Goal: Task Accomplishment & Management: Manage account settings

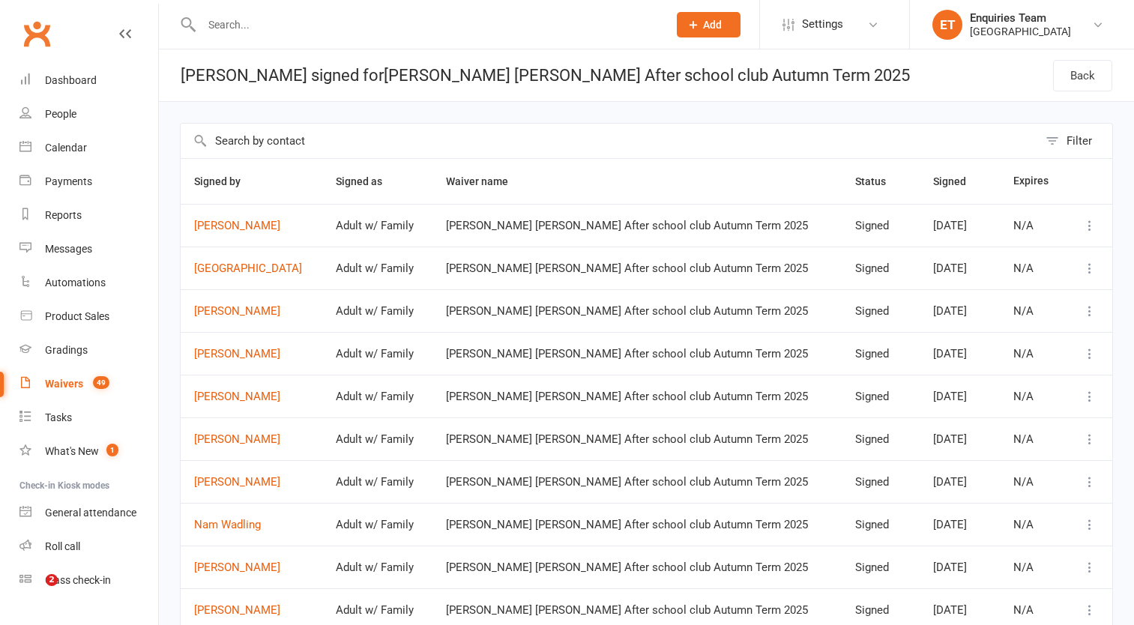
select select "100"
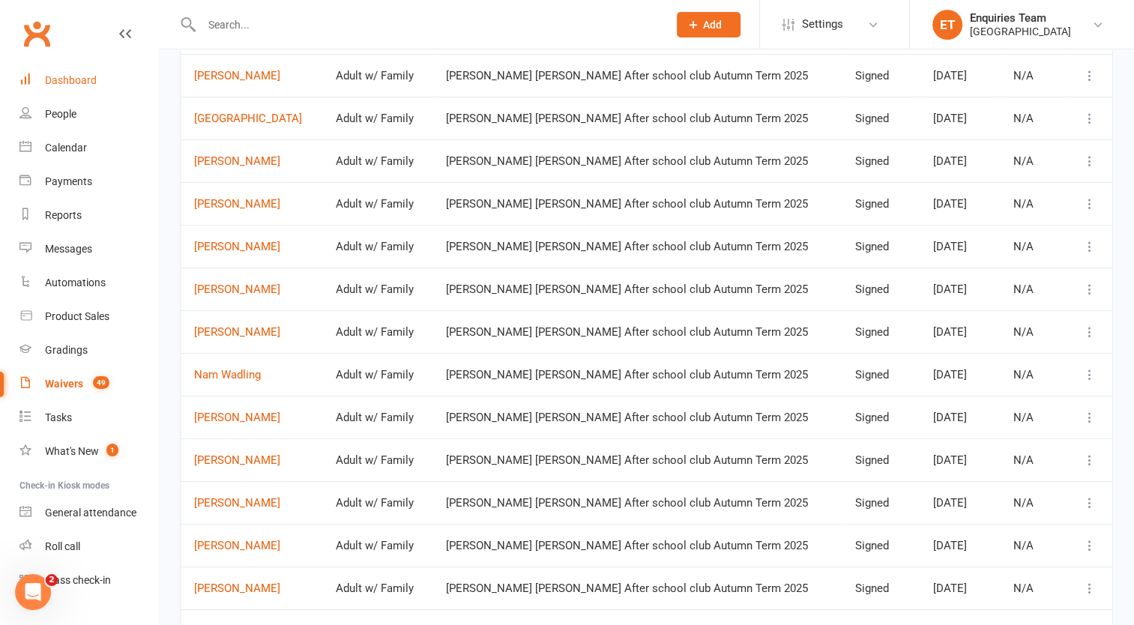
click at [83, 76] on div "Dashboard" at bounding box center [71, 80] width 52 height 12
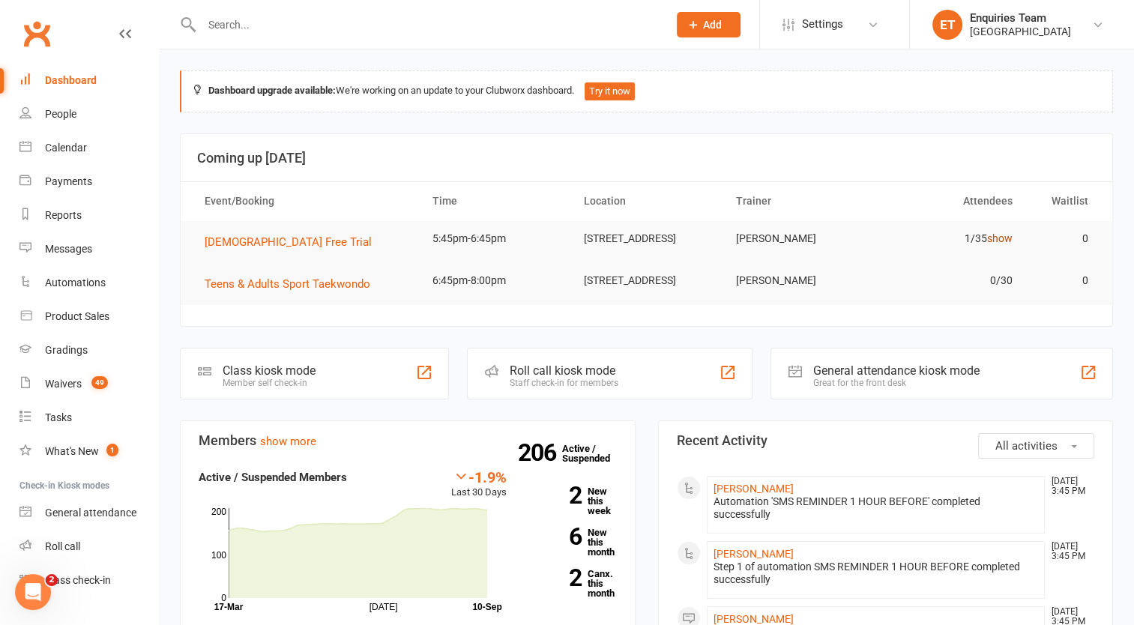
click at [1010, 241] on link "show" at bounding box center [999, 238] width 25 height 12
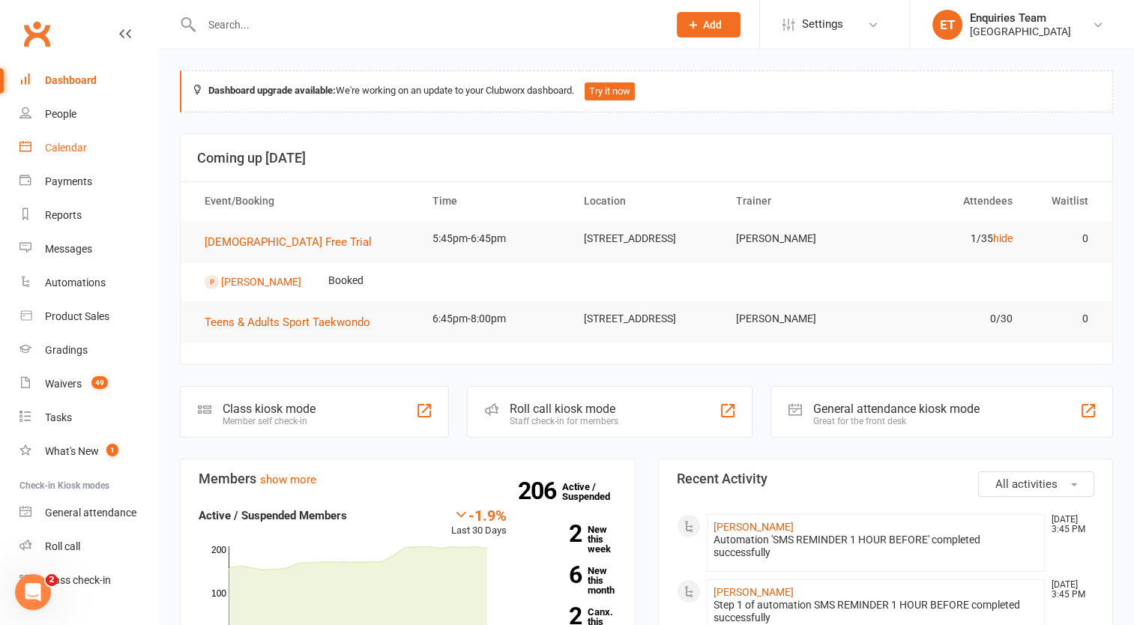
click at [68, 138] on link "Calendar" at bounding box center [88, 148] width 139 height 34
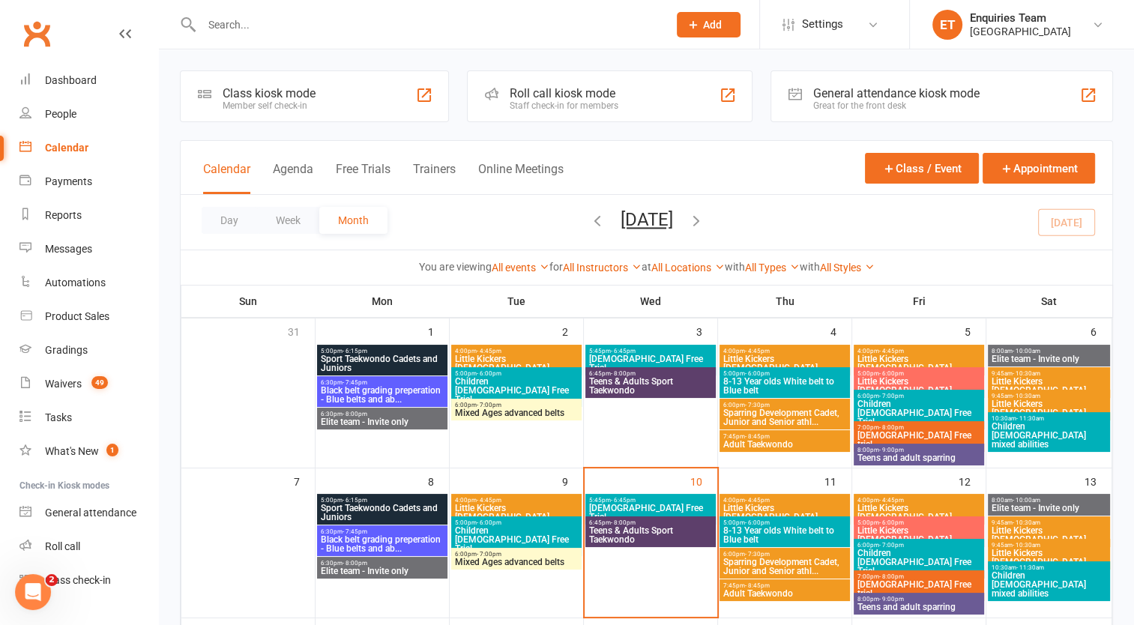
click at [893, 354] on span "Little Kickers [DEMOGRAPHIC_DATA]" at bounding box center [918, 363] width 124 height 18
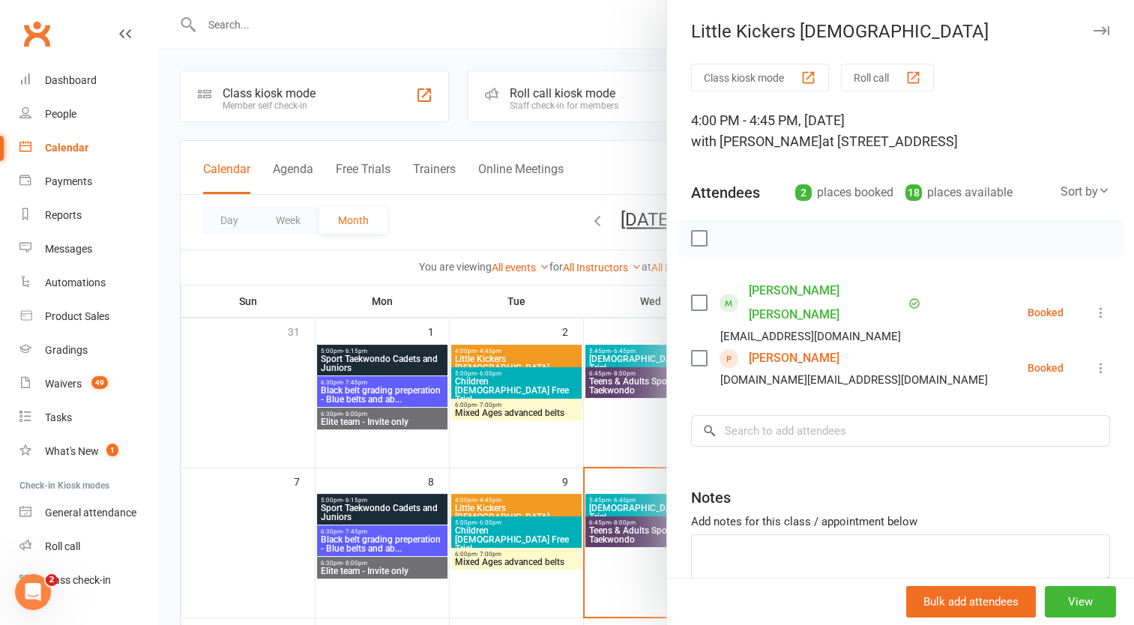
click at [559, 28] on div at bounding box center [646, 312] width 975 height 625
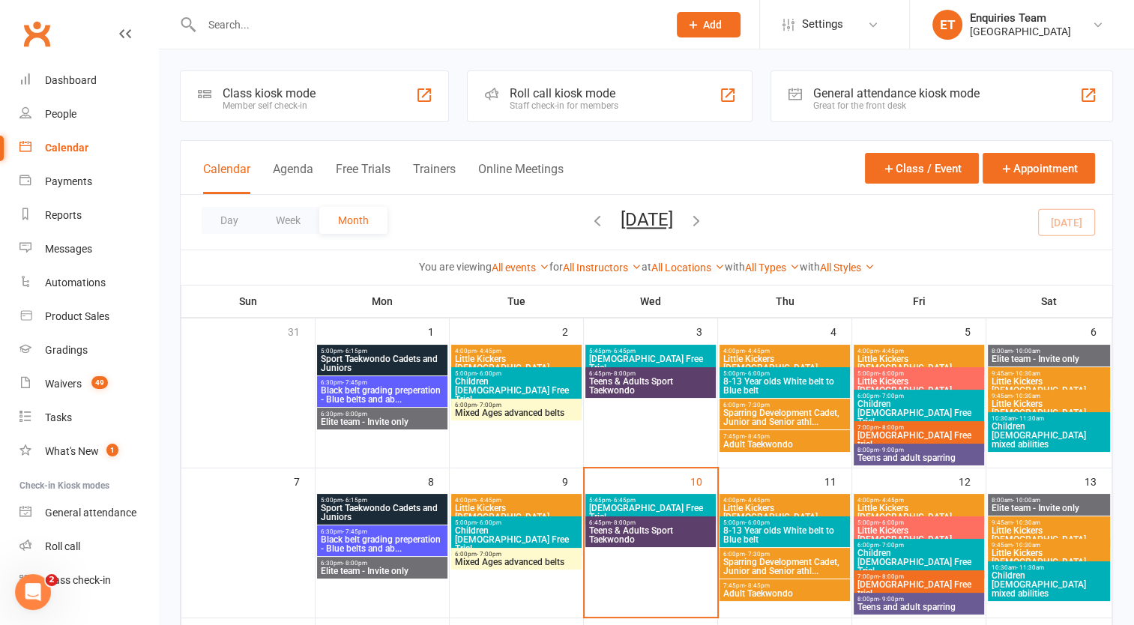
click at [901, 377] on span "Little Kickers [DEMOGRAPHIC_DATA]" at bounding box center [918, 386] width 124 height 18
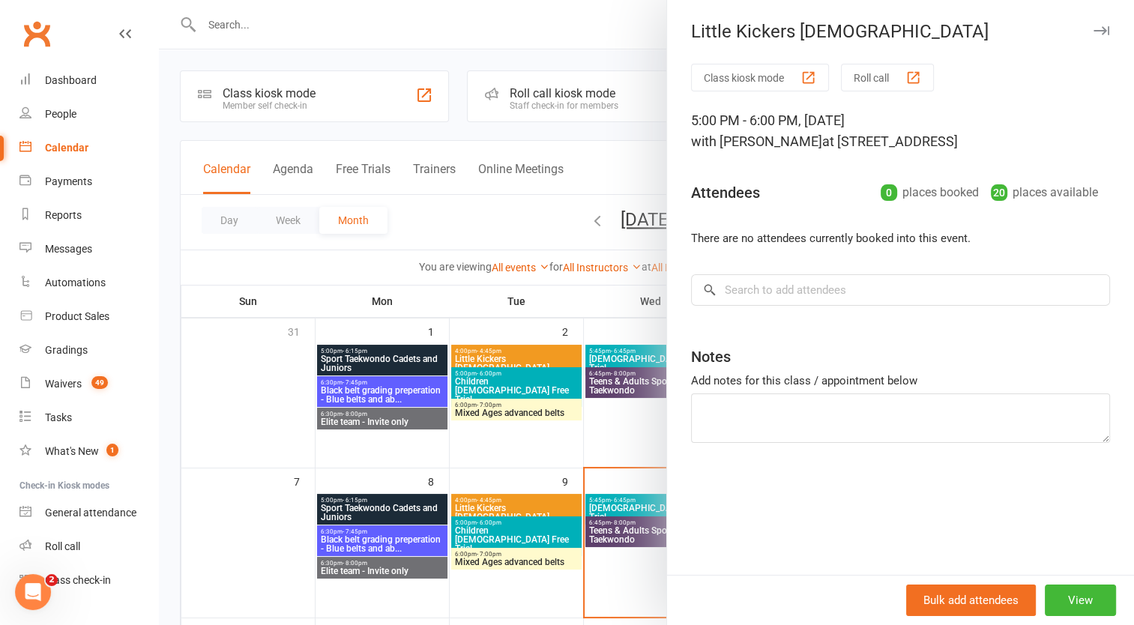
click at [593, 37] on div at bounding box center [646, 312] width 975 height 625
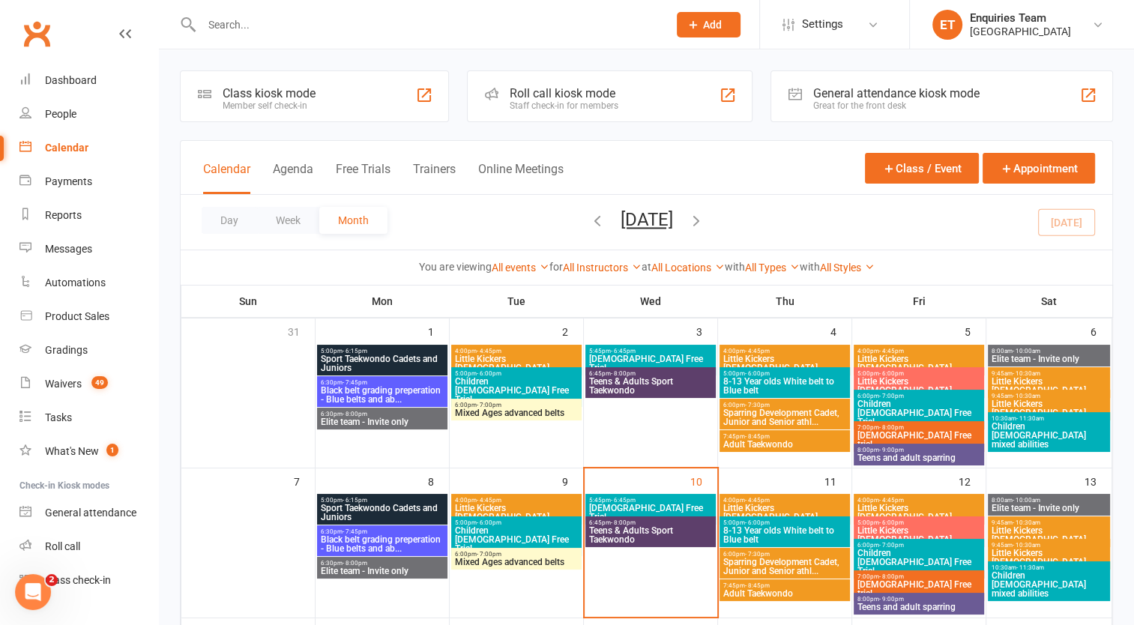
click at [881, 399] on span "Children [DEMOGRAPHIC_DATA] Free Trial" at bounding box center [918, 412] width 124 height 27
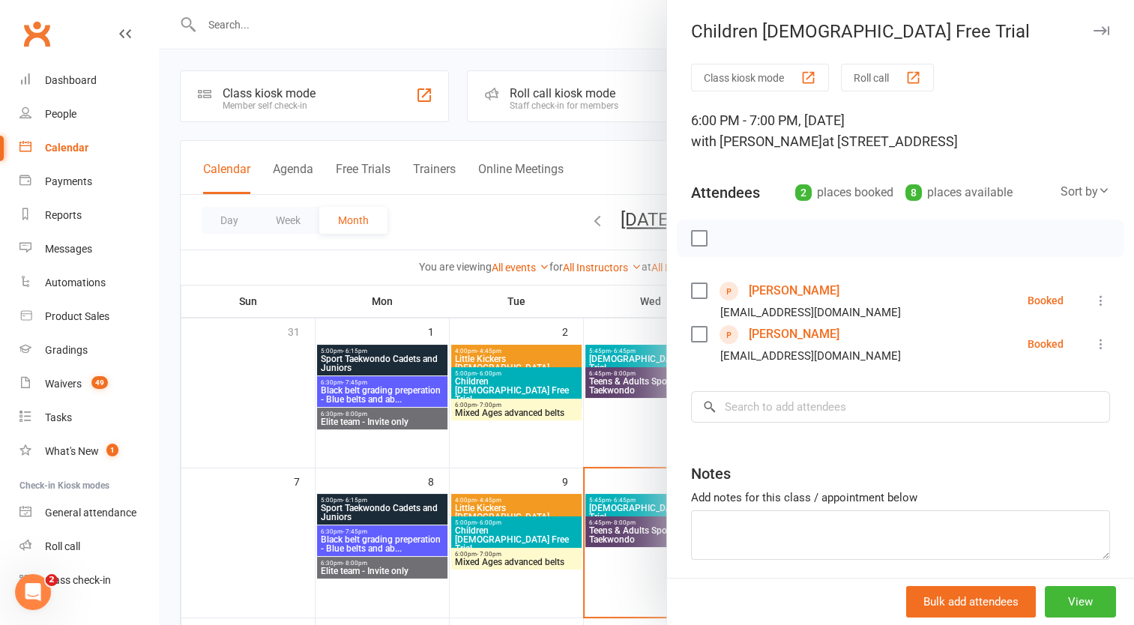
click at [800, 303] on link "[PERSON_NAME]" at bounding box center [794, 291] width 91 height 24
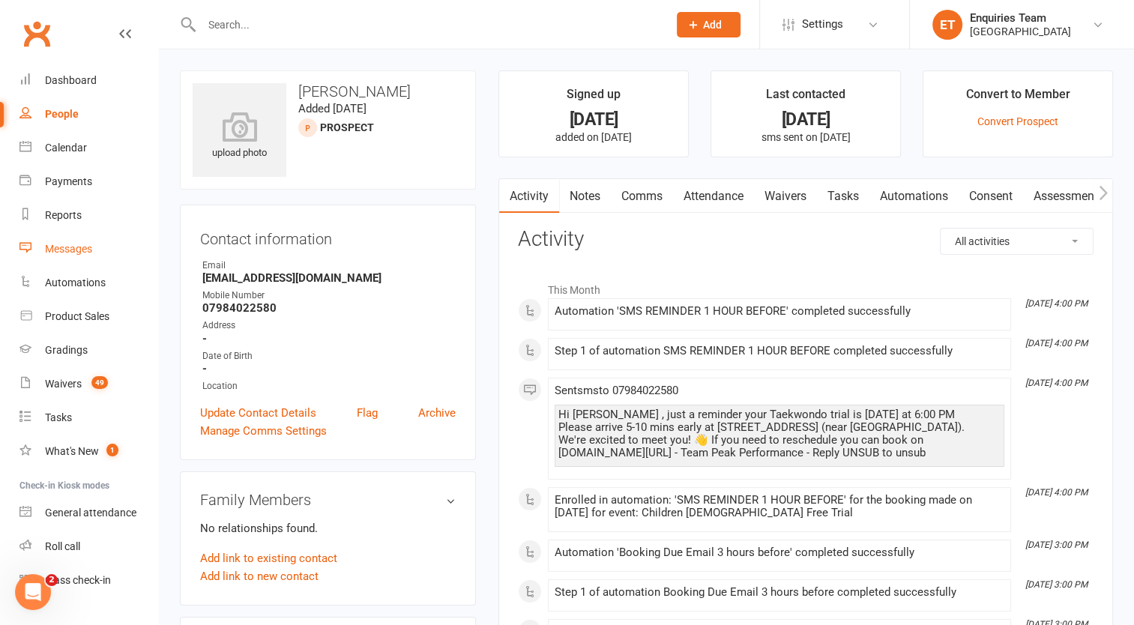
click at [88, 250] on div "Messages" at bounding box center [68, 249] width 47 height 12
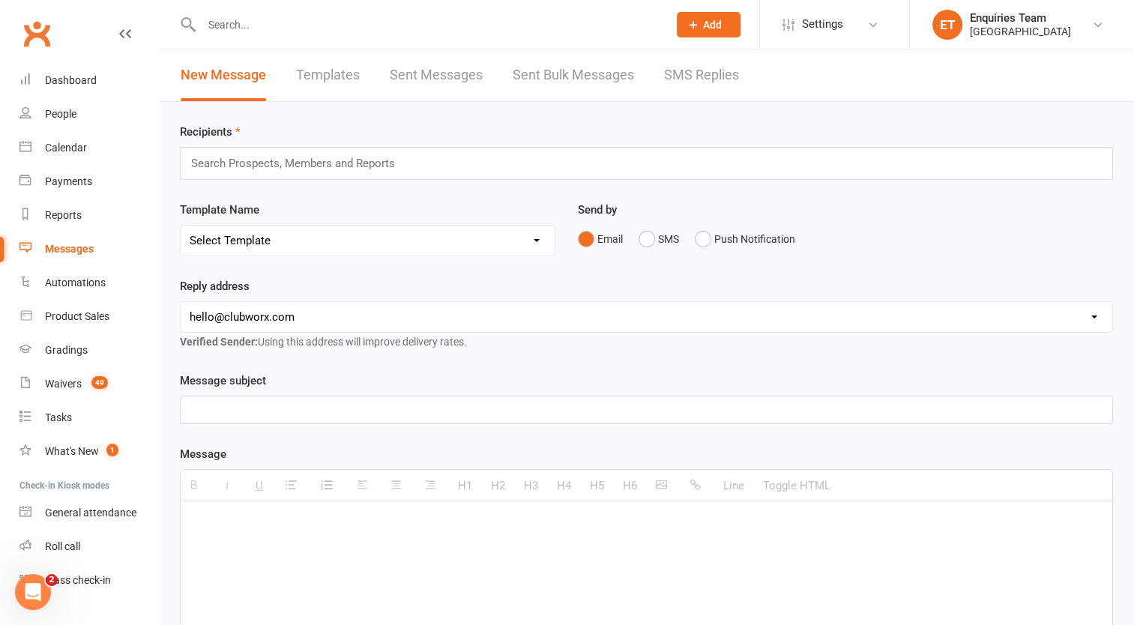
click at [300, 166] on input "text" at bounding box center [300, 163] width 220 height 19
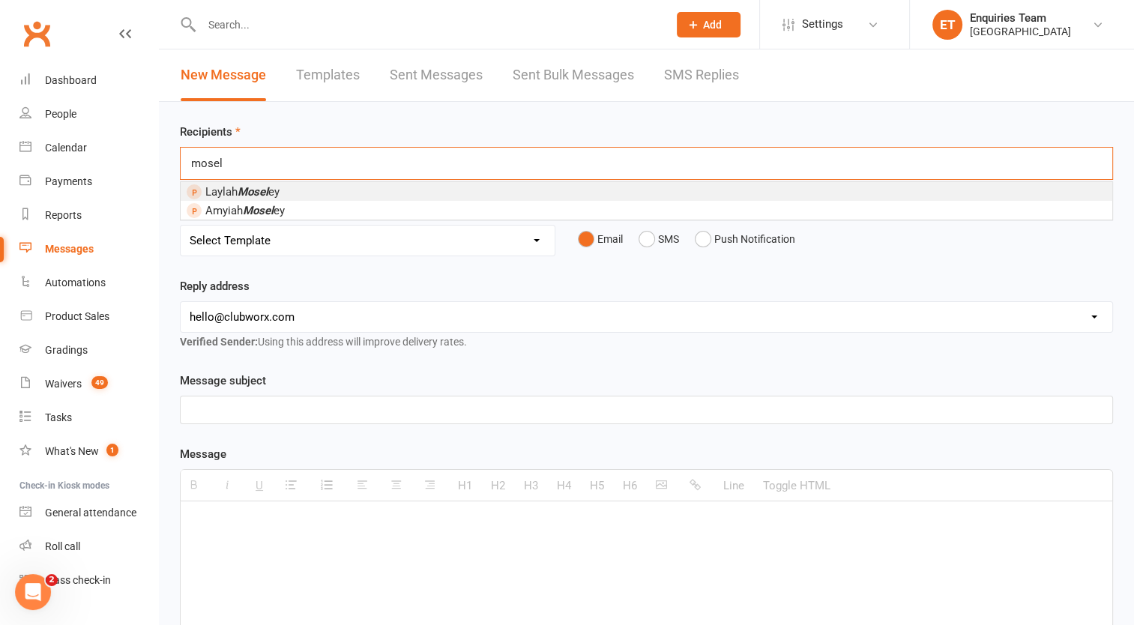
type input "mosel"
click at [282, 193] on li "[PERSON_NAME] ey" at bounding box center [646, 191] width 931 height 19
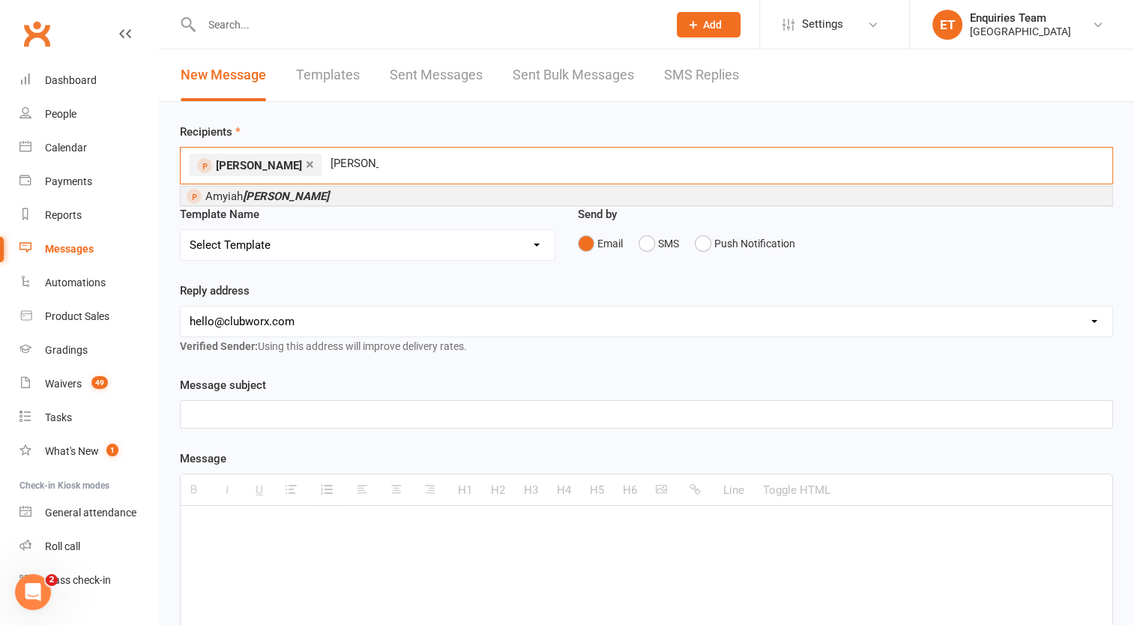
type input "[PERSON_NAME]"
click at [312, 189] on li "[PERSON_NAME]" at bounding box center [646, 196] width 931 height 19
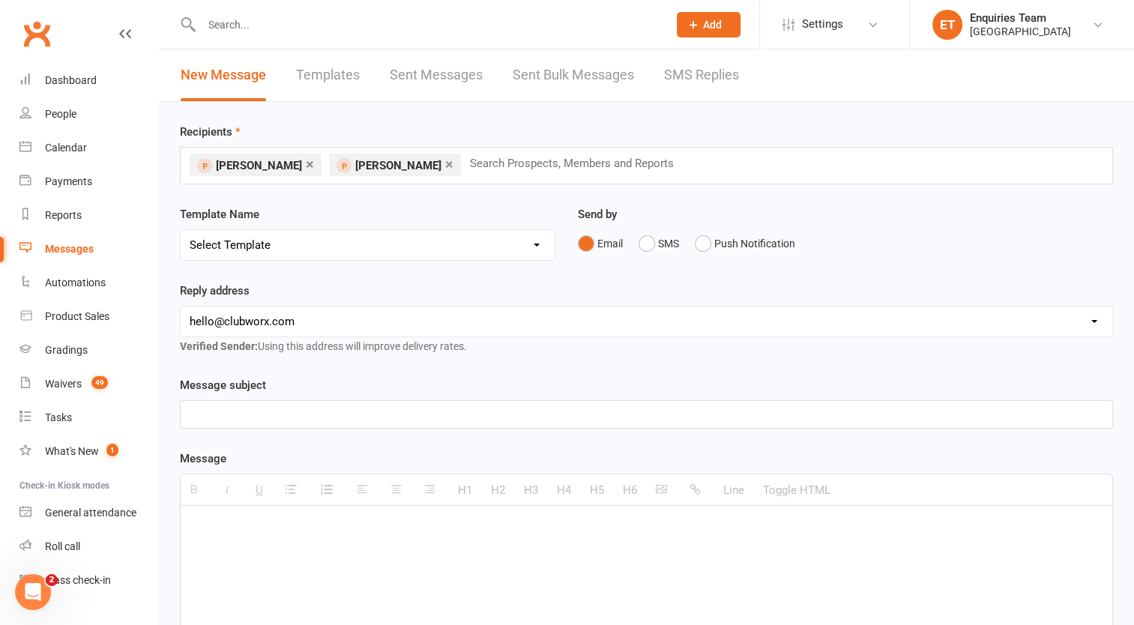
click at [234, 249] on select "Select Template [Email] Welcome to Peak Performance – Your Trial Class Is Booke…" at bounding box center [368, 245] width 374 height 30
select select "23"
click at [181, 230] on select "Select Template [Email] Welcome to Peak Performance – Your Trial Class Is Booke…" at bounding box center [368, 245] width 374 height 30
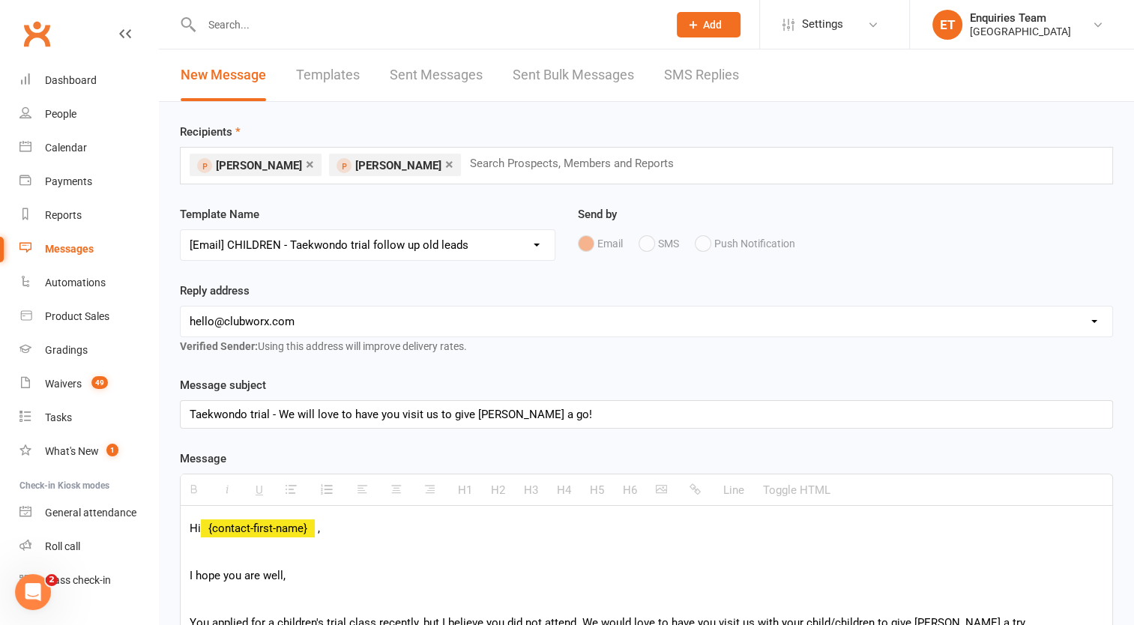
click at [279, 319] on select "[EMAIL_ADDRESS][DOMAIN_NAME] [EMAIL_ADDRESS][DOMAIN_NAME] [EMAIL_ADDRESS][DOMAI…" at bounding box center [646, 321] width 931 height 30
select select "2"
click at [181, 306] on select "[EMAIL_ADDRESS][DOMAIN_NAME] [EMAIL_ADDRESS][DOMAIN_NAME] [EMAIL_ADDRESS][DOMAI…" at bounding box center [646, 321] width 931 height 30
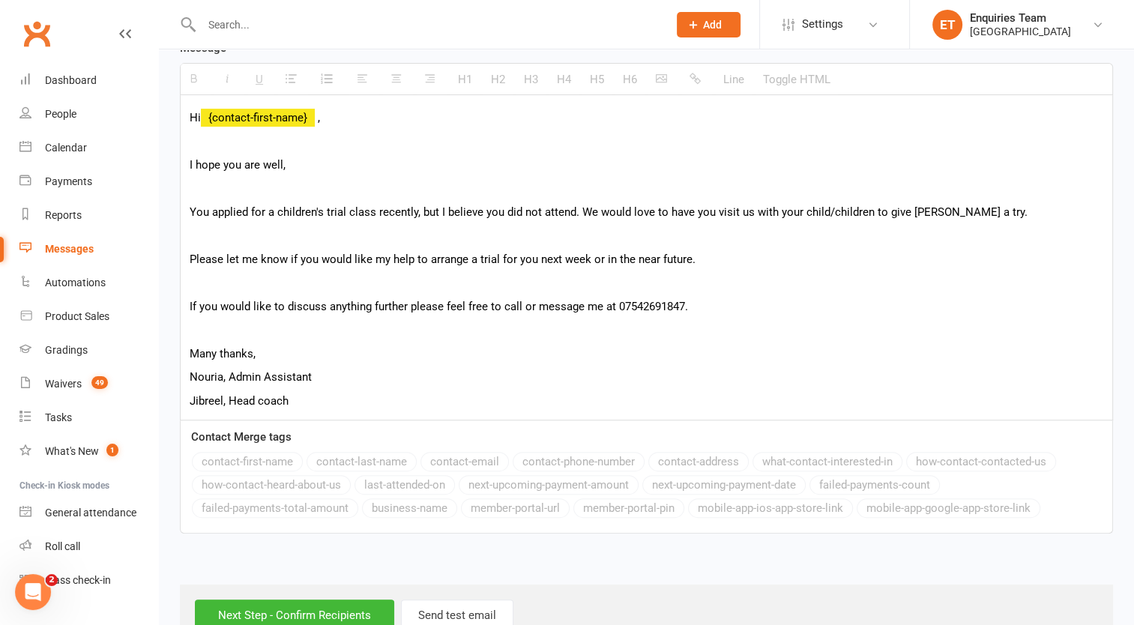
scroll to position [461, 0]
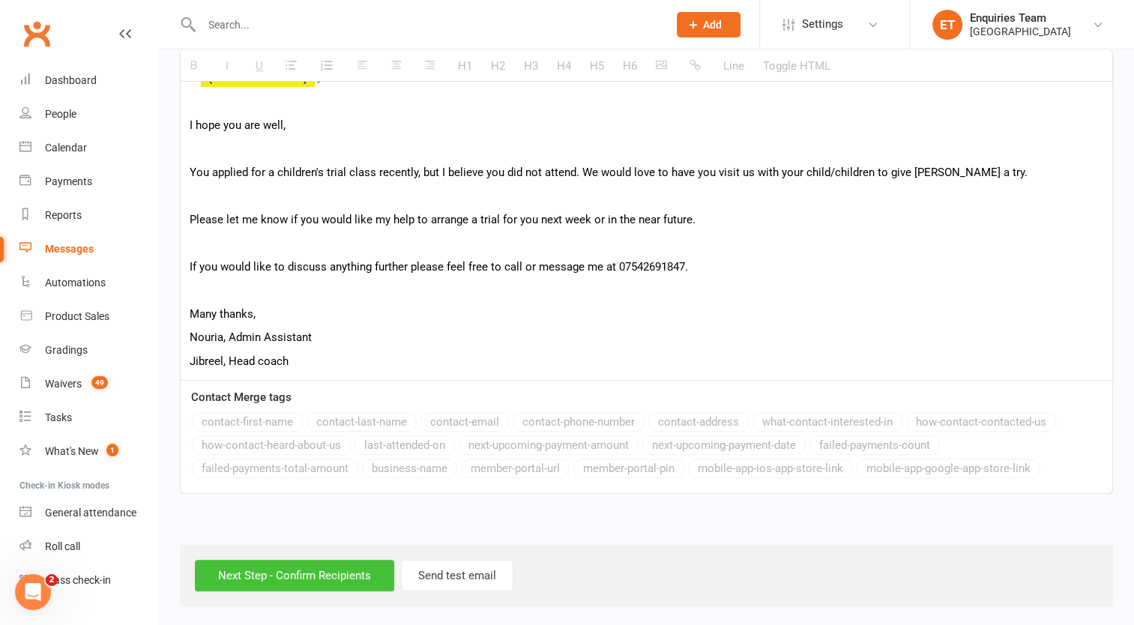
click at [318, 572] on input "Next Step - Confirm Recipients" at bounding box center [294, 575] width 199 height 31
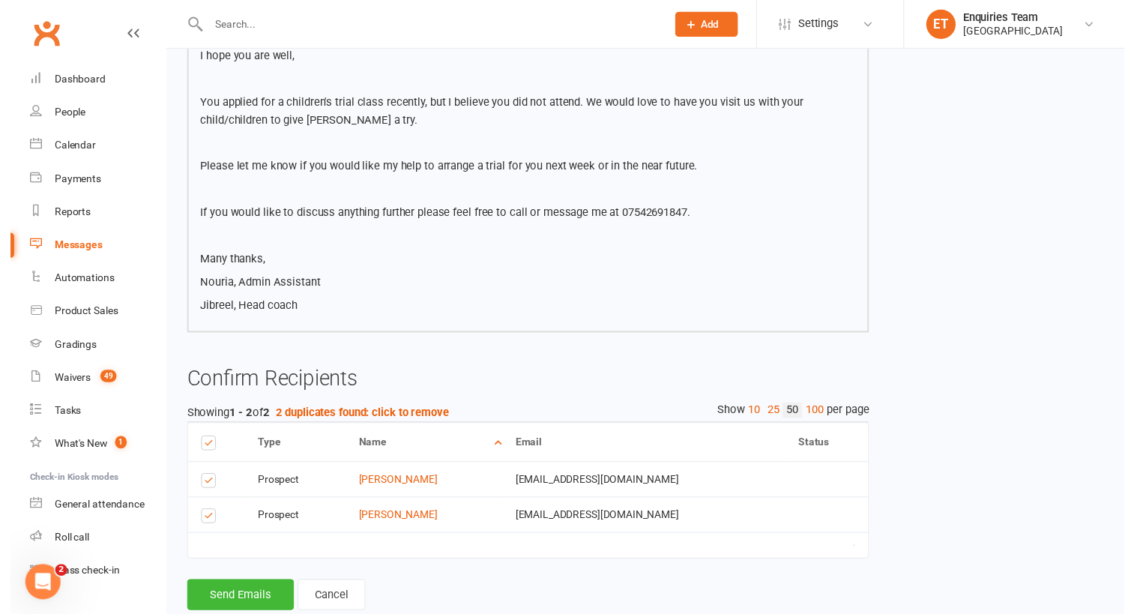
scroll to position [309, 0]
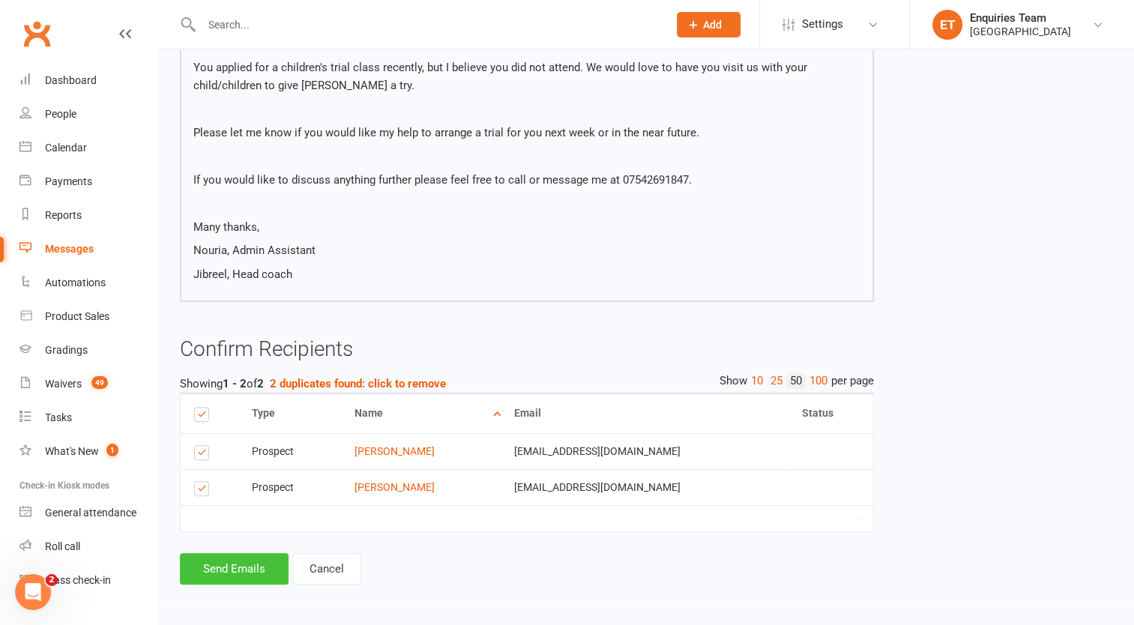
drag, startPoint x: 249, startPoint y: 567, endPoint x: 226, endPoint y: 544, distance: 32.9
click at [248, 568] on button "Send Emails" at bounding box center [234, 568] width 109 height 31
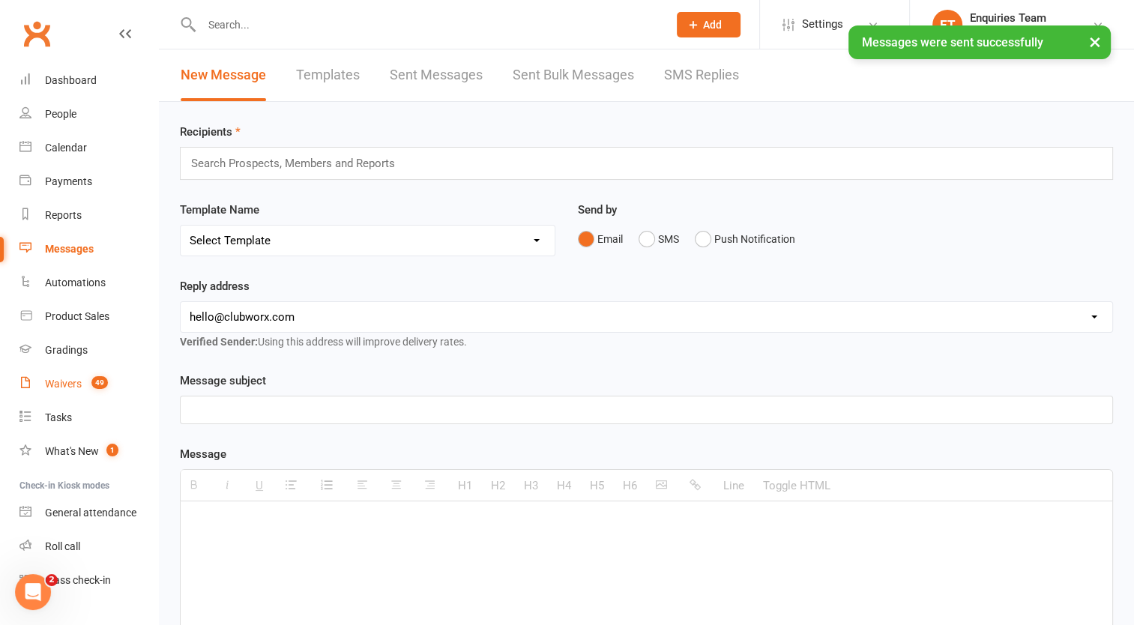
click at [43, 382] on link "Waivers 49" at bounding box center [88, 384] width 139 height 34
select select "100"
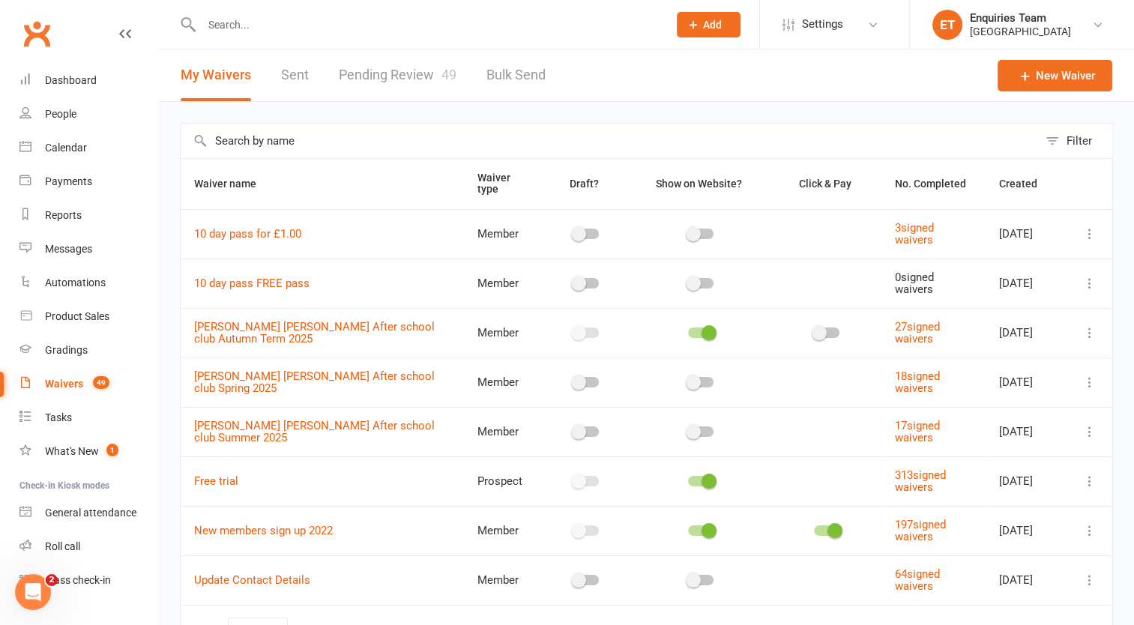
click at [285, 28] on input "text" at bounding box center [427, 24] width 460 height 21
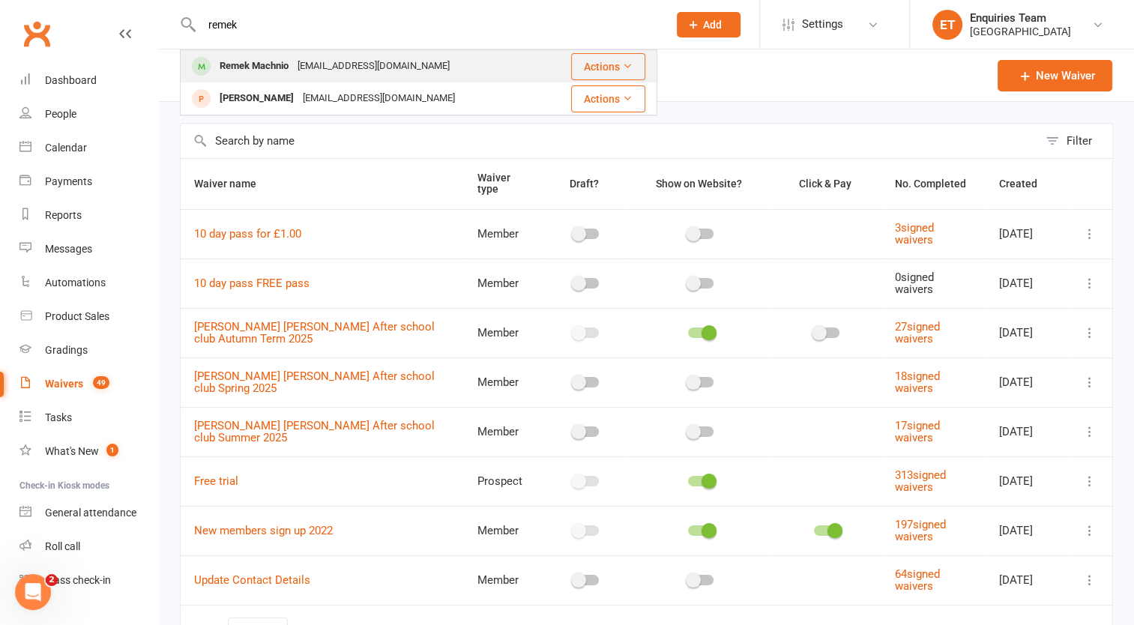
type input "remek"
click at [283, 63] on div "Remek Machnio" at bounding box center [254, 66] width 78 height 22
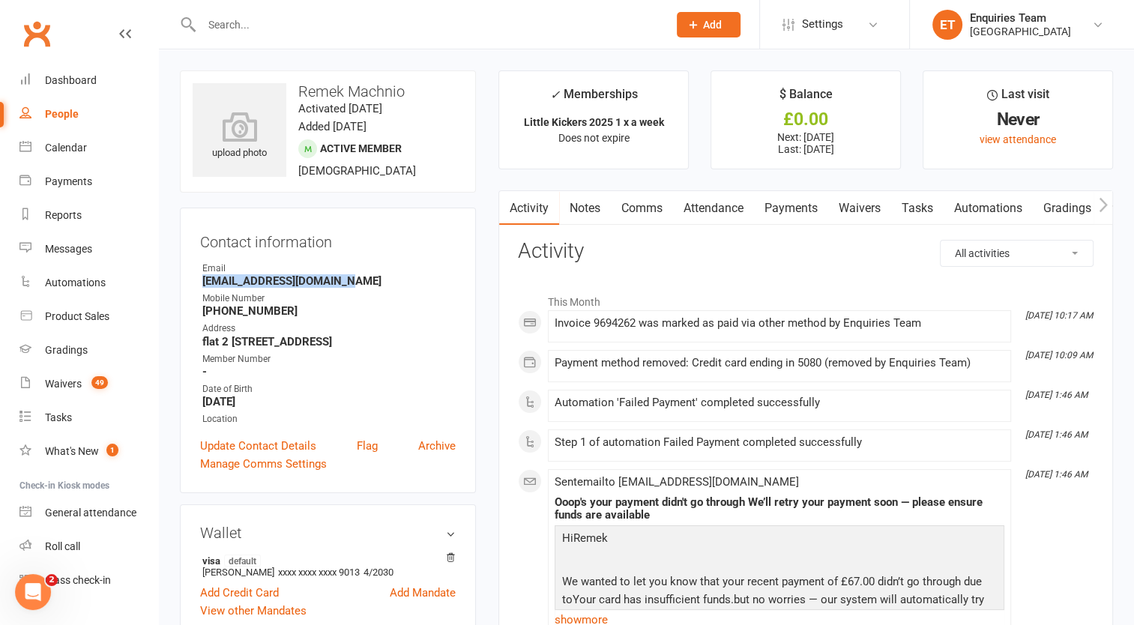
drag, startPoint x: 355, startPoint y: 284, endPoint x: 201, endPoint y: 277, distance: 154.5
click at [201, 277] on li "Email [EMAIL_ADDRESS][DOMAIN_NAME]" at bounding box center [328, 275] width 256 height 26
copy strong "[EMAIL_ADDRESS][DOMAIN_NAME]"
click at [812, 199] on link "Payments" at bounding box center [791, 208] width 74 height 34
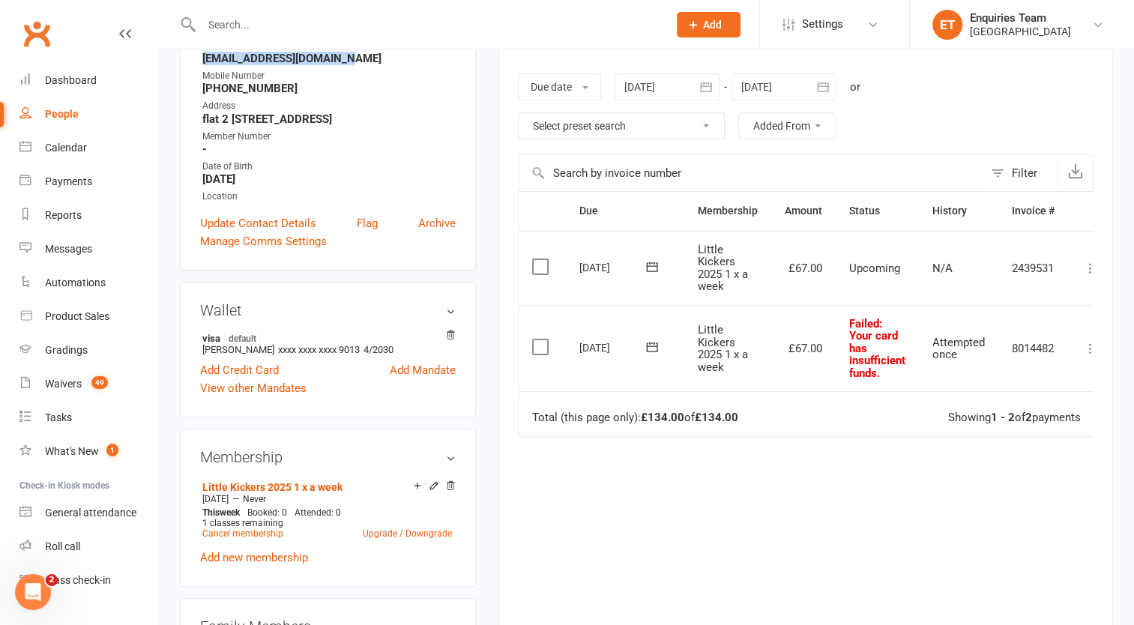
scroll to position [225, 0]
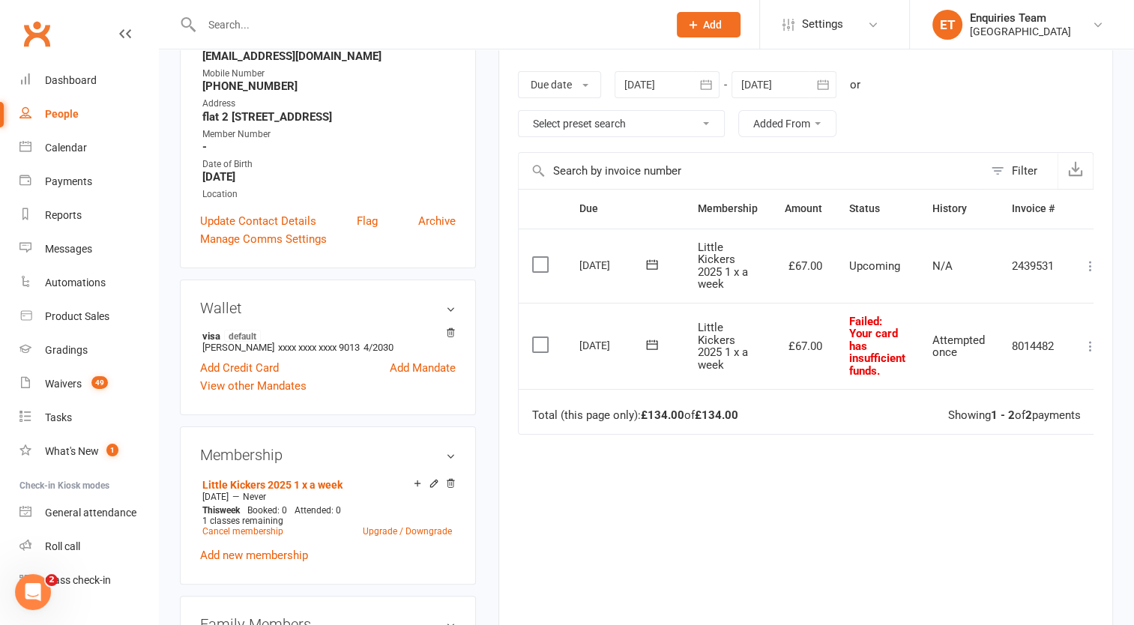
click at [644, 85] on div at bounding box center [666, 84] width 105 height 27
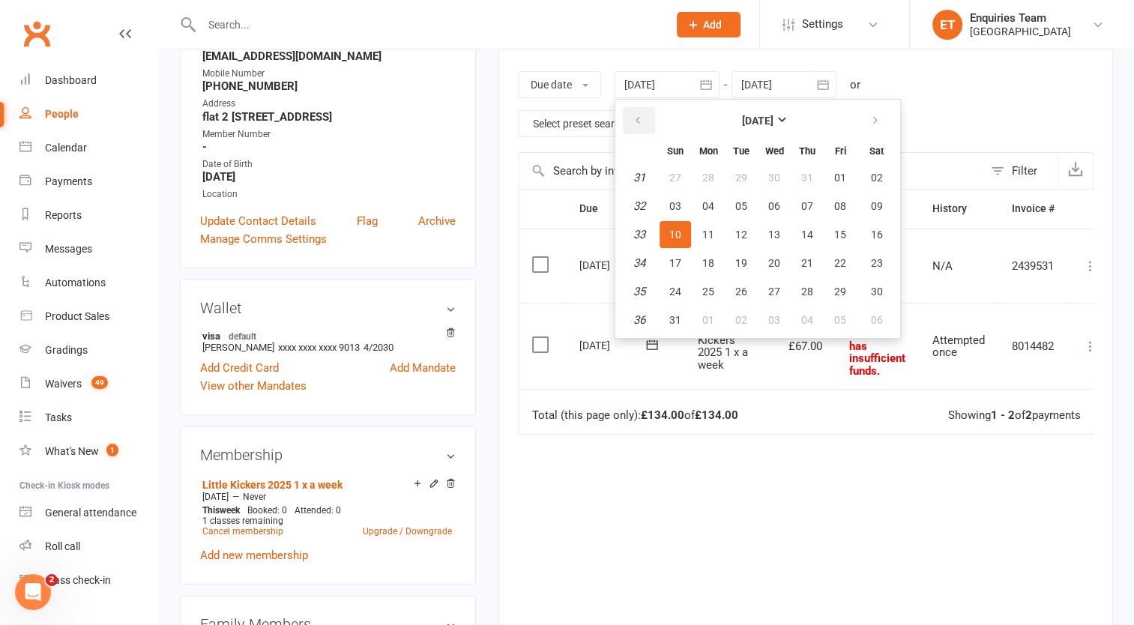
click at [643, 115] on icon "button" at bounding box center [637, 121] width 10 height 12
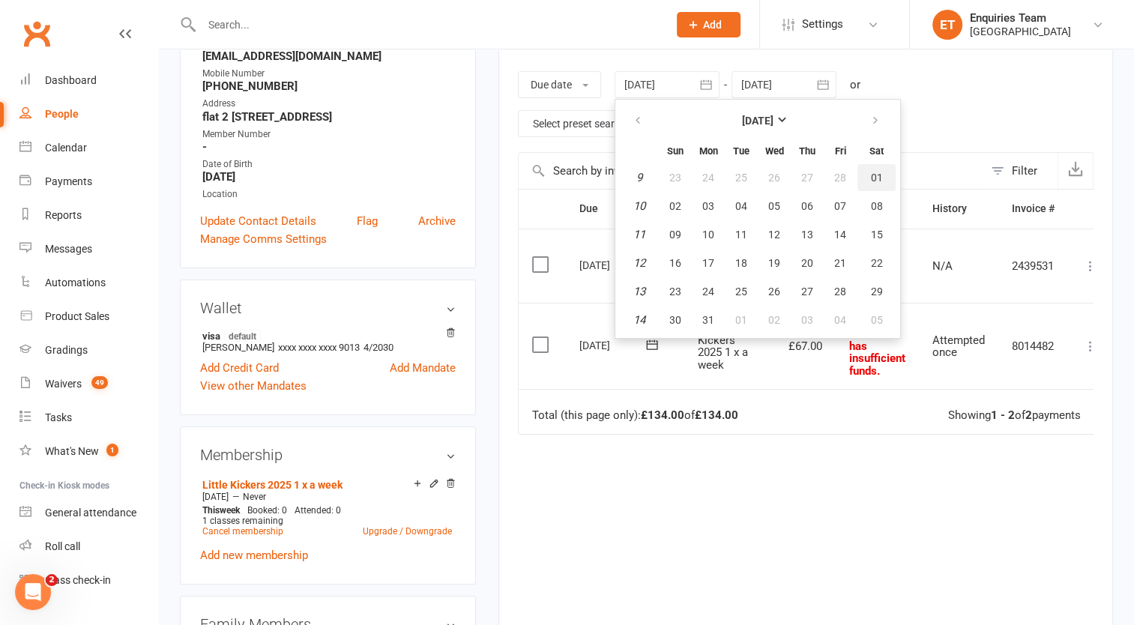
click at [880, 175] on span "01" at bounding box center [877, 178] width 12 height 12
type input "[DATE]"
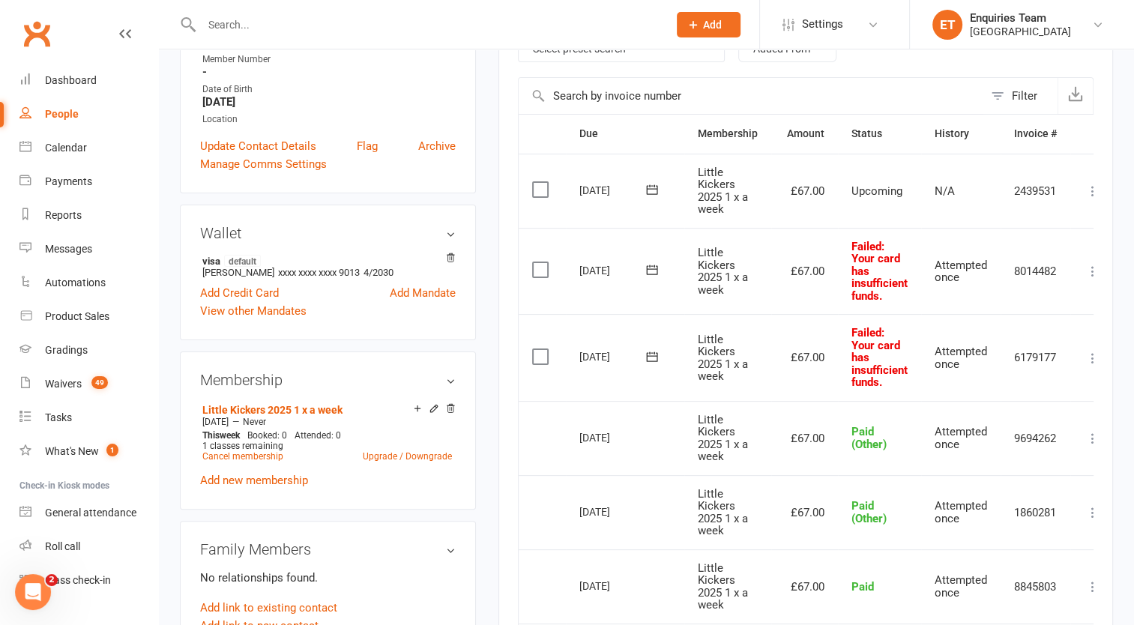
scroll to position [300, 0]
click at [537, 359] on label at bounding box center [542, 356] width 20 height 15
click at [537, 349] on input "checkbox" at bounding box center [537, 349] width 10 height 0
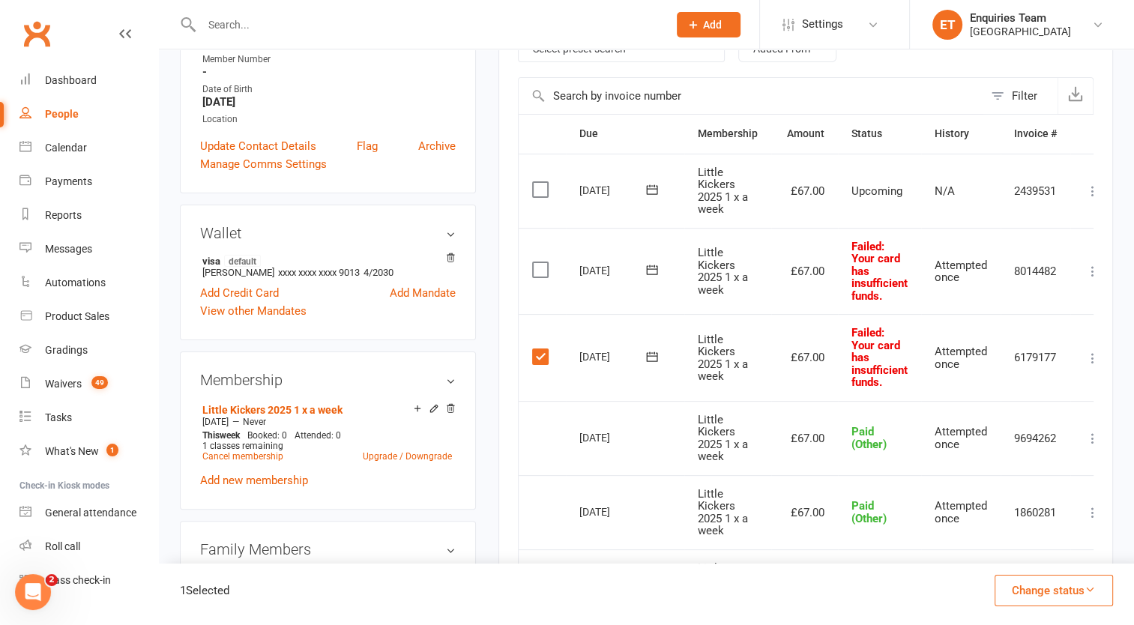
click at [539, 270] on label at bounding box center [542, 269] width 20 height 15
click at [539, 262] on input "checkbox" at bounding box center [537, 262] width 10 height 0
click at [1052, 587] on button "Change status" at bounding box center [1053, 590] width 118 height 31
click at [1015, 522] on link "Paid (Other)" at bounding box center [1038, 520] width 148 height 30
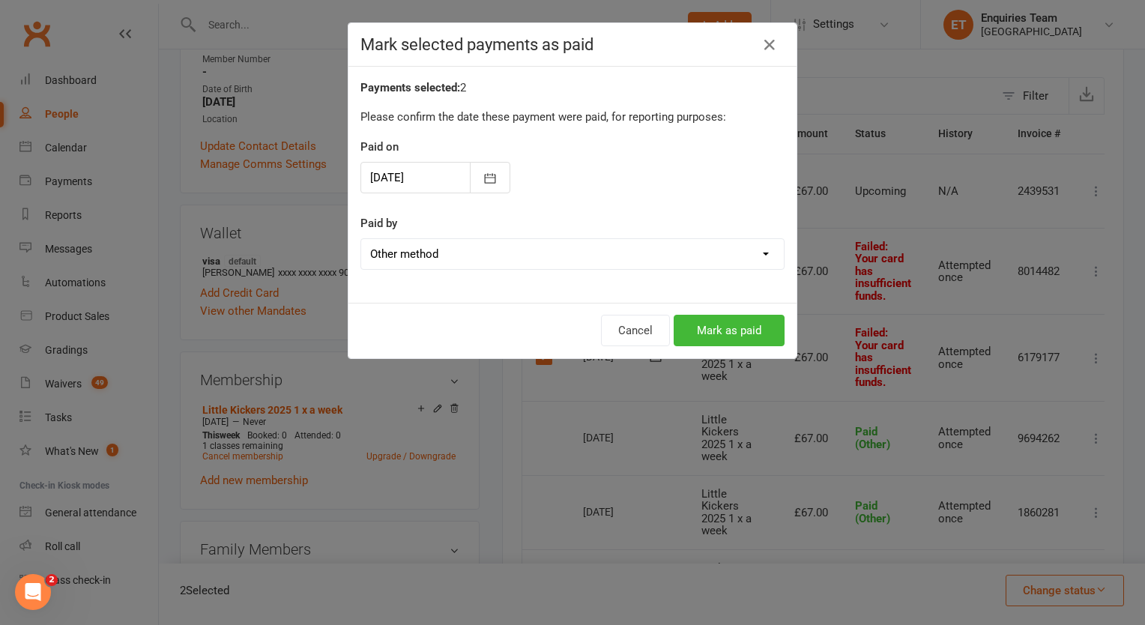
click at [429, 178] on div at bounding box center [435, 177] width 150 height 31
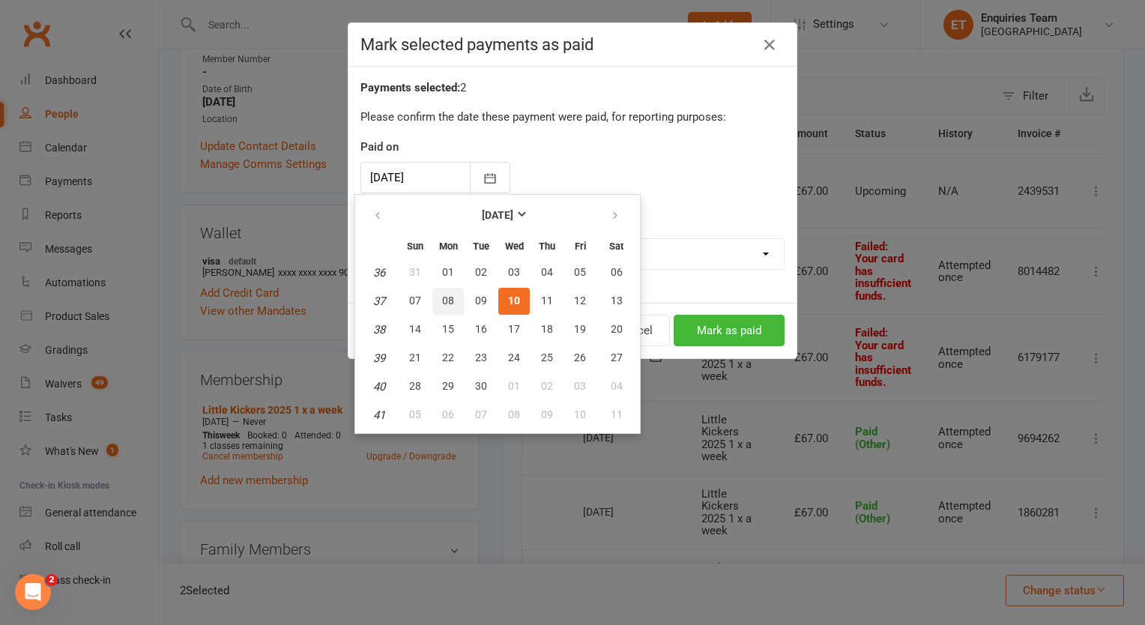
click at [448, 297] on span "08" at bounding box center [448, 300] width 12 height 12
type input "[DATE]"
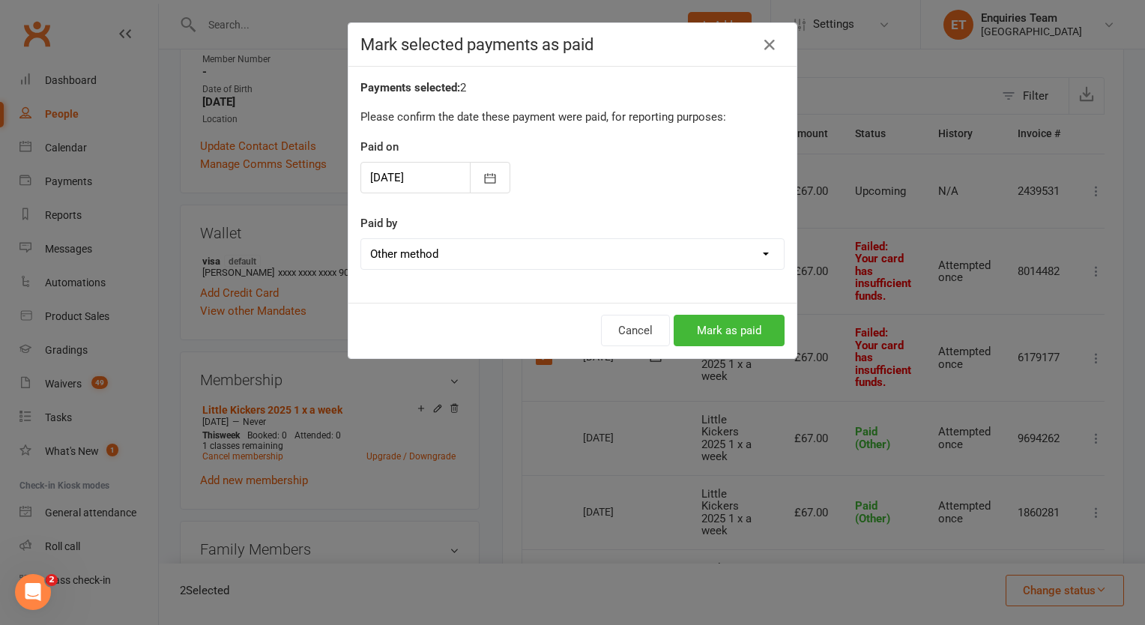
drag, startPoint x: 480, startPoint y: 254, endPoint x: 486, endPoint y: 266, distance: 13.4
click at [480, 254] on select "Cash POS Other method" at bounding box center [572, 254] width 423 height 30
click at [361, 239] on select "Cash POS Other method" at bounding box center [572, 254] width 423 height 30
click at [719, 329] on button "Mark as paid" at bounding box center [729, 330] width 111 height 31
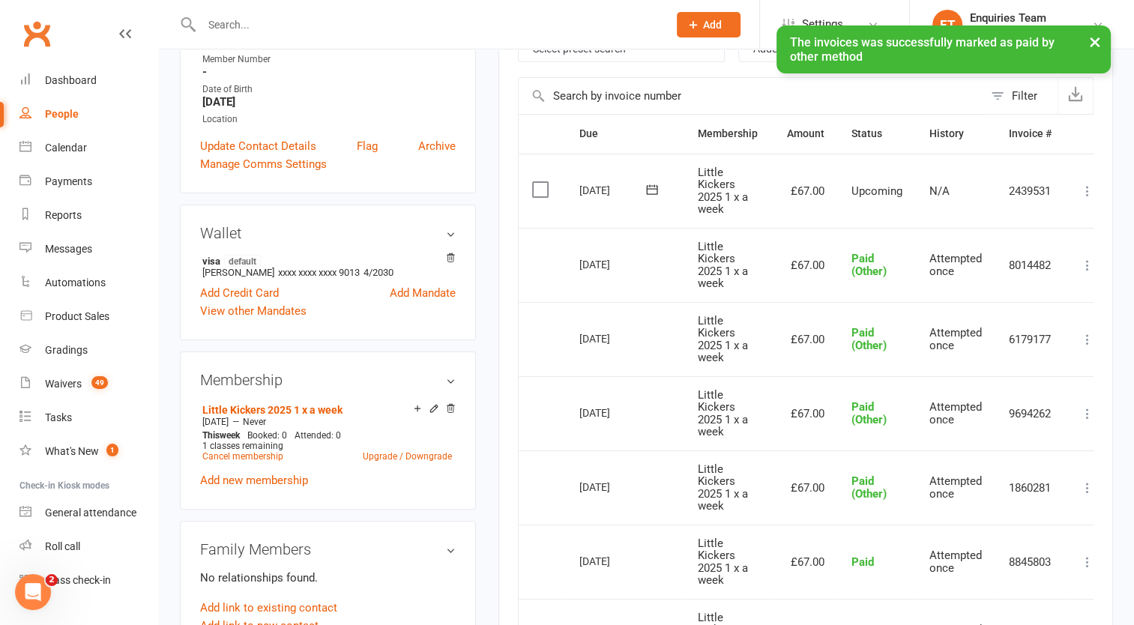
click at [221, 23] on input "text" at bounding box center [427, 24] width 460 height 21
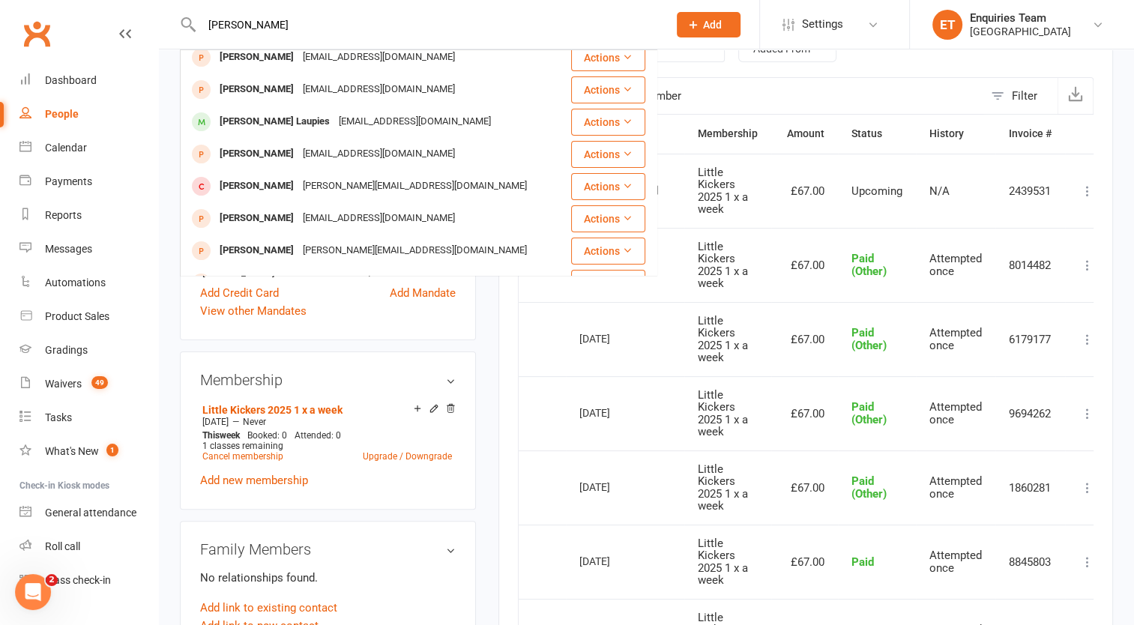
scroll to position [225, 0]
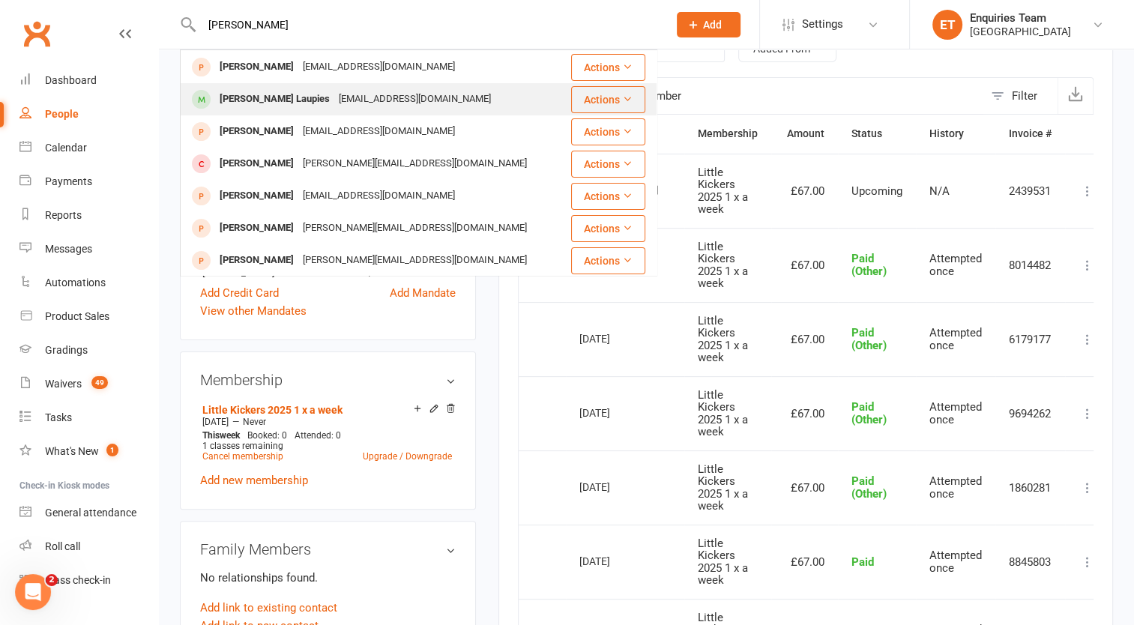
type input "[PERSON_NAME]"
click at [291, 98] on div "[PERSON_NAME] Laupies" at bounding box center [274, 99] width 119 height 22
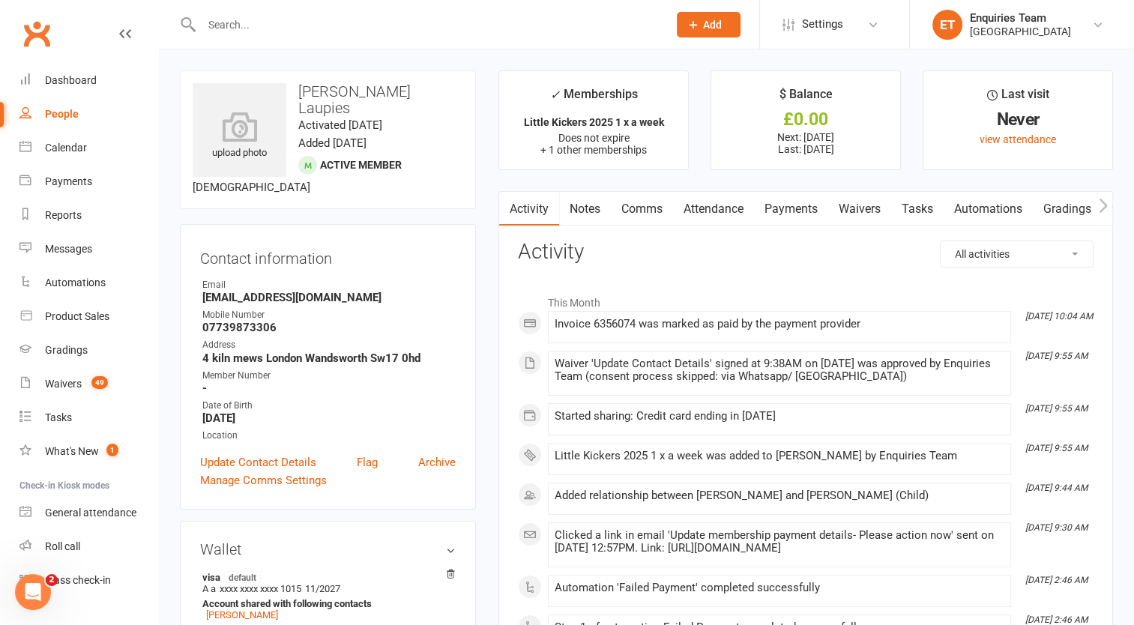
click at [809, 204] on link "Payments" at bounding box center [791, 209] width 74 height 34
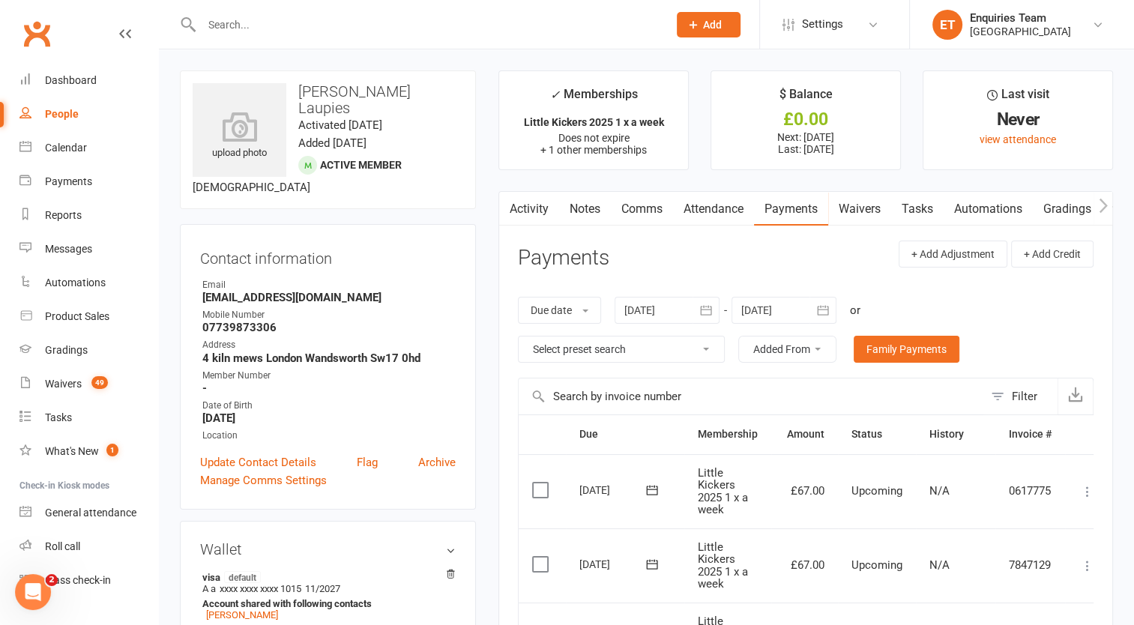
click at [653, 309] on div at bounding box center [666, 310] width 105 height 27
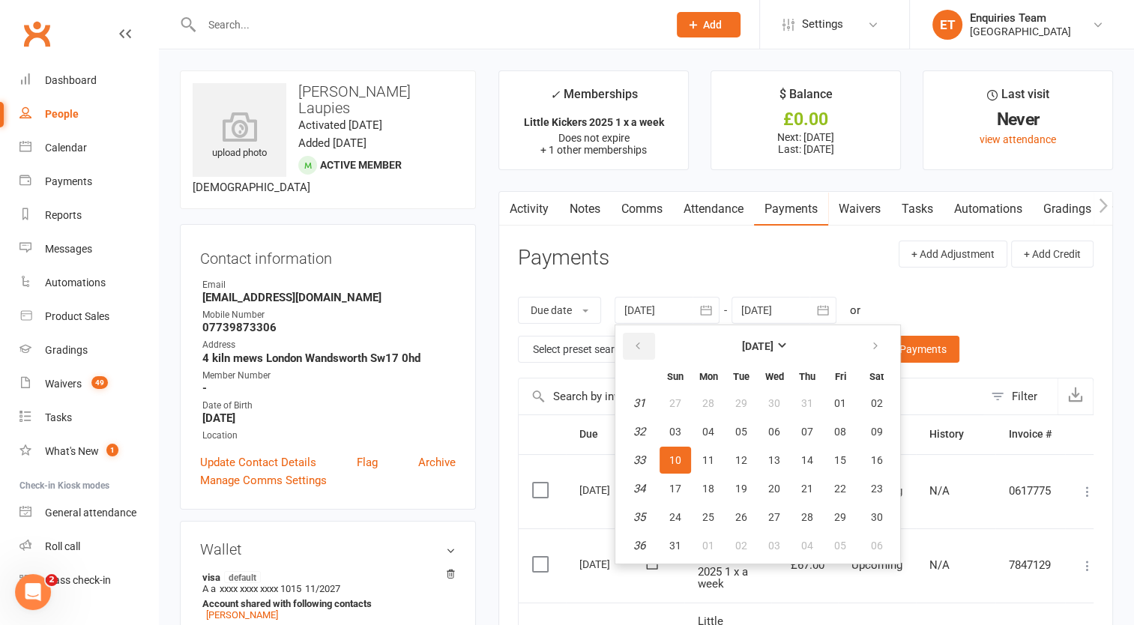
click at [646, 339] on button "button" at bounding box center [639, 346] width 32 height 27
click at [645, 340] on button "button" at bounding box center [639, 346] width 32 height 27
click at [677, 399] on span "01" at bounding box center [675, 403] width 12 height 12
type input "[DATE]"
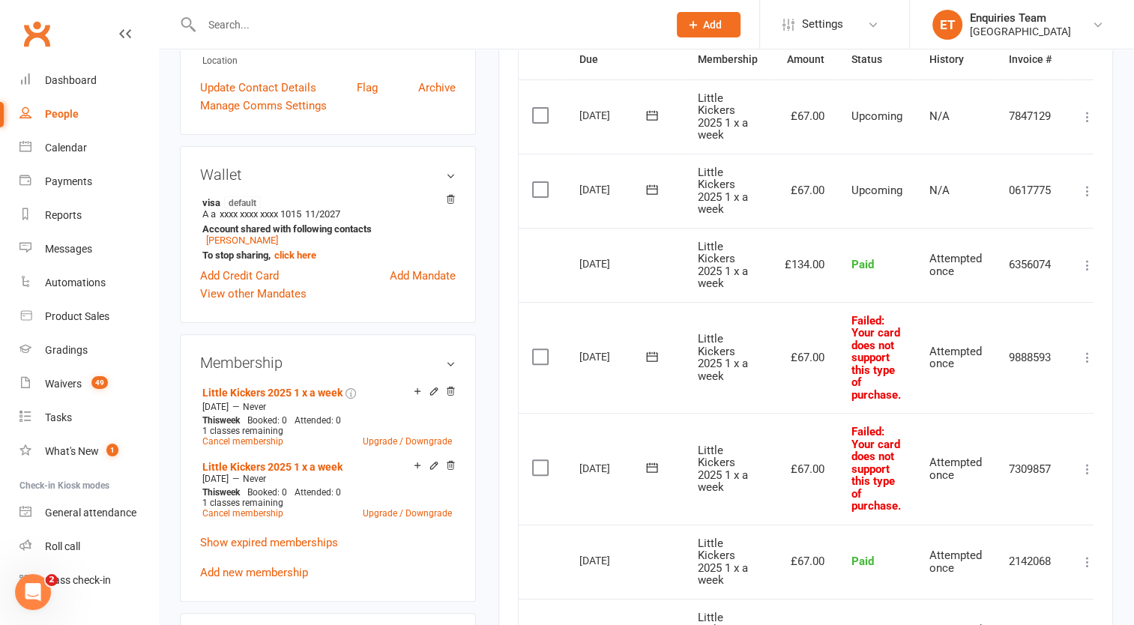
scroll to position [450, 0]
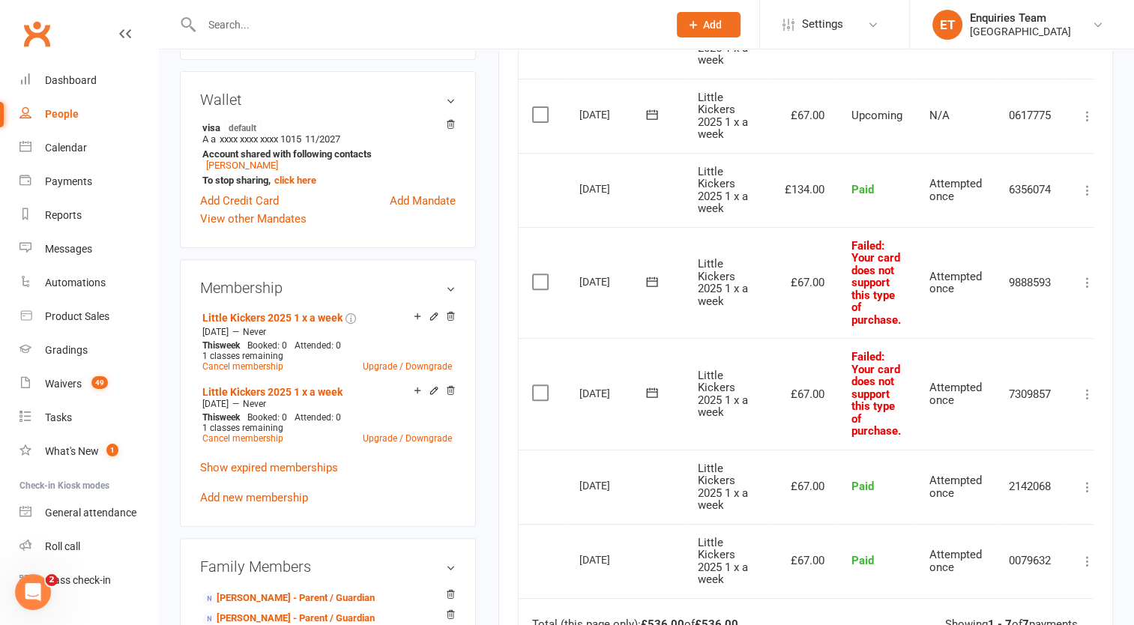
click at [540, 394] on label at bounding box center [542, 392] width 20 height 15
click at [540, 385] on input "checkbox" at bounding box center [537, 385] width 10 height 0
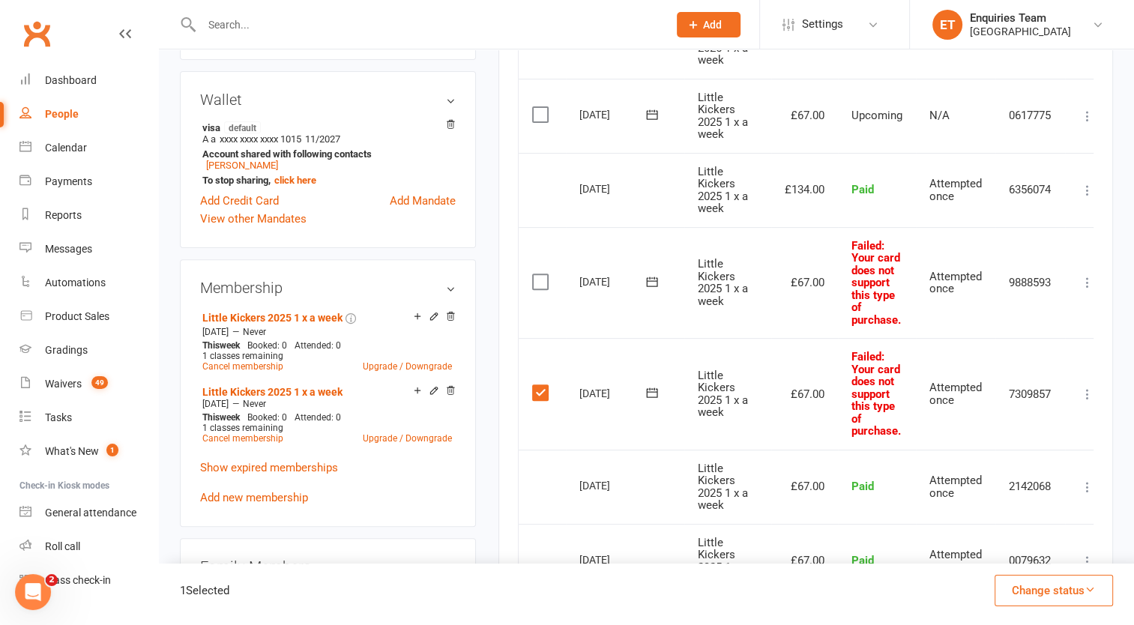
click at [539, 284] on label at bounding box center [542, 281] width 20 height 15
click at [539, 274] on input "checkbox" at bounding box center [537, 274] width 10 height 0
click at [543, 390] on label at bounding box center [542, 392] width 20 height 15
click at [542, 385] on input "checkbox" at bounding box center [537, 385] width 10 height 0
click at [537, 262] on td "Select this" at bounding box center [542, 283] width 47 height 112
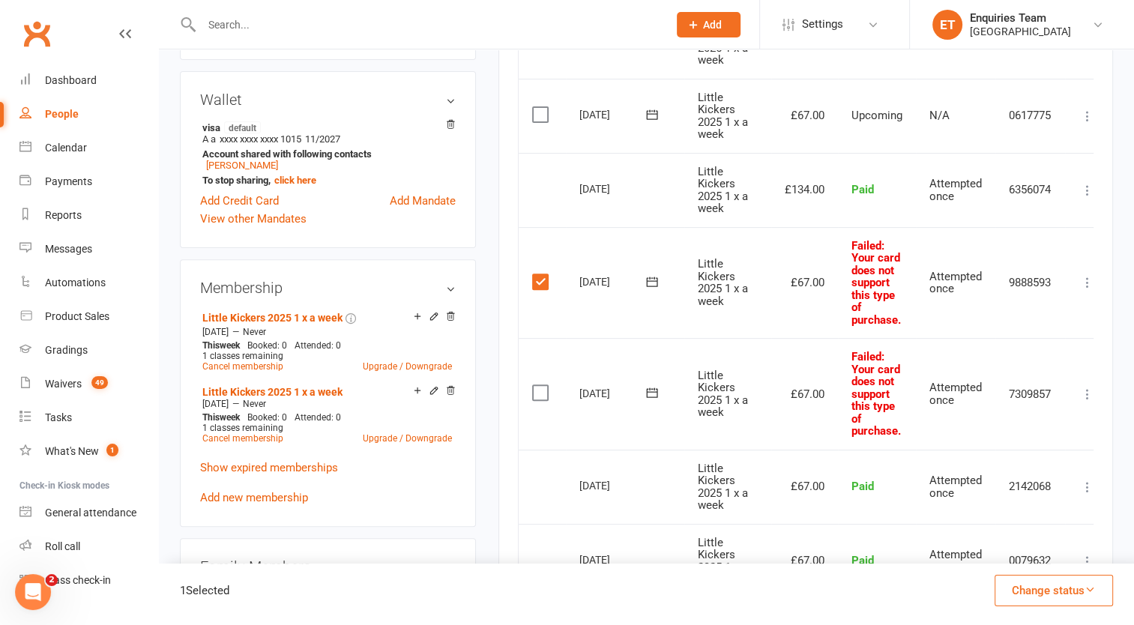
click at [538, 281] on label at bounding box center [542, 281] width 20 height 15
click at [538, 274] on input "checkbox" at bounding box center [537, 274] width 10 height 0
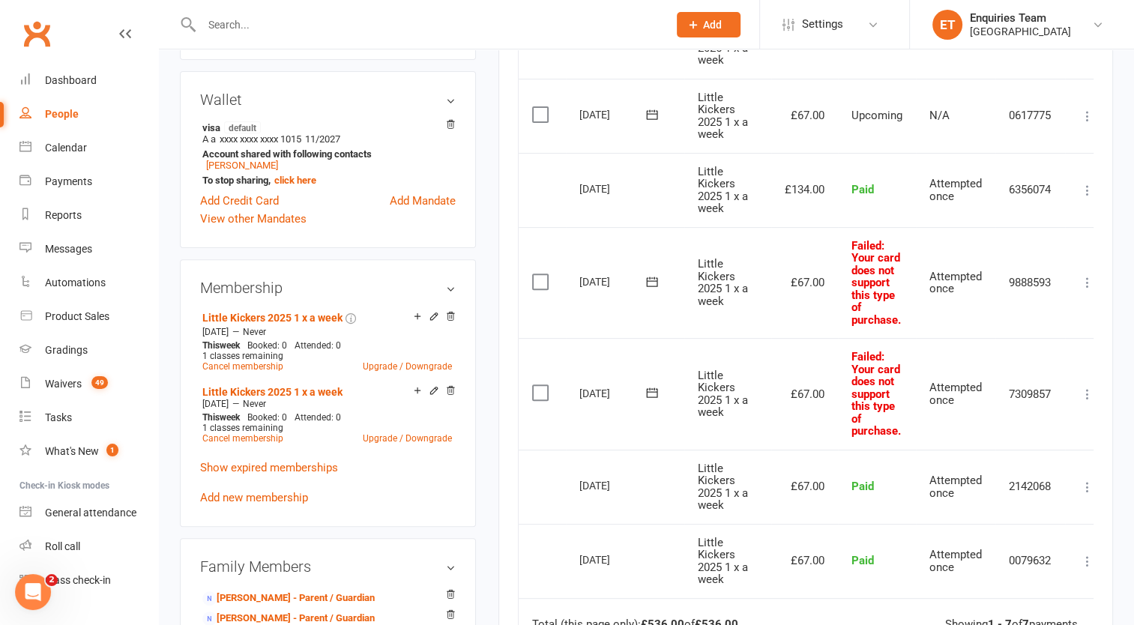
click at [542, 280] on label at bounding box center [542, 281] width 20 height 15
click at [542, 274] on input "checkbox" at bounding box center [537, 274] width 10 height 0
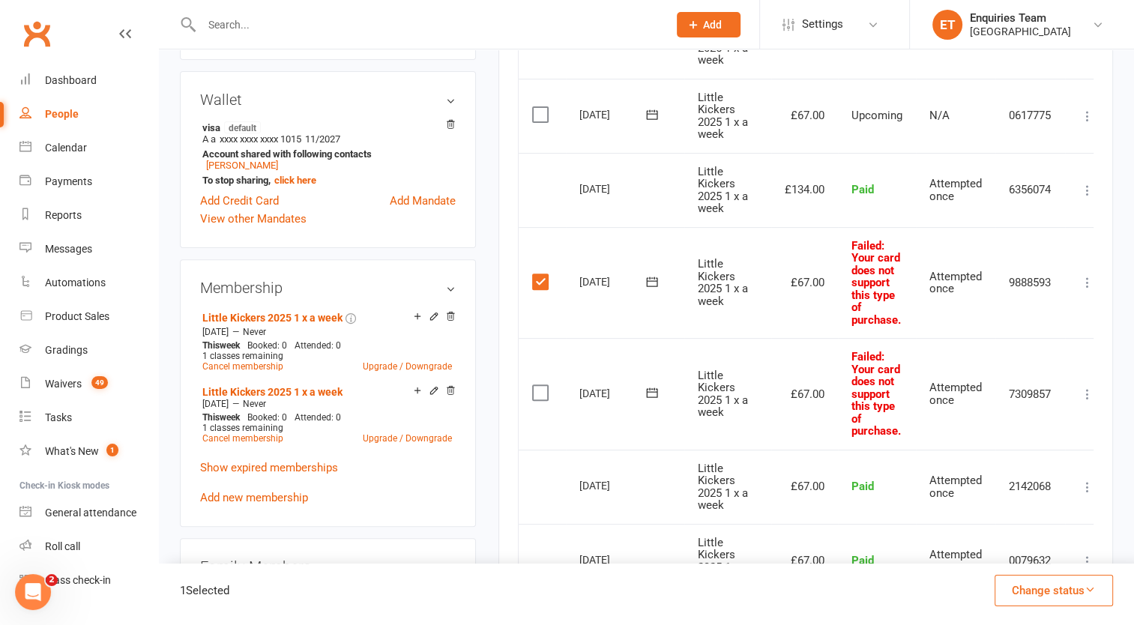
click at [537, 388] on label at bounding box center [542, 392] width 20 height 15
click at [537, 385] on input "checkbox" at bounding box center [537, 385] width 10 height 0
click at [1054, 595] on button "Change status" at bounding box center [1053, 590] width 118 height 31
click at [1003, 551] on link "Skipped" at bounding box center [1038, 550] width 148 height 30
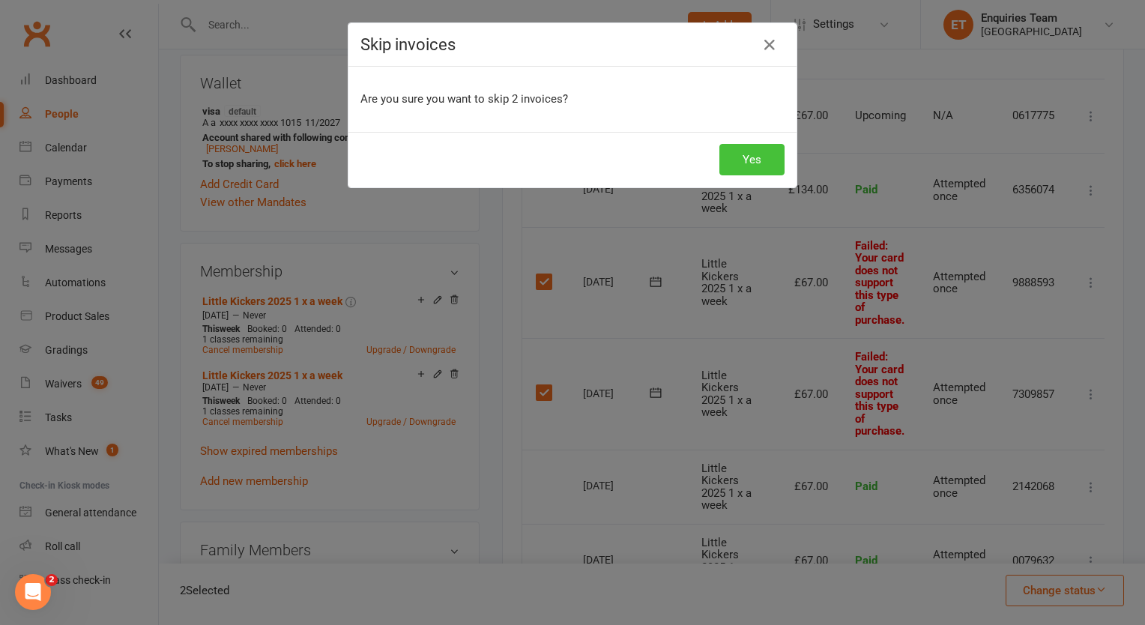
click at [746, 162] on button "Yes" at bounding box center [751, 159] width 65 height 31
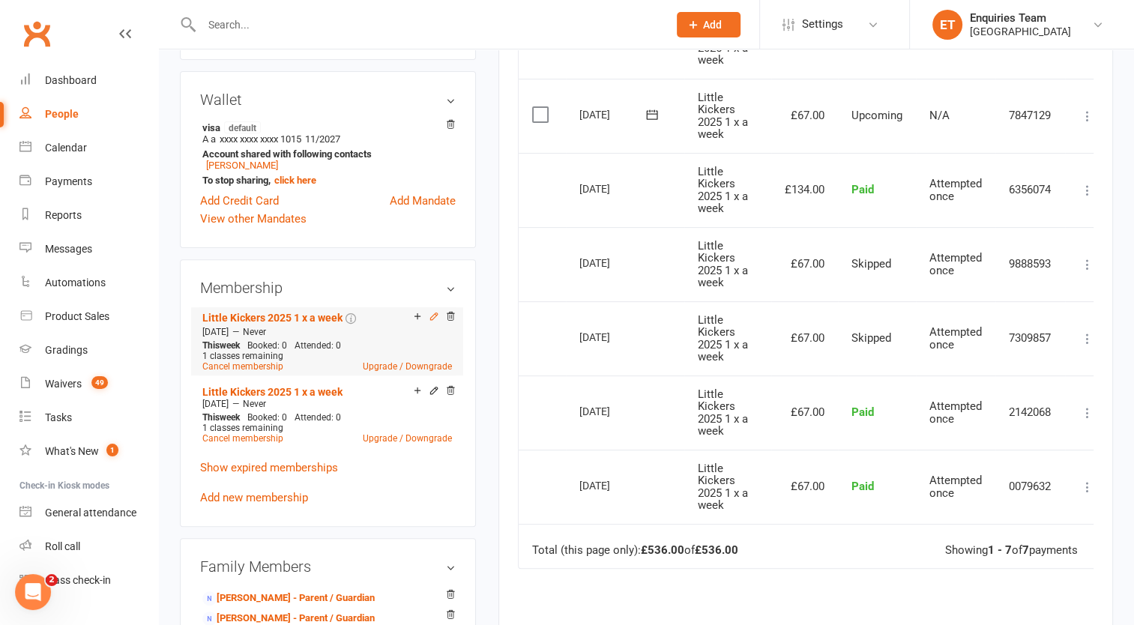
click at [433, 311] on icon at bounding box center [434, 316] width 10 height 10
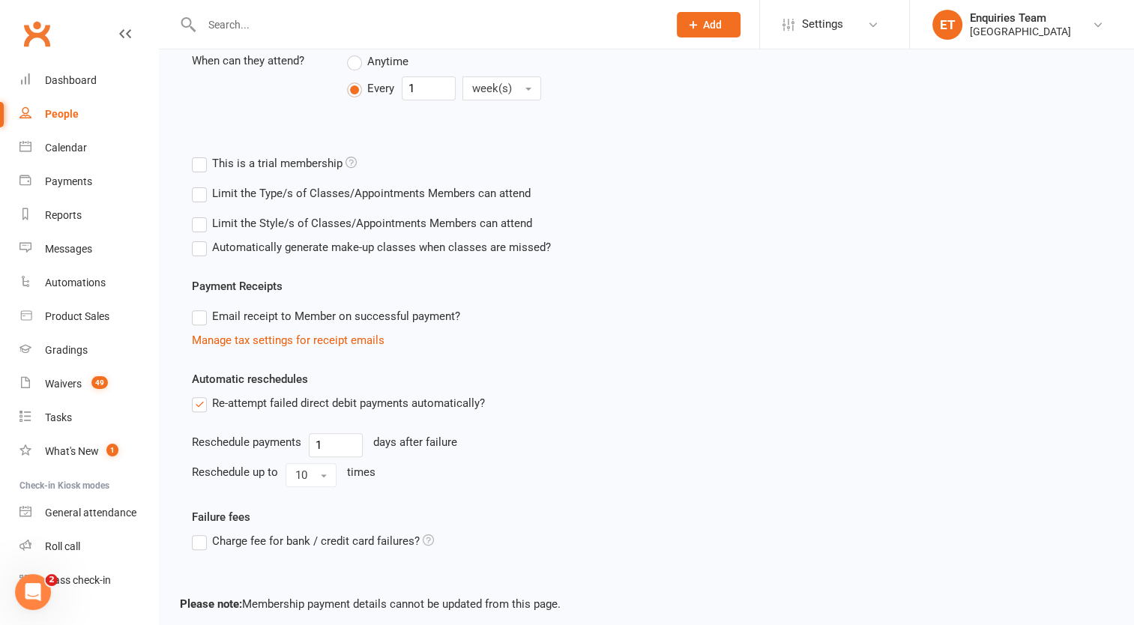
scroll to position [516, 0]
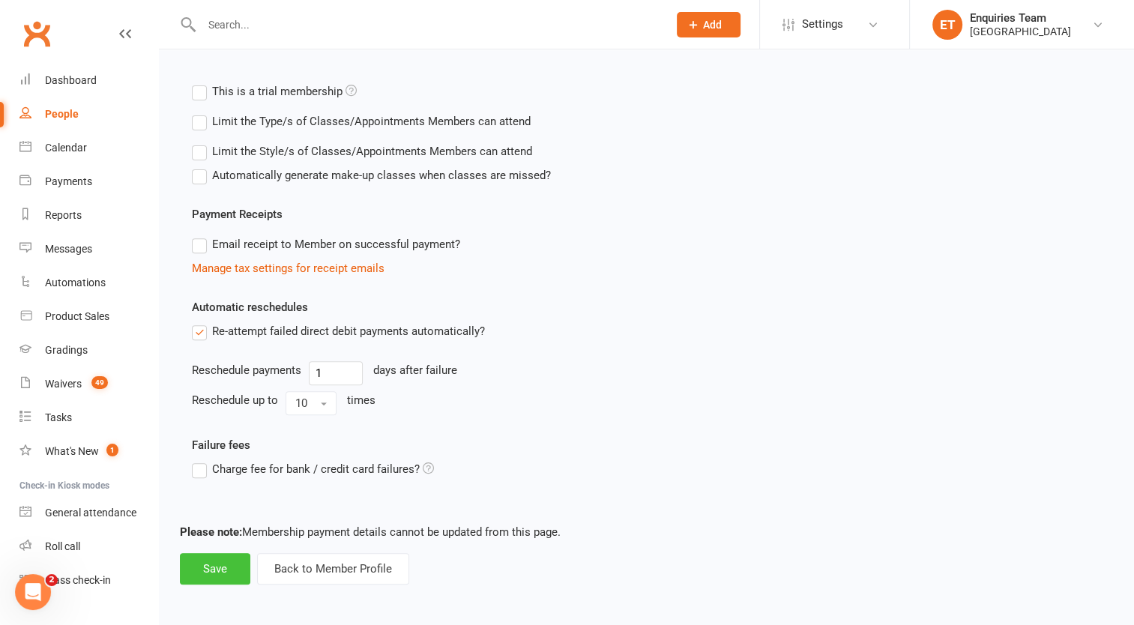
click at [210, 567] on button "Save" at bounding box center [215, 568] width 70 height 31
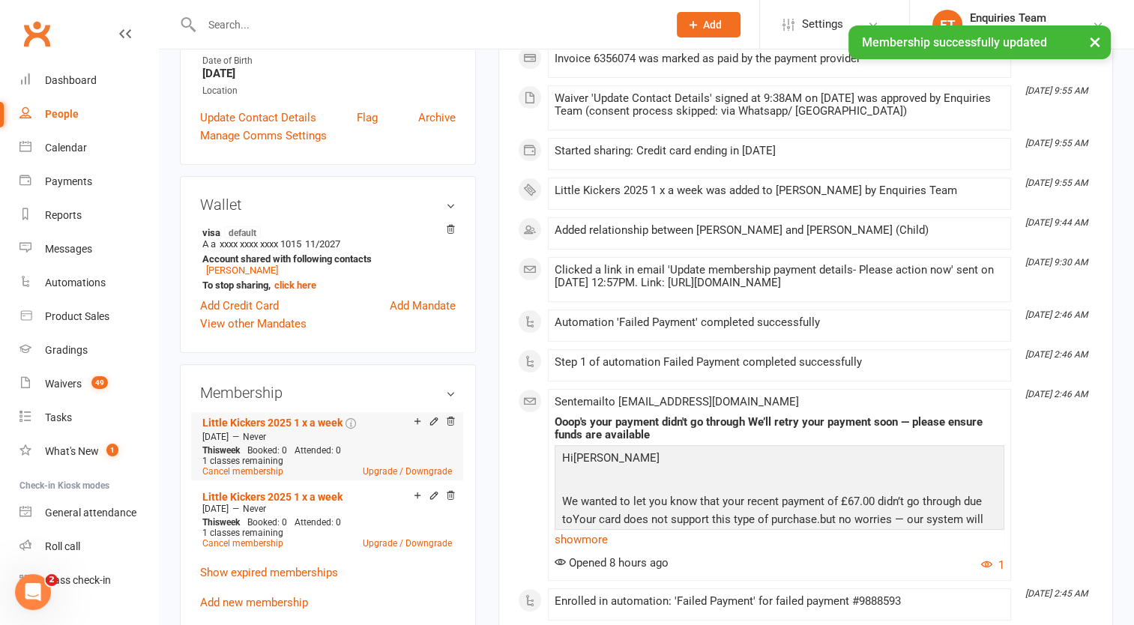
scroll to position [375, 0]
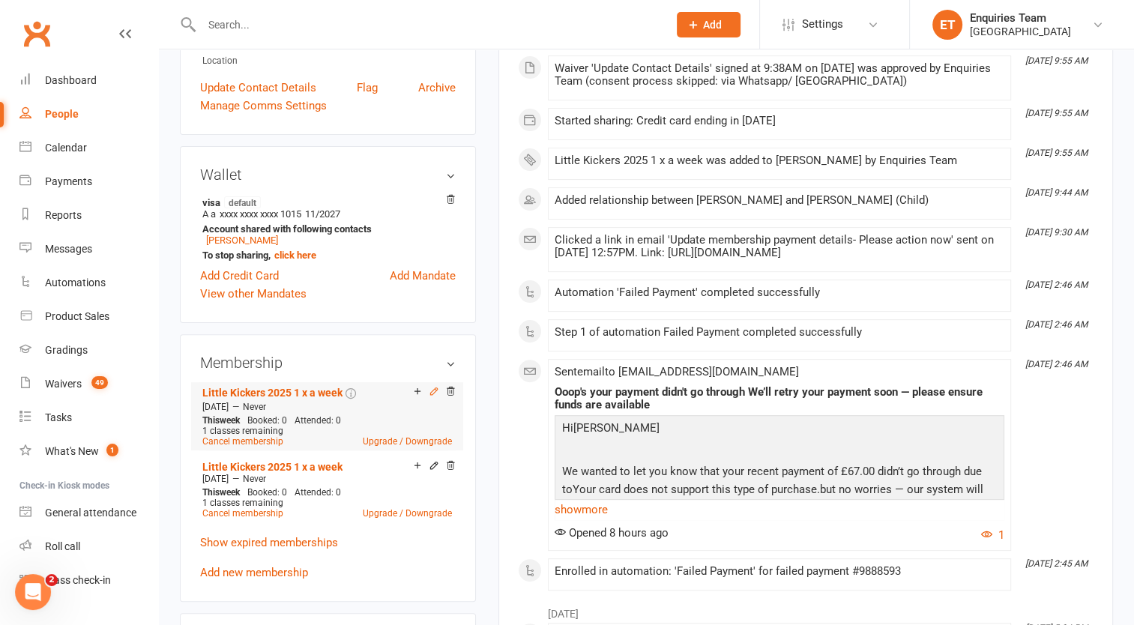
click at [435, 387] on icon at bounding box center [433, 390] width 7 height 7
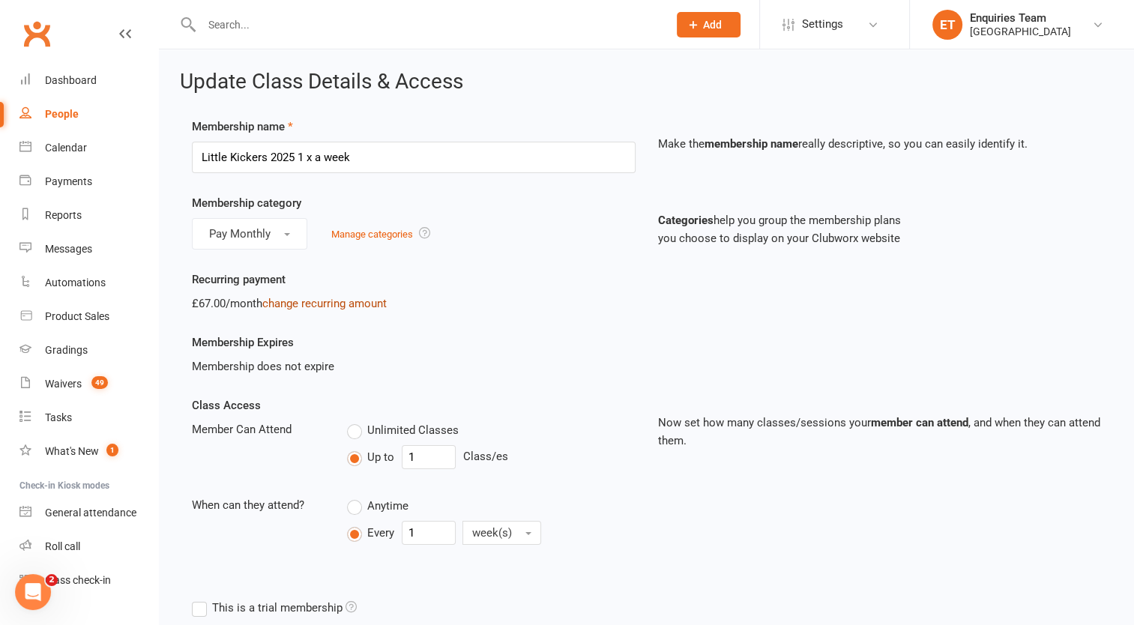
click at [313, 306] on link "change recurring amount" at bounding box center [324, 303] width 124 height 13
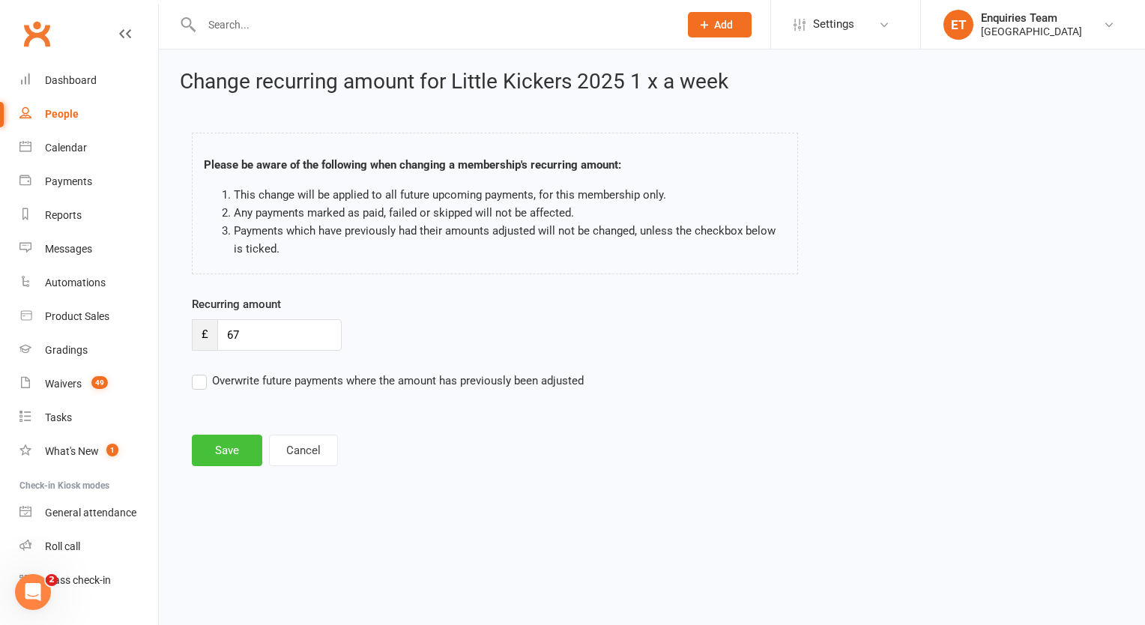
click at [222, 444] on button "Save" at bounding box center [227, 450] width 70 height 31
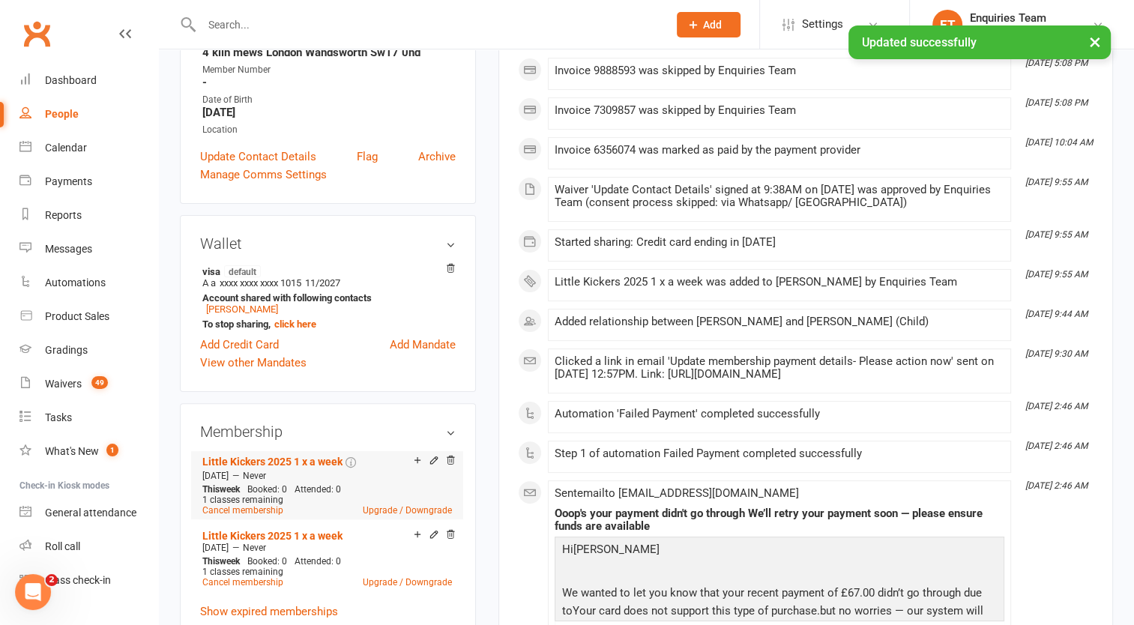
scroll to position [375, 0]
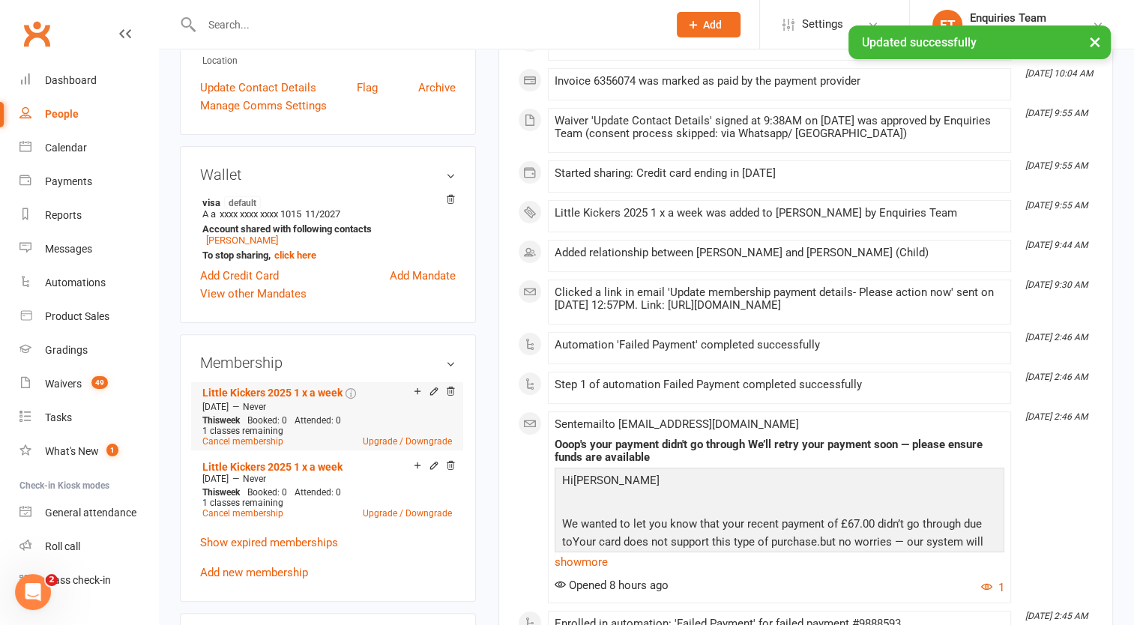
click at [432, 387] on icon at bounding box center [433, 390] width 7 height 7
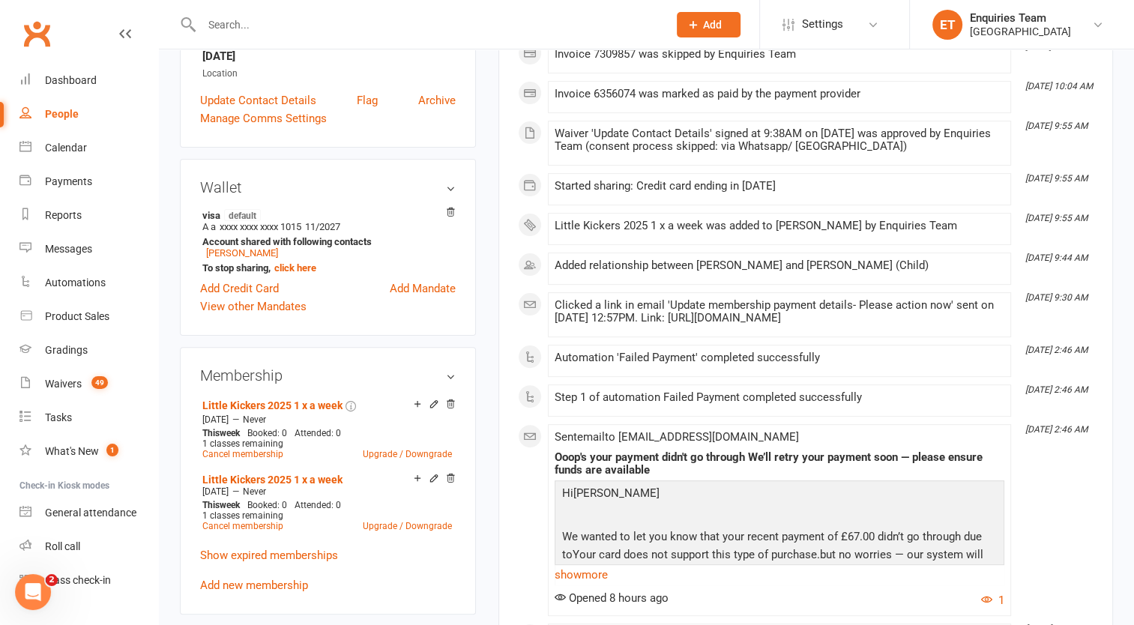
scroll to position [599, 0]
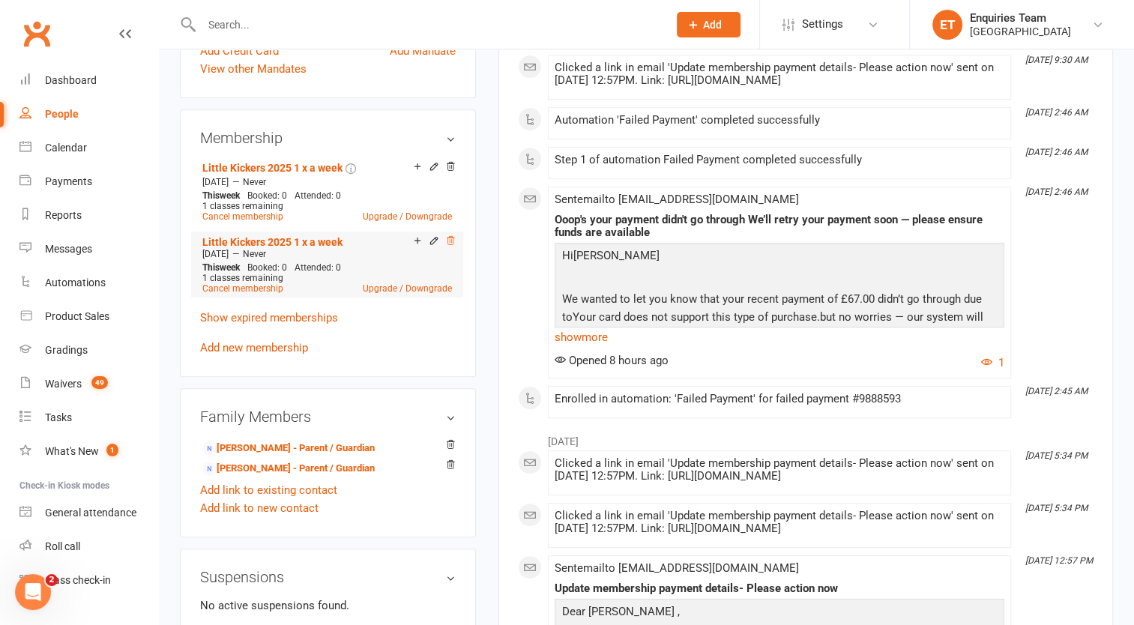
click at [453, 235] on icon at bounding box center [450, 240] width 10 height 10
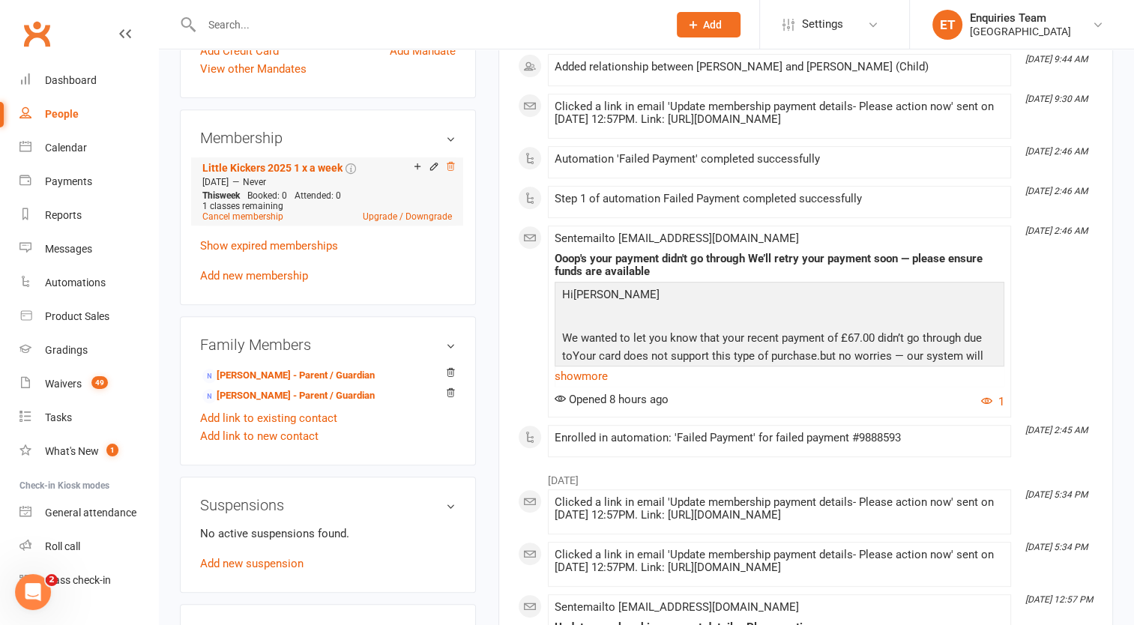
click at [451, 161] on icon at bounding box center [450, 166] width 10 height 10
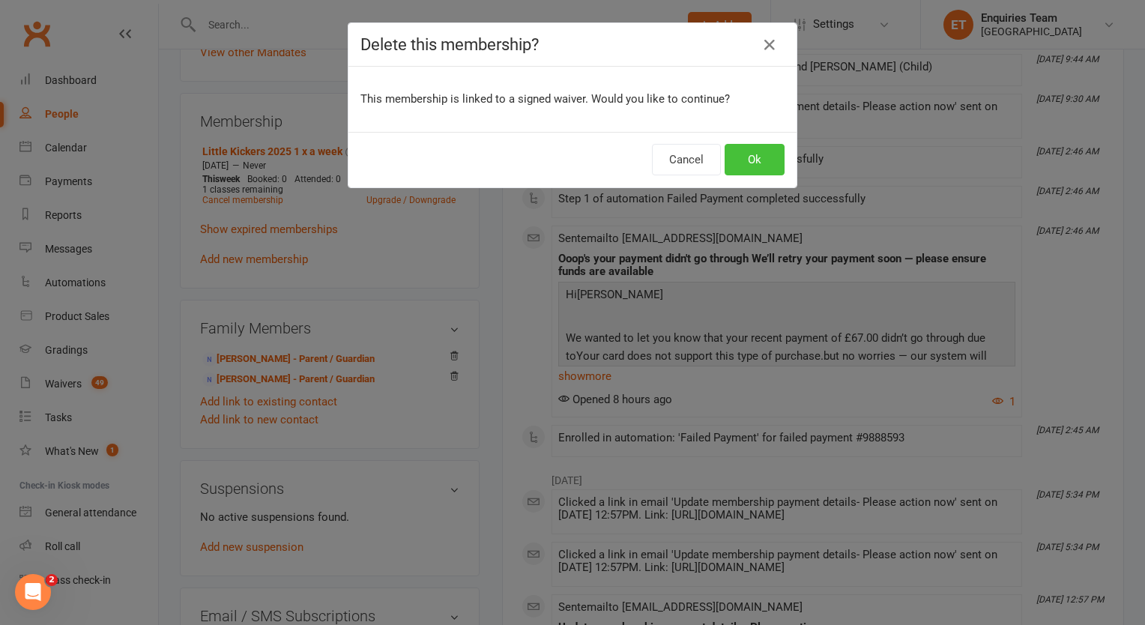
click at [759, 157] on button "Ok" at bounding box center [755, 159] width 60 height 31
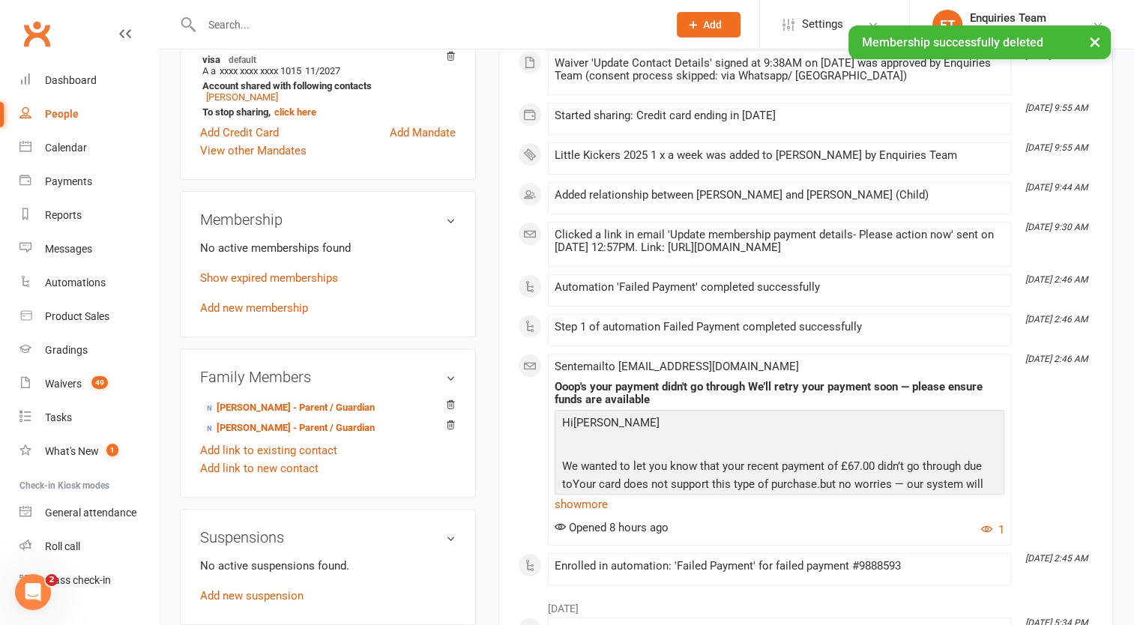
scroll to position [447, 0]
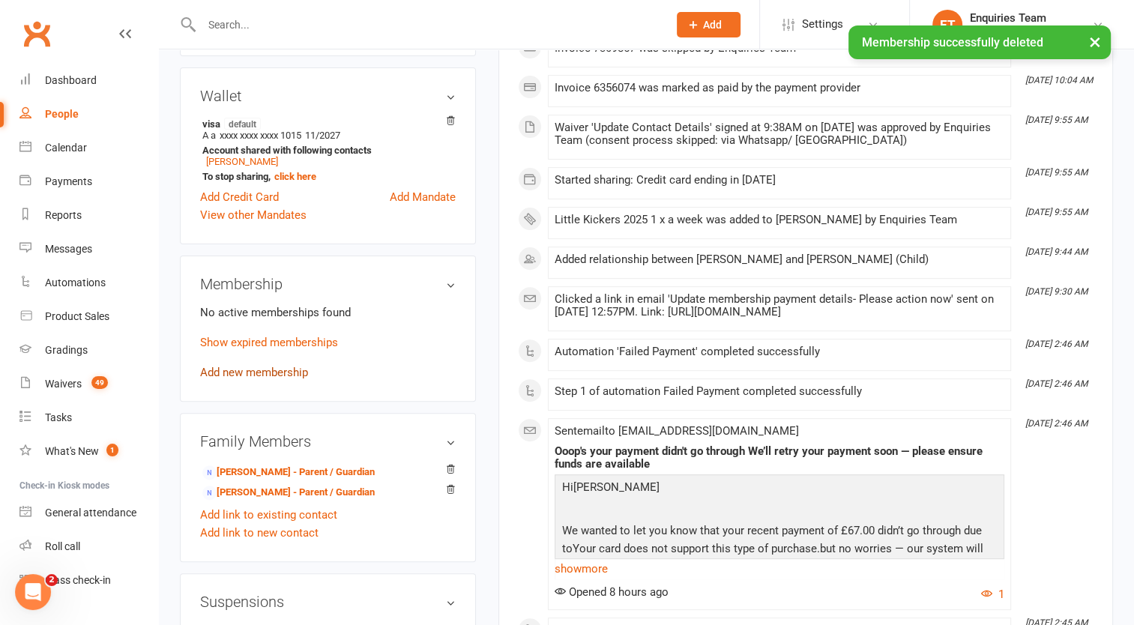
click at [225, 366] on link "Add new membership" at bounding box center [254, 372] width 108 height 13
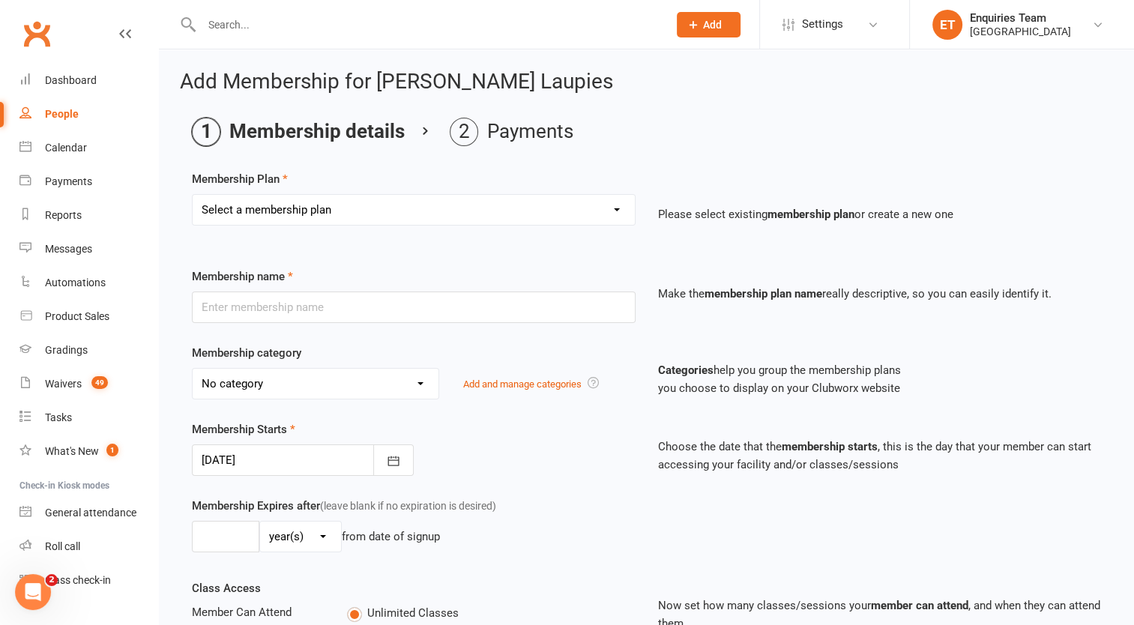
drag, startPoint x: 292, startPoint y: 214, endPoint x: 292, endPoint y: 223, distance: 9.7
click at [292, 214] on select "Select a membership plan Create new Membership Plan Gold Plan 3 x a week 2020-2…" at bounding box center [414, 210] width 442 height 30
select select "11"
click at [193, 195] on select "Select a membership plan Create new Membership Plan Gold Plan 3 x a week 2020-2…" at bounding box center [414, 210] width 442 height 30
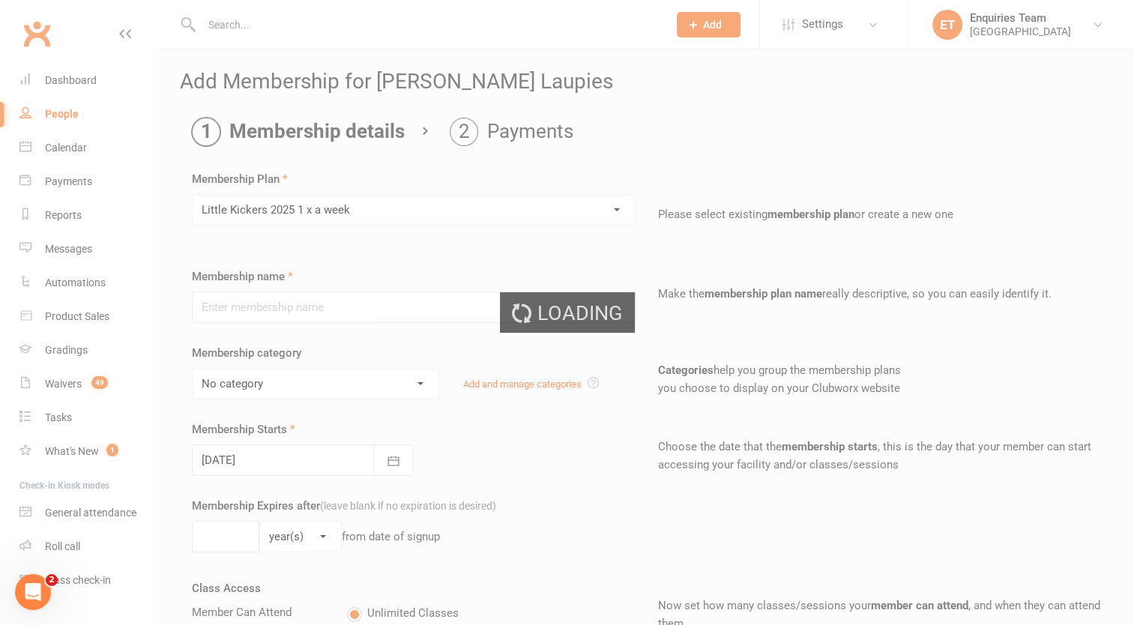
type input "Little Kickers 2025 1 x a week"
select select "6"
type input "0"
type input "1"
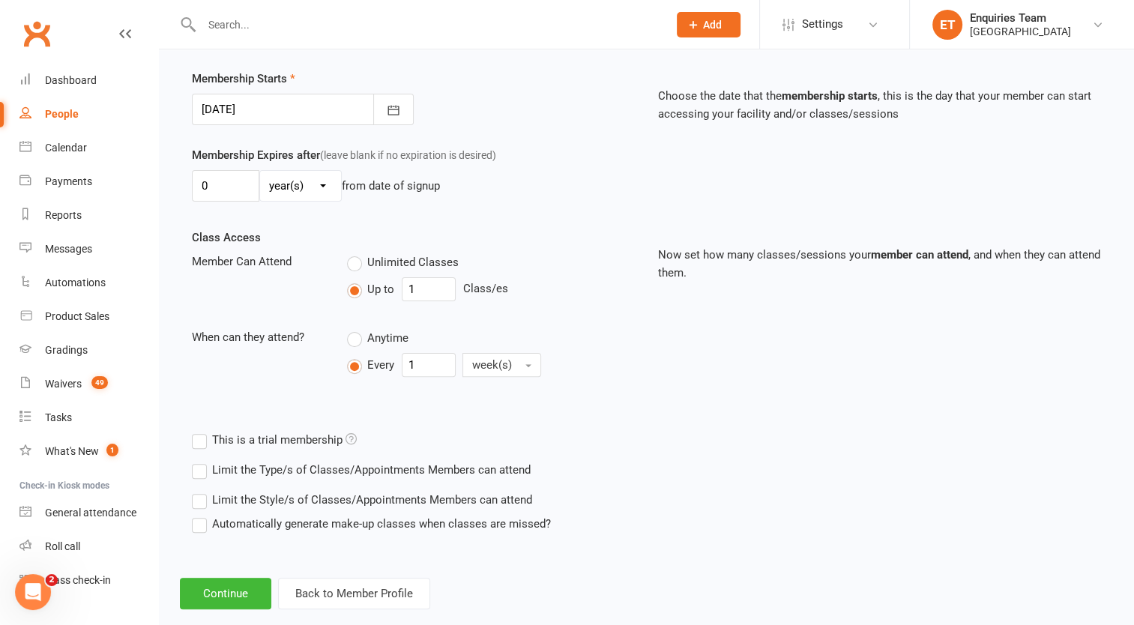
scroll to position [375, 0]
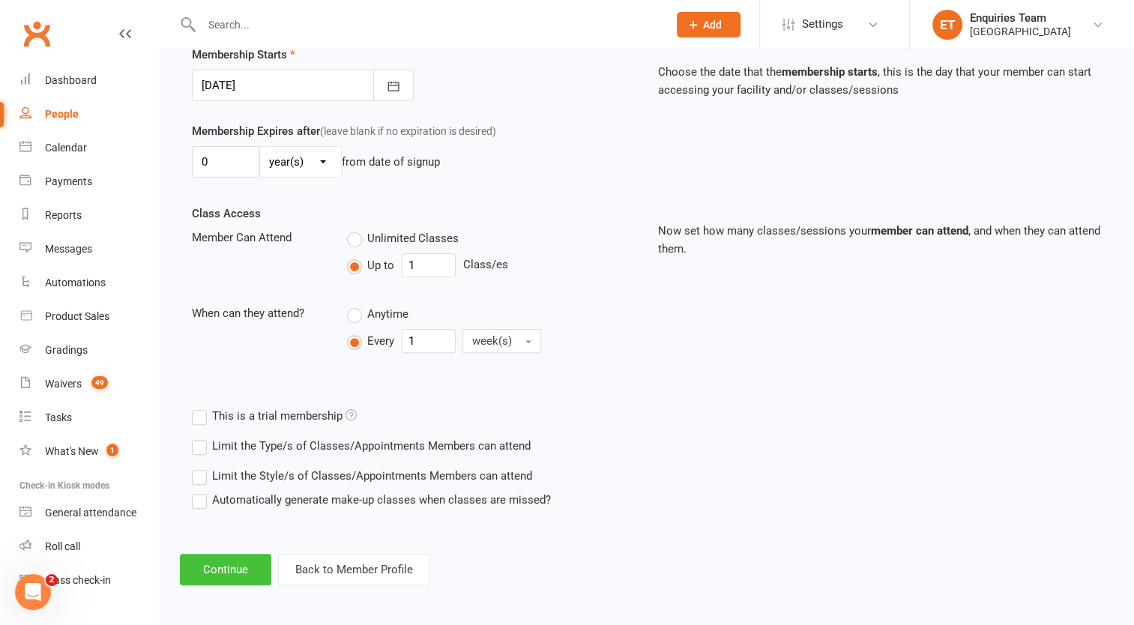
click at [208, 562] on button "Continue" at bounding box center [225, 569] width 91 height 31
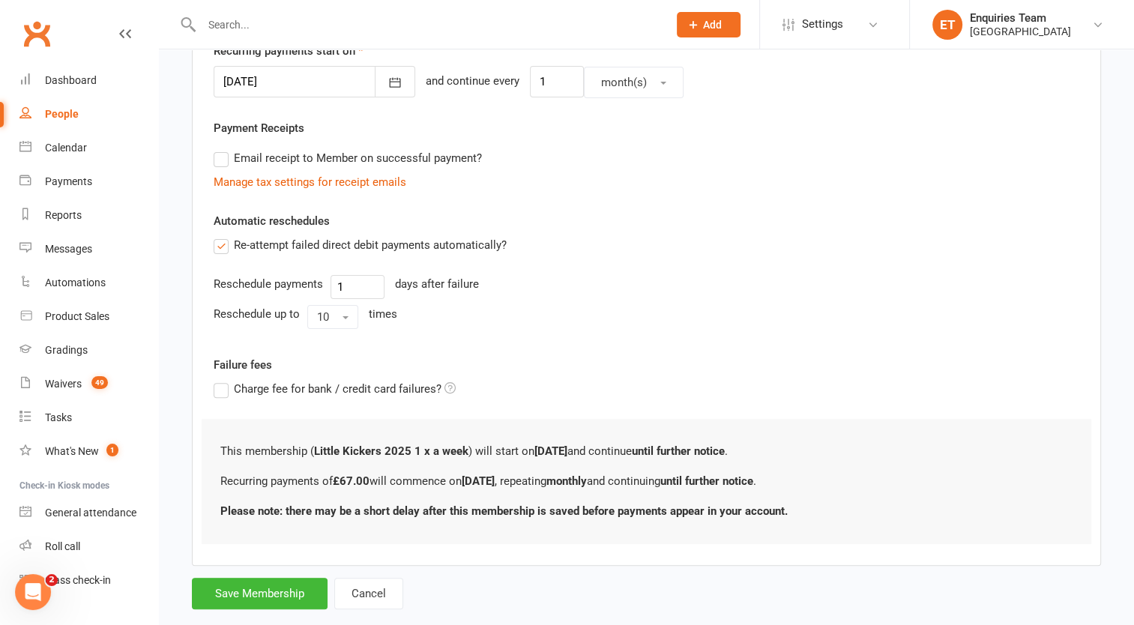
scroll to position [0, 0]
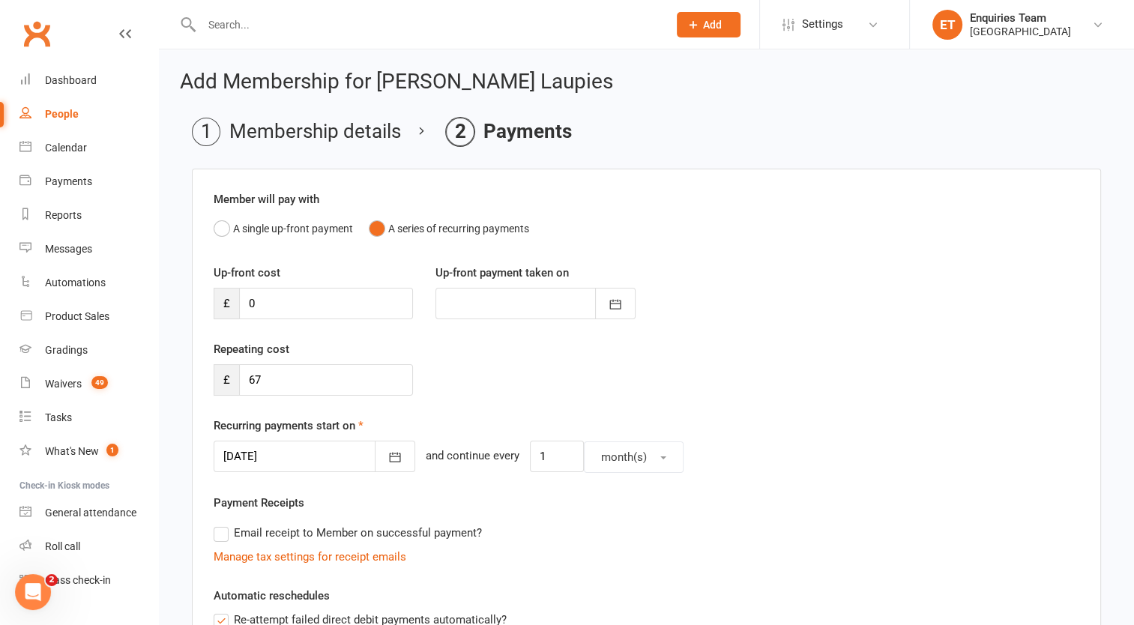
click at [309, 459] on div at bounding box center [315, 456] width 202 height 31
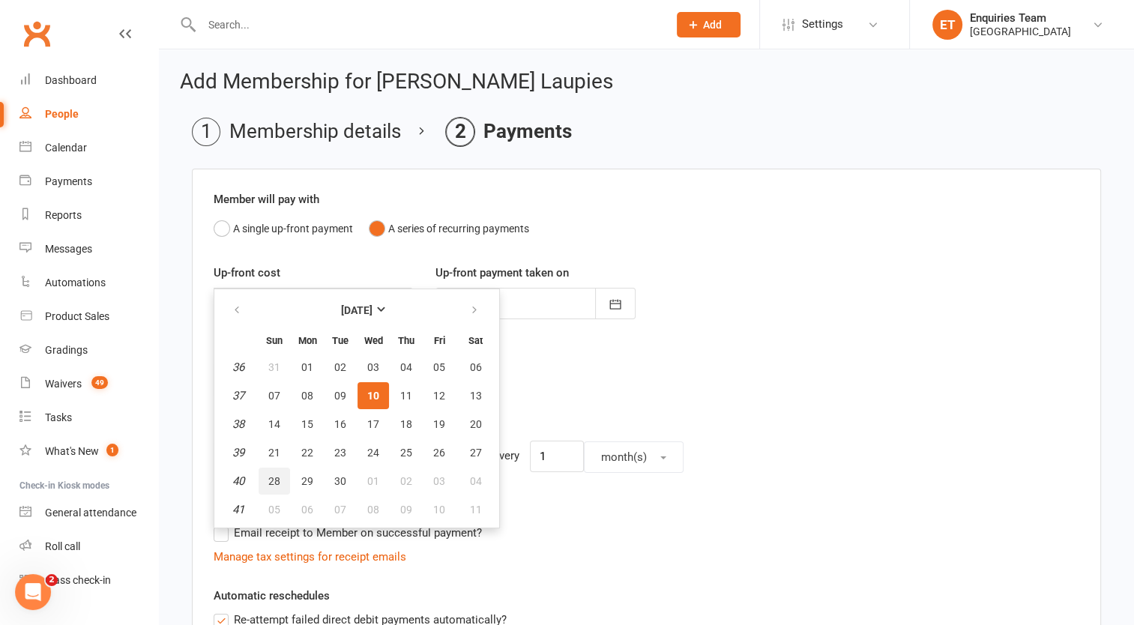
click at [275, 484] on button "28" at bounding box center [274, 481] width 31 height 27
type input "[DATE]"
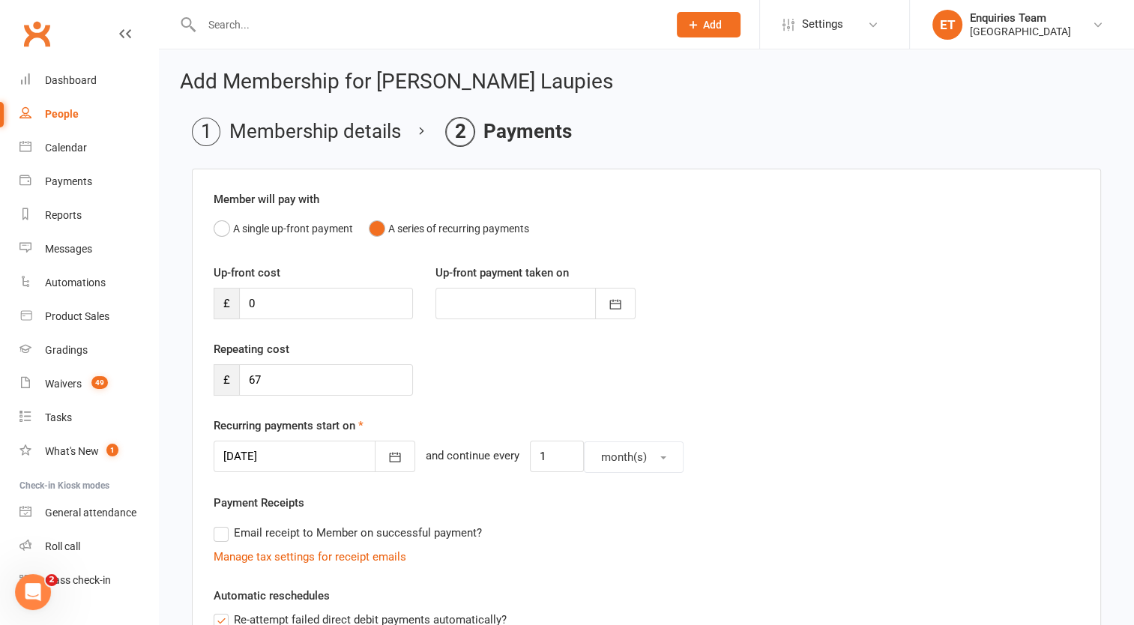
click at [574, 355] on div "Repeating cost £ 67" at bounding box center [646, 378] width 888 height 76
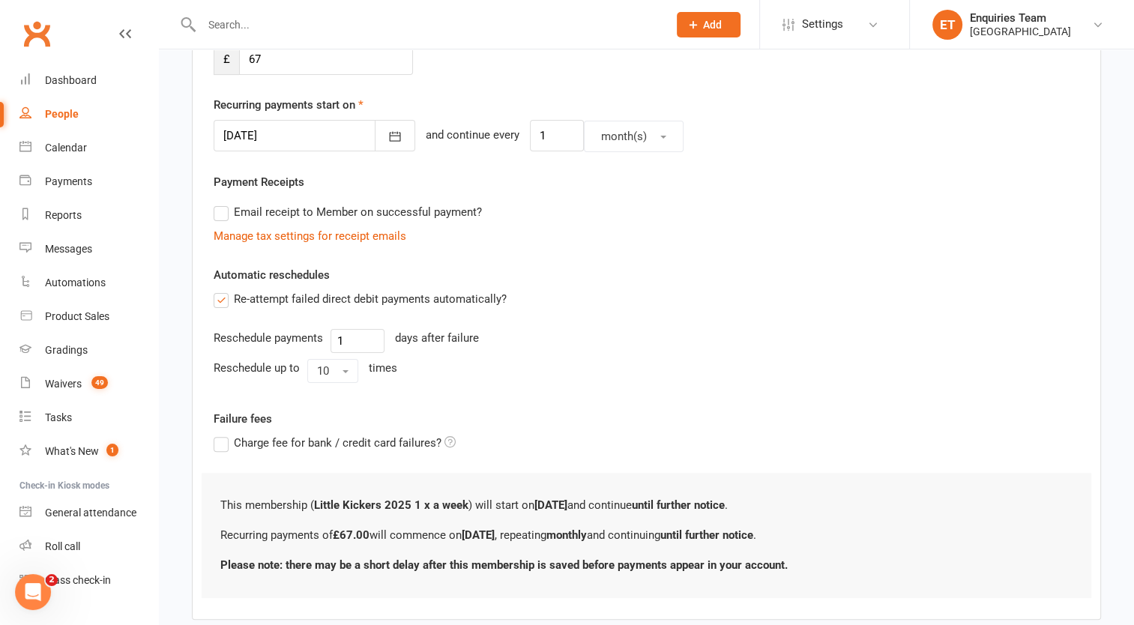
scroll to position [375, 0]
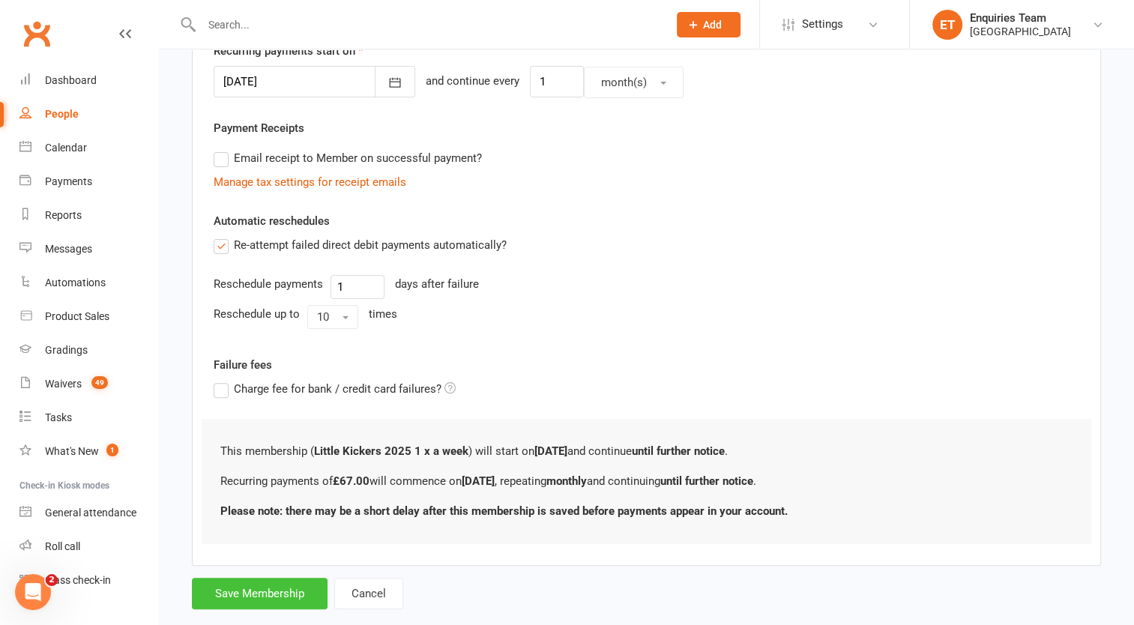
click at [243, 595] on button "Save Membership" at bounding box center [260, 593] width 136 height 31
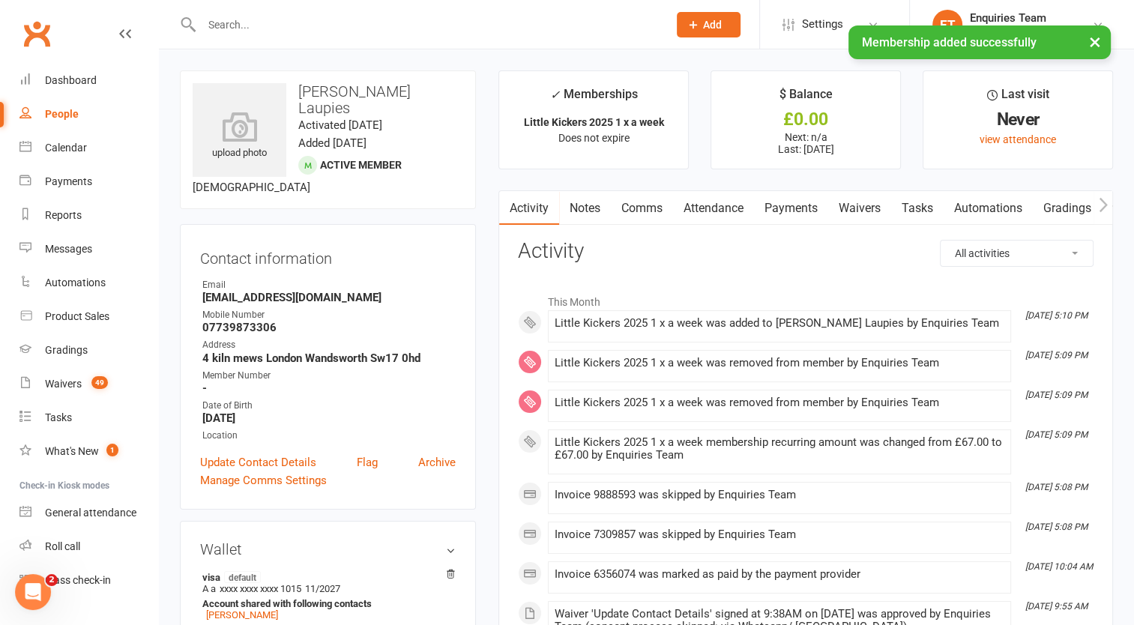
click at [794, 199] on link "Payments" at bounding box center [791, 208] width 74 height 34
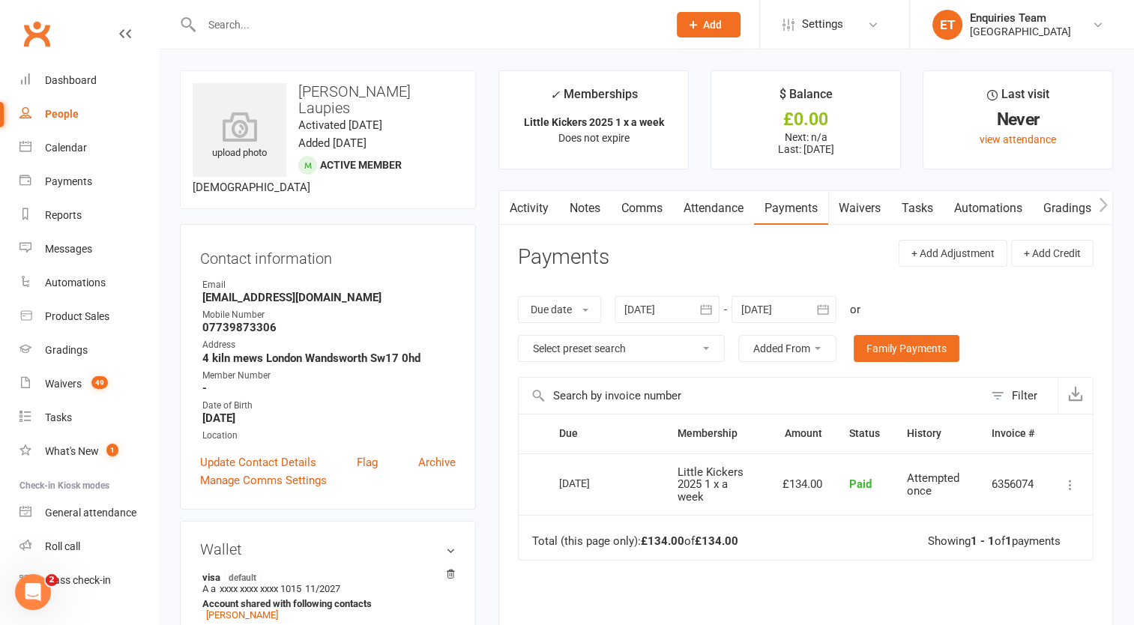
click at [649, 305] on div at bounding box center [666, 309] width 105 height 27
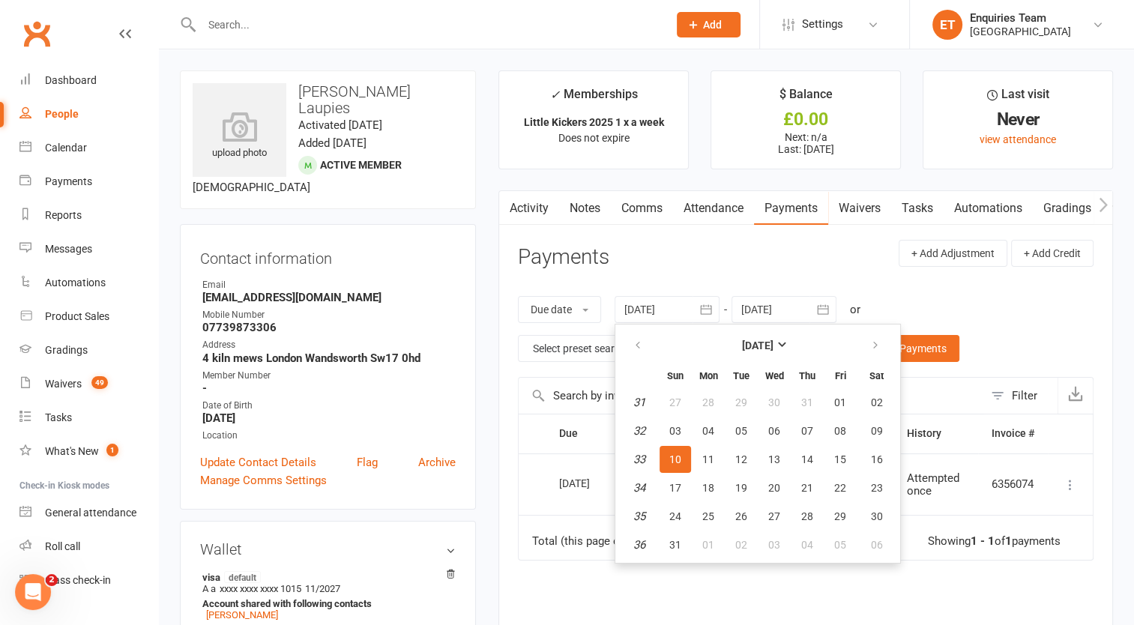
click at [765, 307] on div at bounding box center [783, 309] width 105 height 27
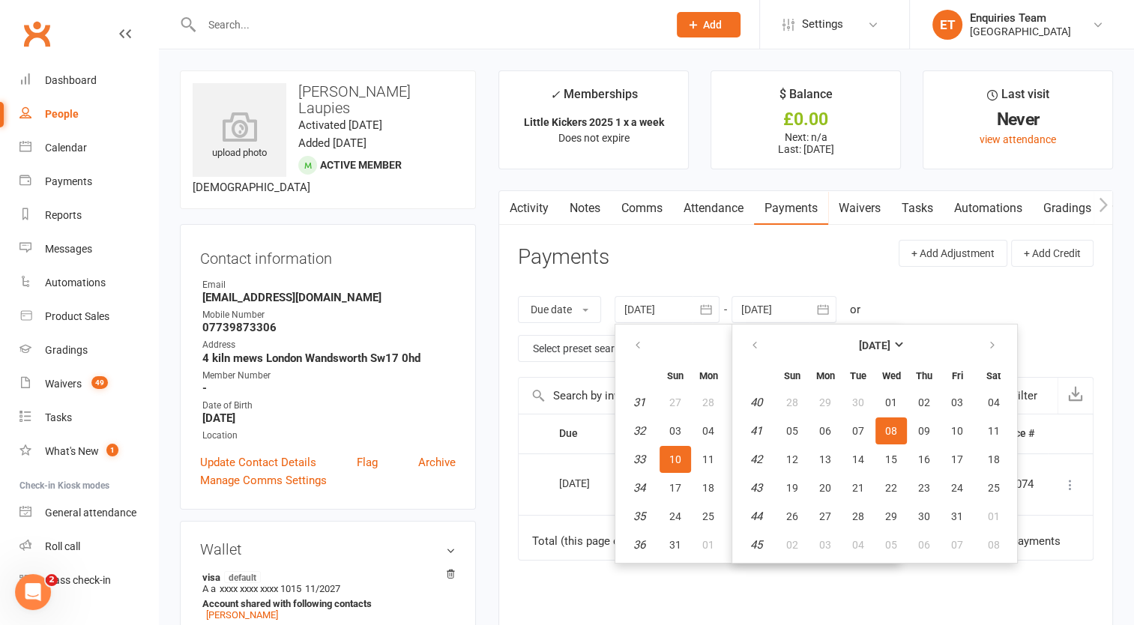
click at [677, 310] on div at bounding box center [666, 309] width 105 height 27
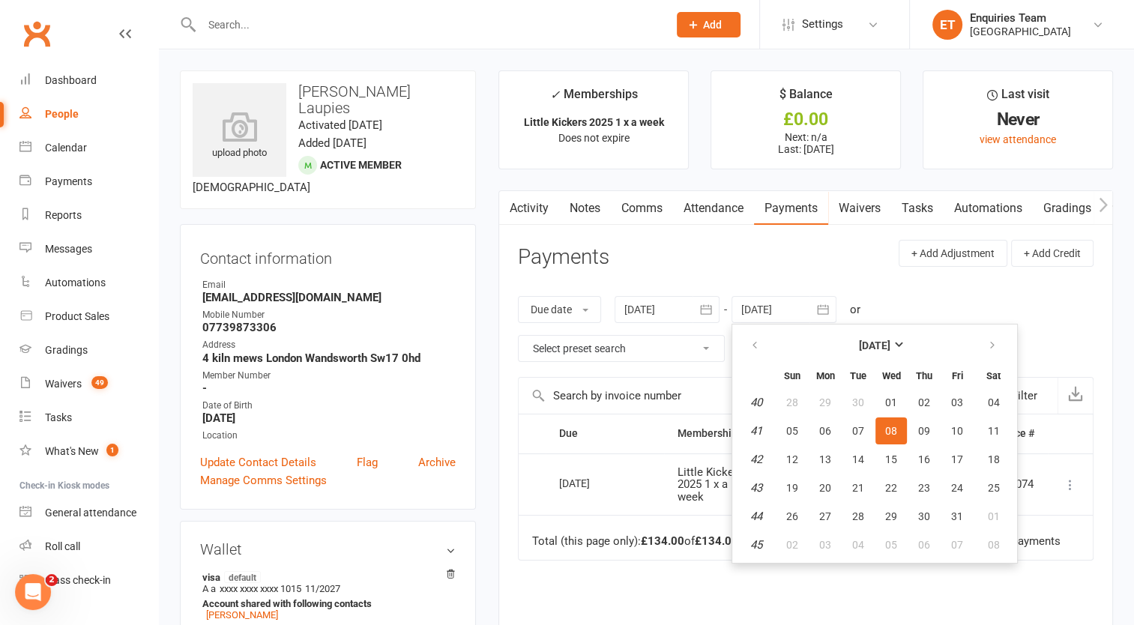
click at [645, 305] on div at bounding box center [666, 309] width 105 height 27
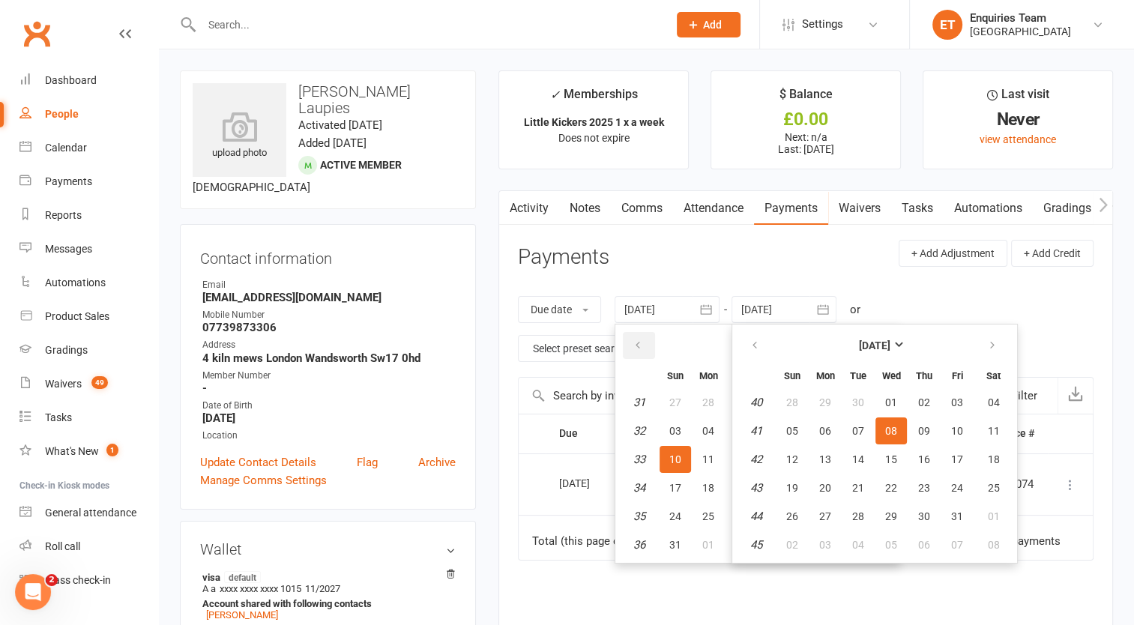
click at [641, 346] on icon "button" at bounding box center [637, 345] width 10 height 12
click at [671, 404] on span "01" at bounding box center [675, 402] width 12 height 12
type input "[DATE]"
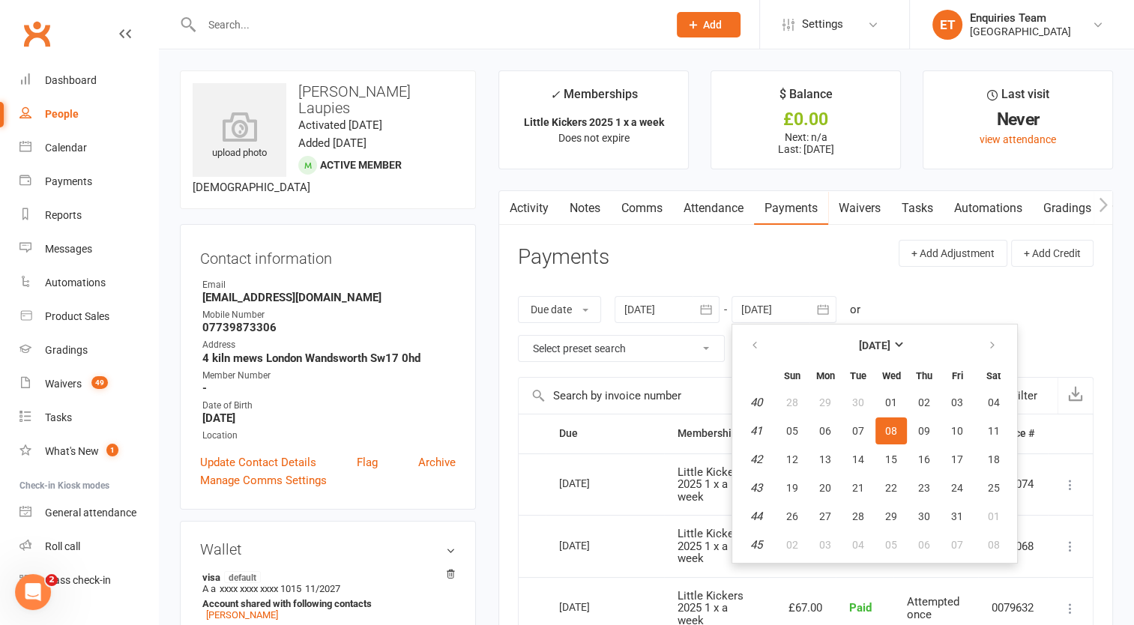
click at [761, 310] on div at bounding box center [783, 309] width 105 height 27
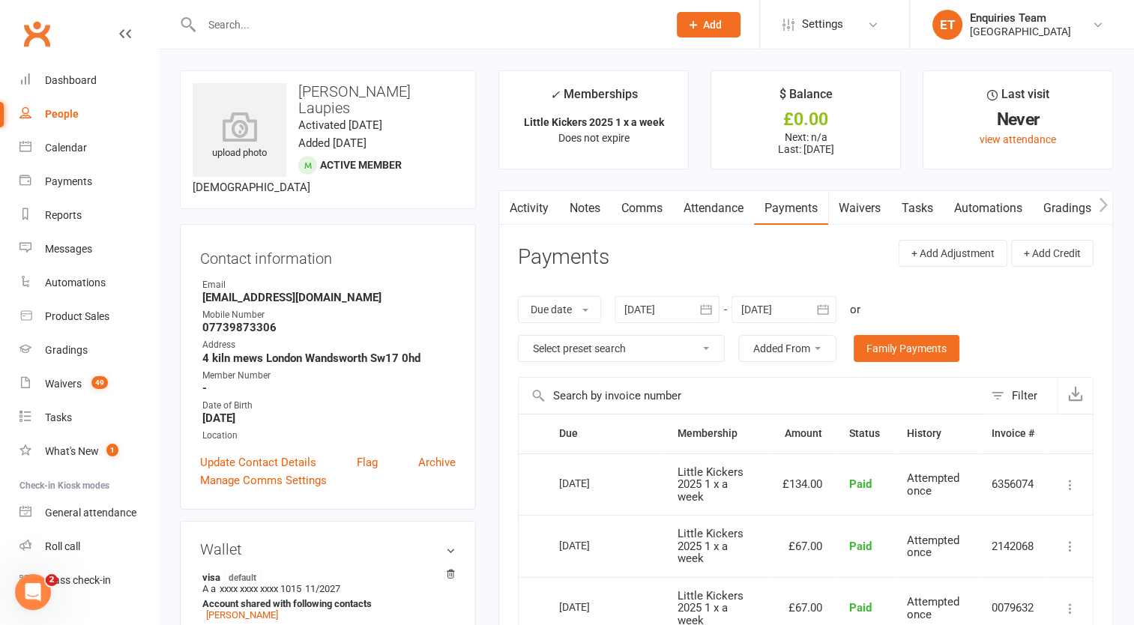
click at [786, 310] on div at bounding box center [783, 309] width 105 height 27
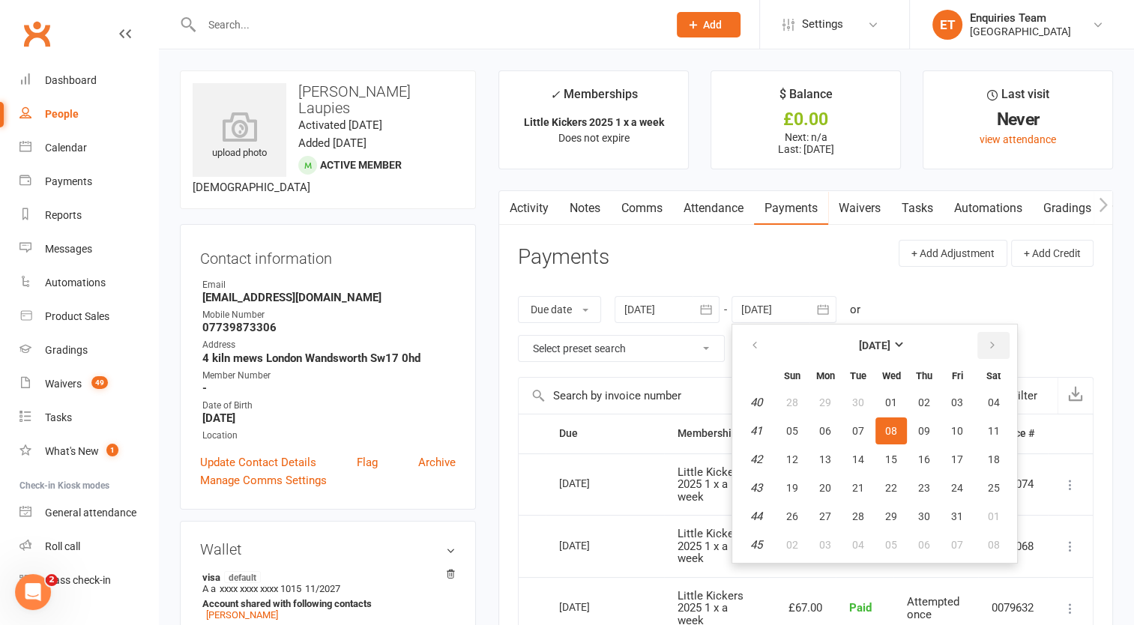
click at [991, 343] on icon "button" at bounding box center [992, 345] width 10 height 12
click at [821, 405] on span "01" at bounding box center [825, 402] width 12 height 12
type input "[DATE]"
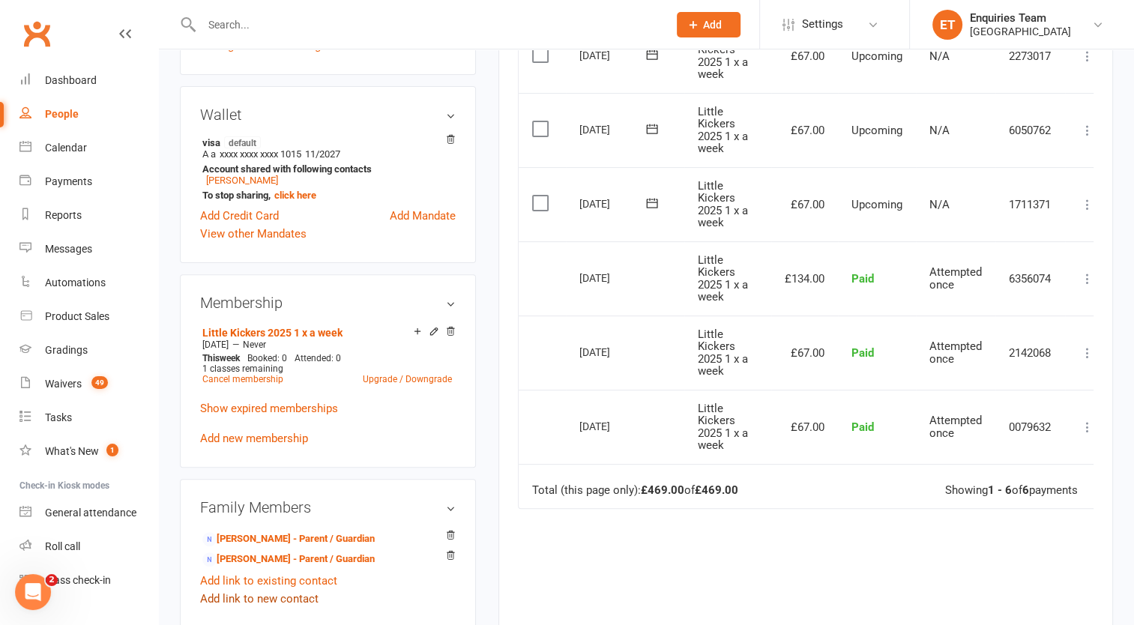
scroll to position [599, 0]
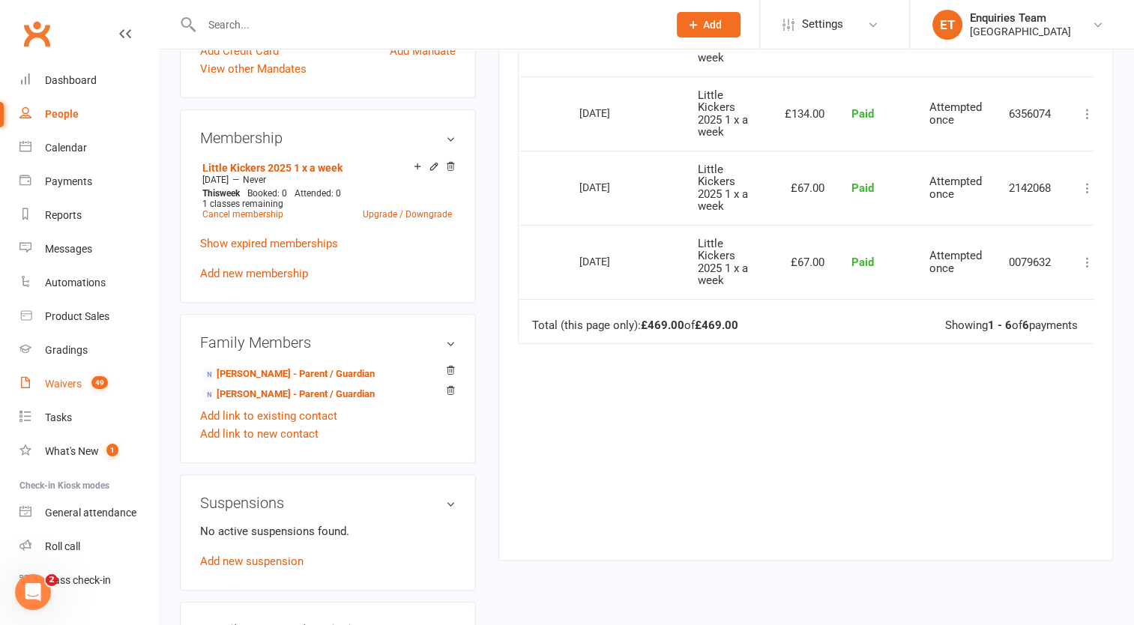
click at [73, 384] on div "Waivers" at bounding box center [63, 384] width 37 height 12
select select "100"
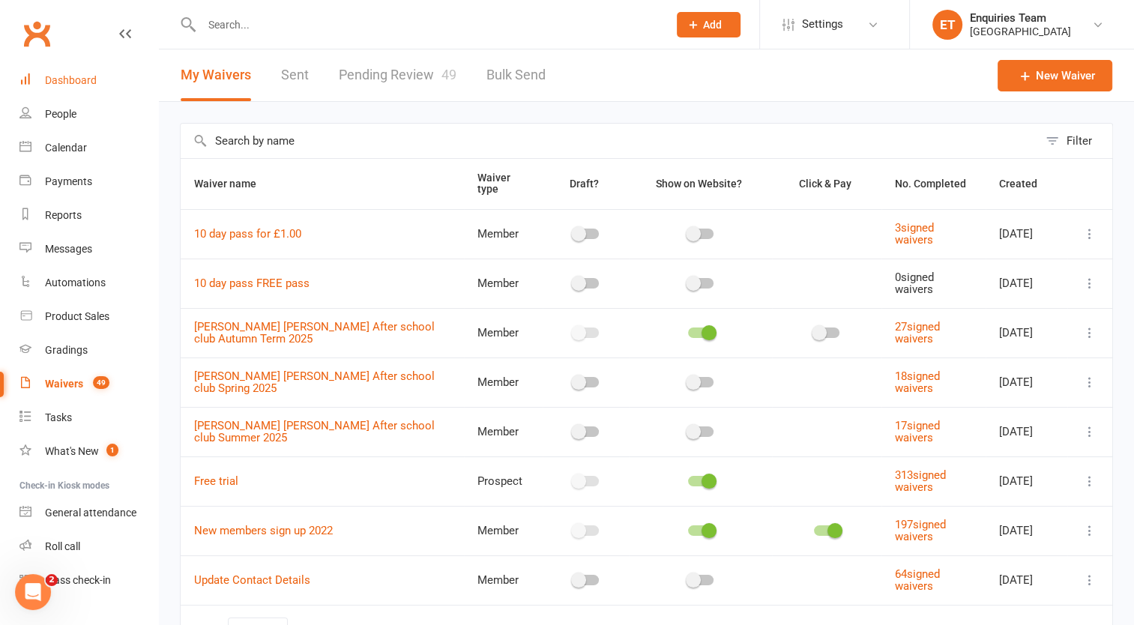
click at [78, 78] on div "Dashboard" at bounding box center [71, 80] width 52 height 12
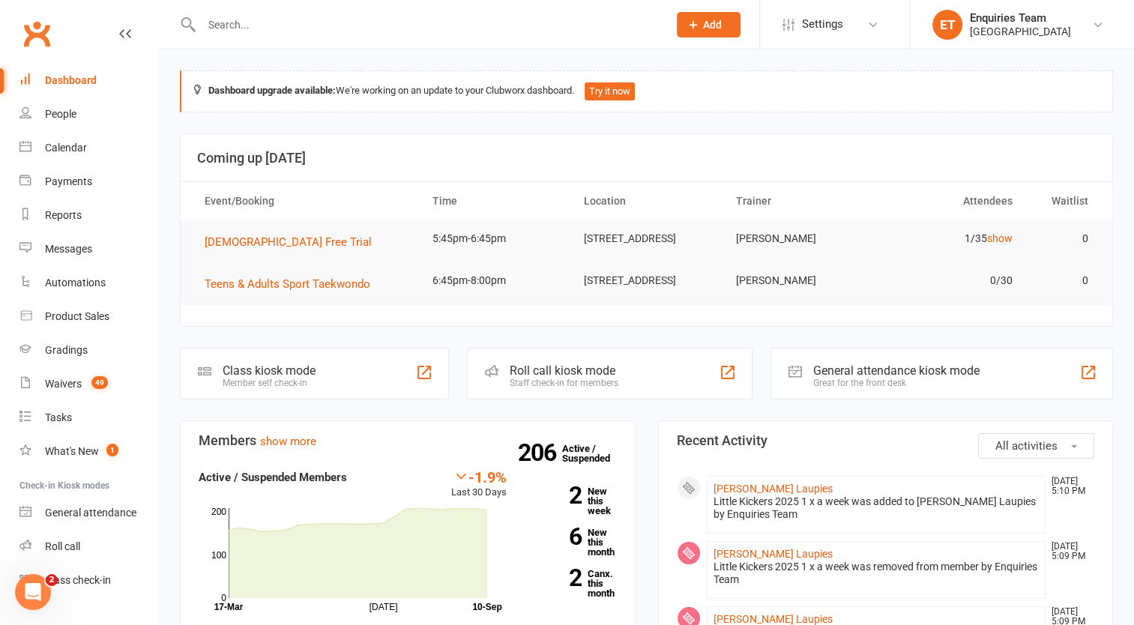
click at [258, 20] on input "text" at bounding box center [427, 24] width 460 height 21
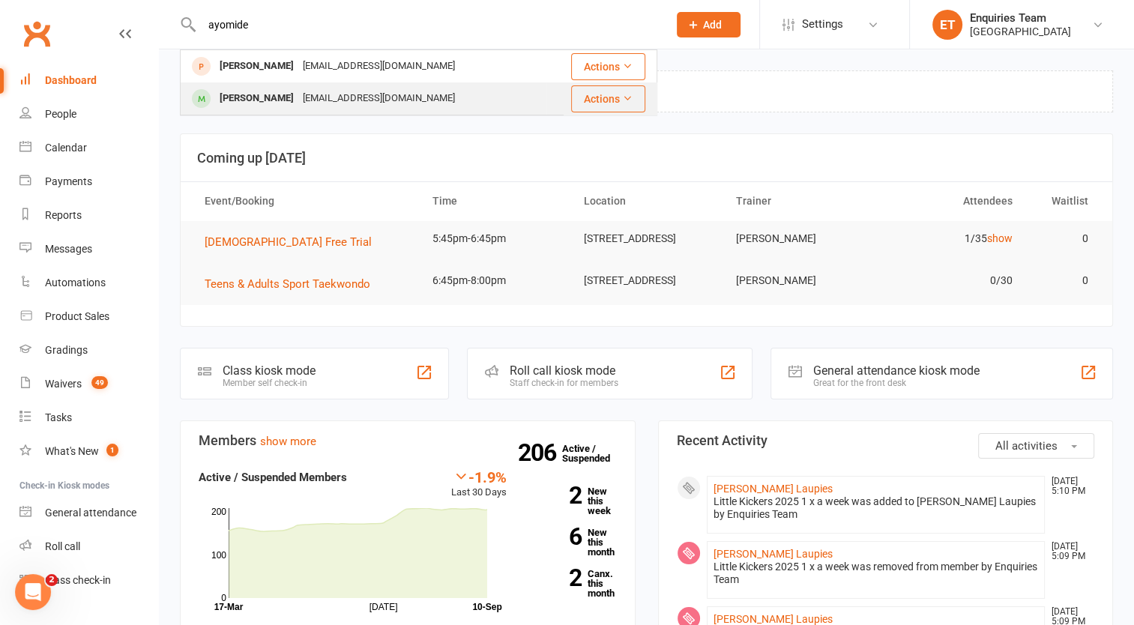
type input "ayomide"
click at [263, 100] on div "[PERSON_NAME]" at bounding box center [256, 99] width 83 height 22
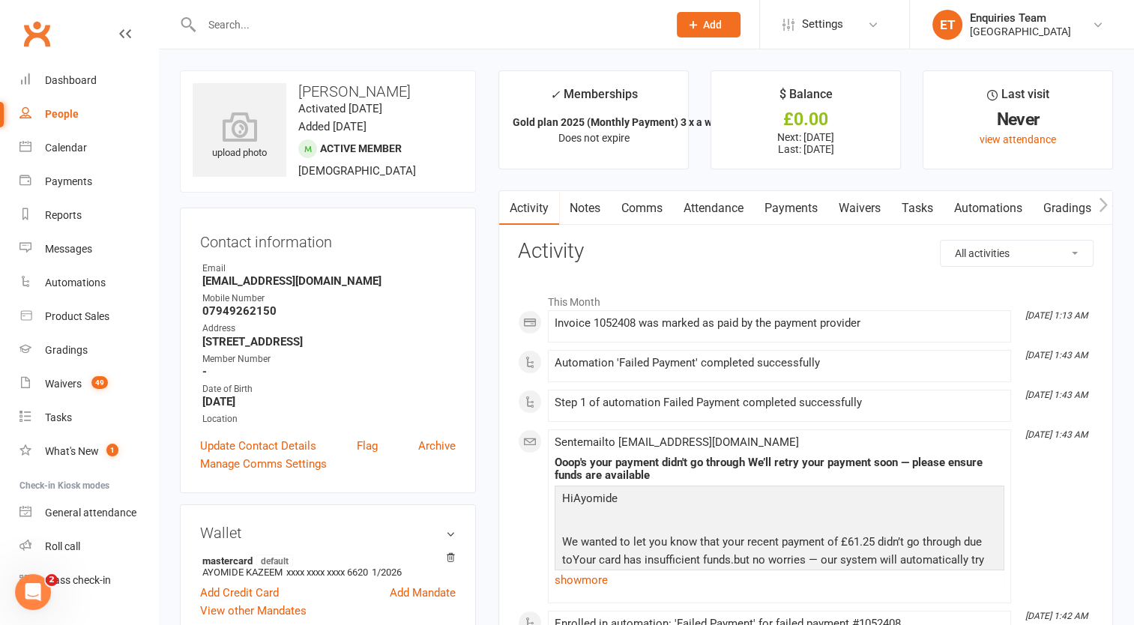
click at [810, 205] on link "Payments" at bounding box center [791, 208] width 74 height 34
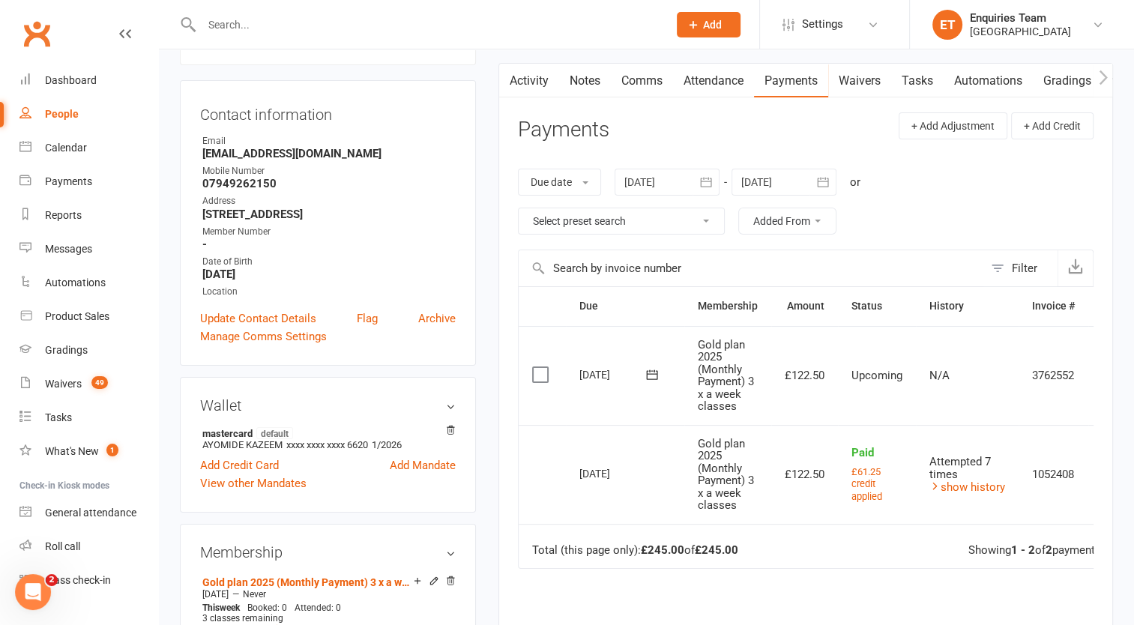
scroll to position [225, 0]
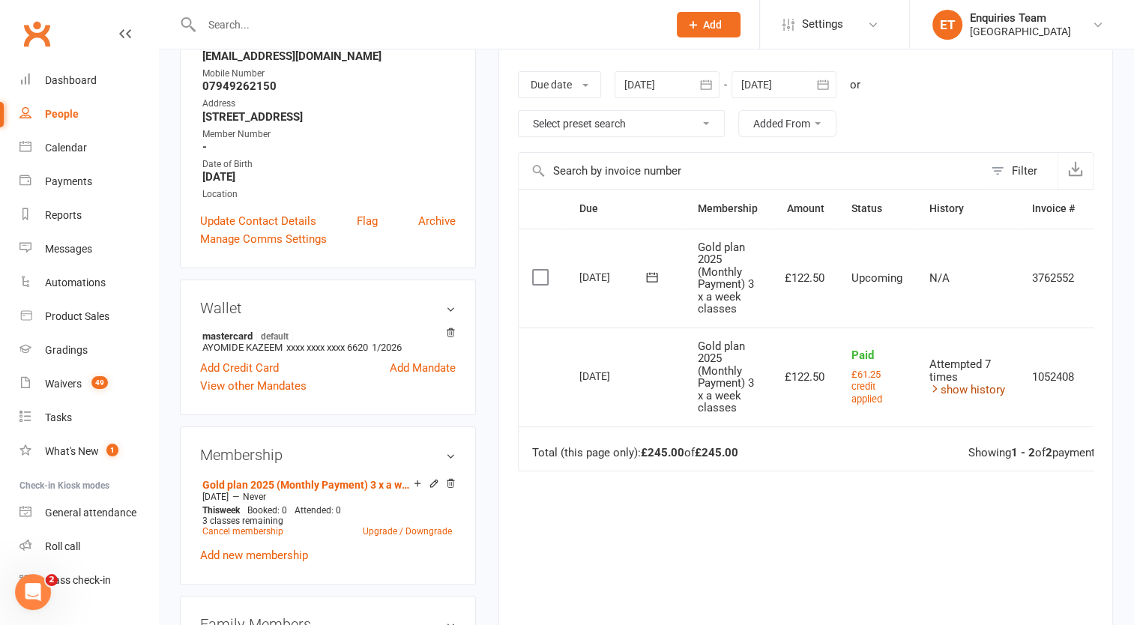
click at [940, 388] on link "show history" at bounding box center [967, 389] width 76 height 13
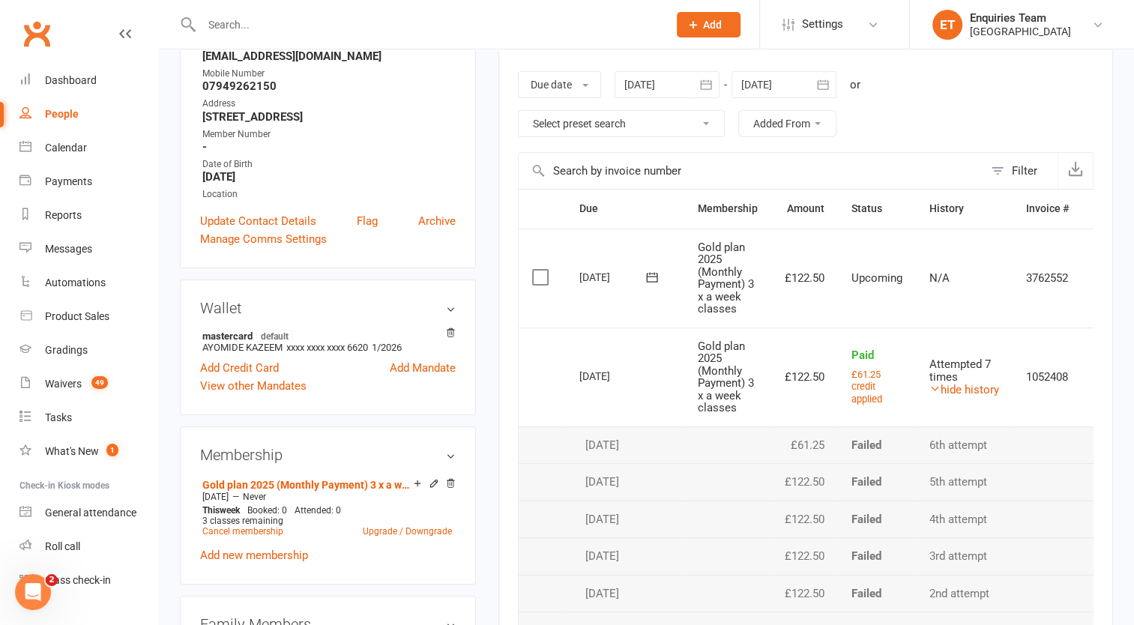
click at [808, 372] on td "£122.50" at bounding box center [804, 376] width 67 height 99
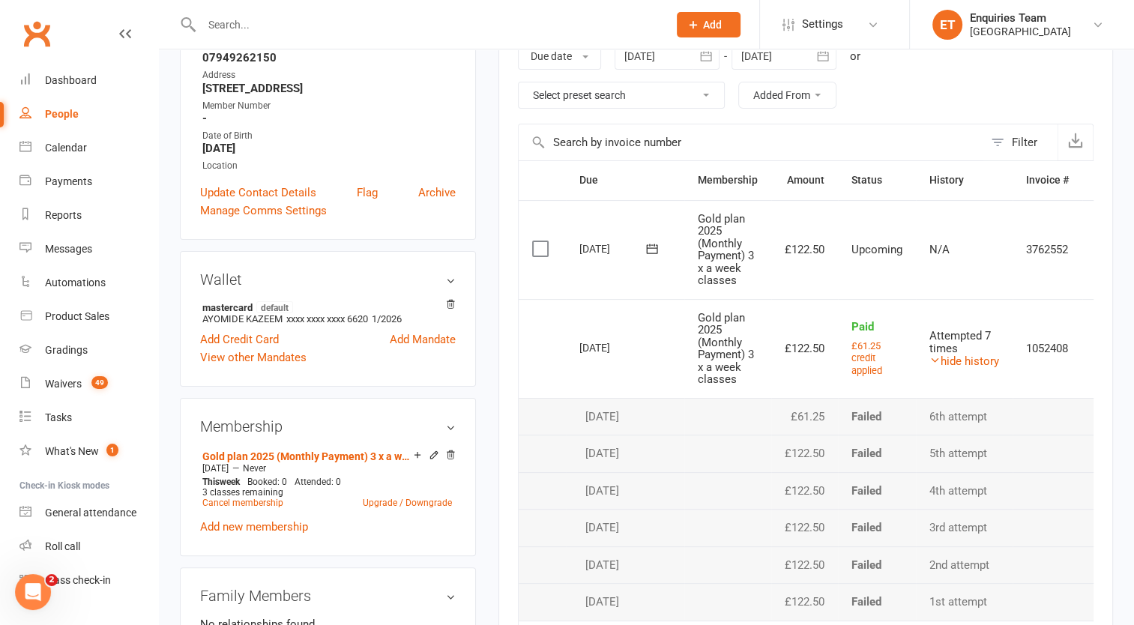
scroll to position [0, 0]
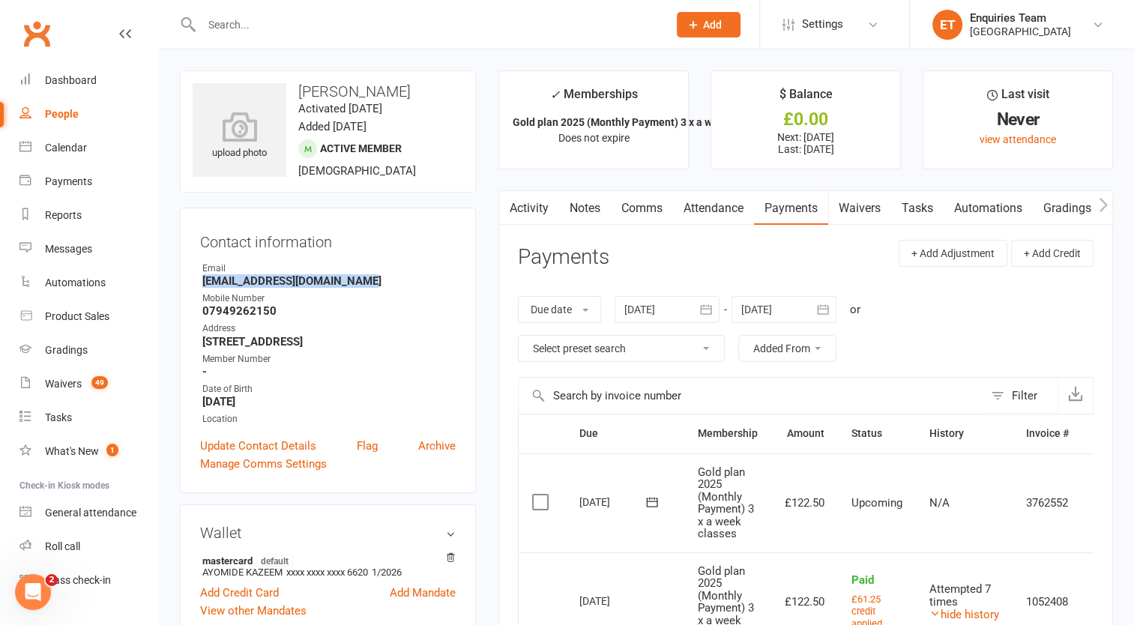
drag, startPoint x: 356, startPoint y: 277, endPoint x: 200, endPoint y: 282, distance: 155.9
click at [200, 282] on li "Email [EMAIL_ADDRESS][DOMAIN_NAME]" at bounding box center [328, 275] width 256 height 26
copy strong "[EMAIL_ADDRESS][DOMAIN_NAME]"
click at [66, 383] on div "Waivers" at bounding box center [63, 384] width 37 height 12
select select "100"
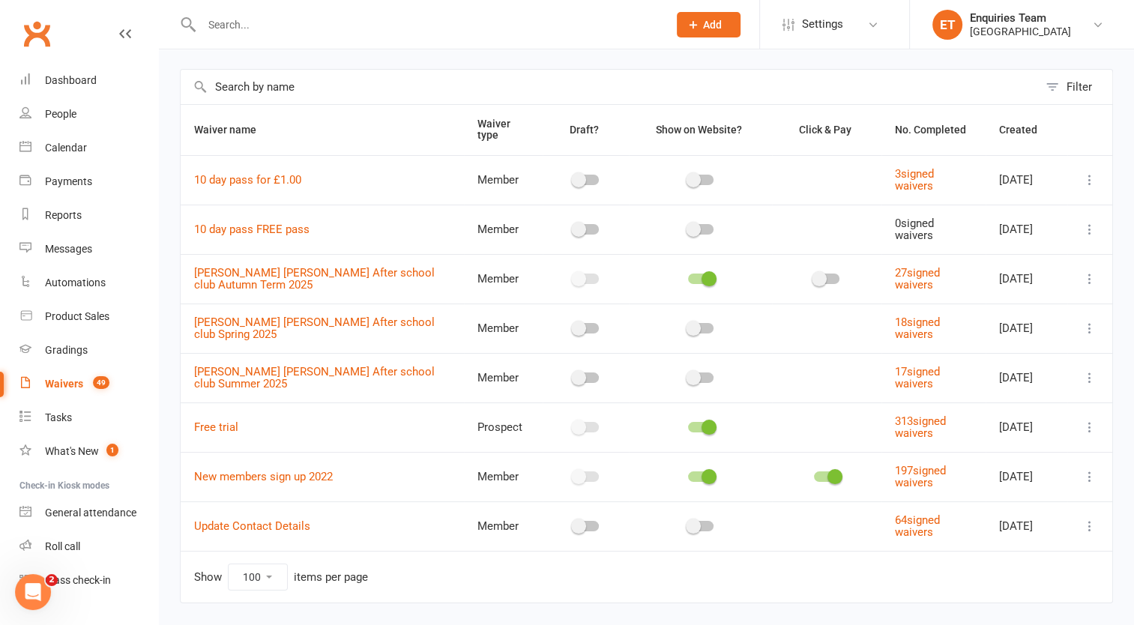
scroll to position [73, 0]
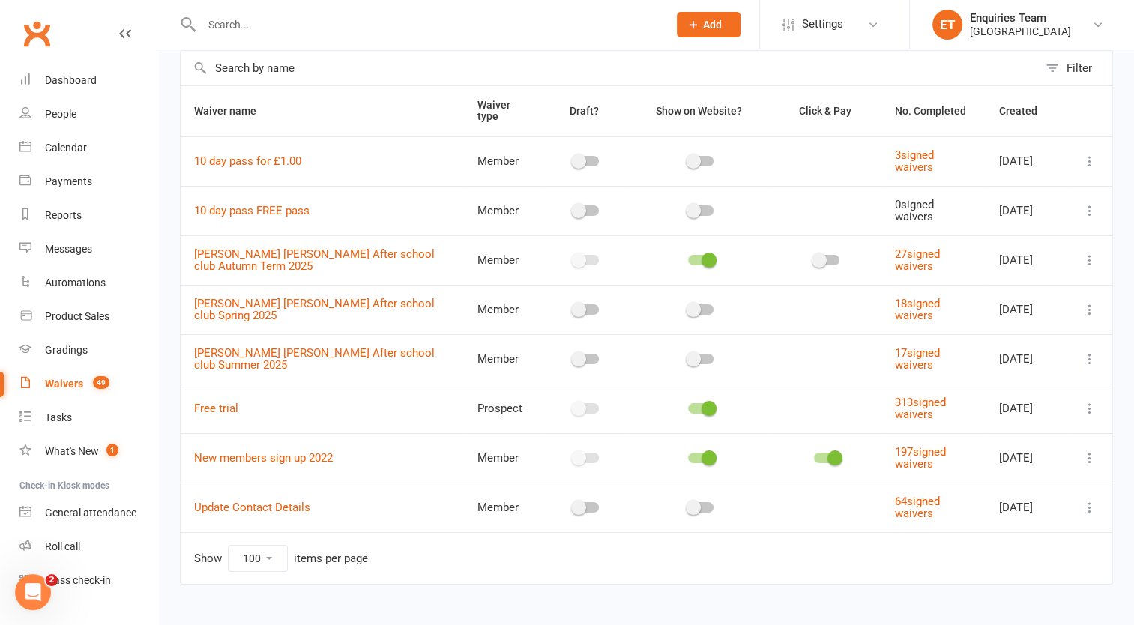
click at [231, 26] on input "text" at bounding box center [427, 24] width 460 height 21
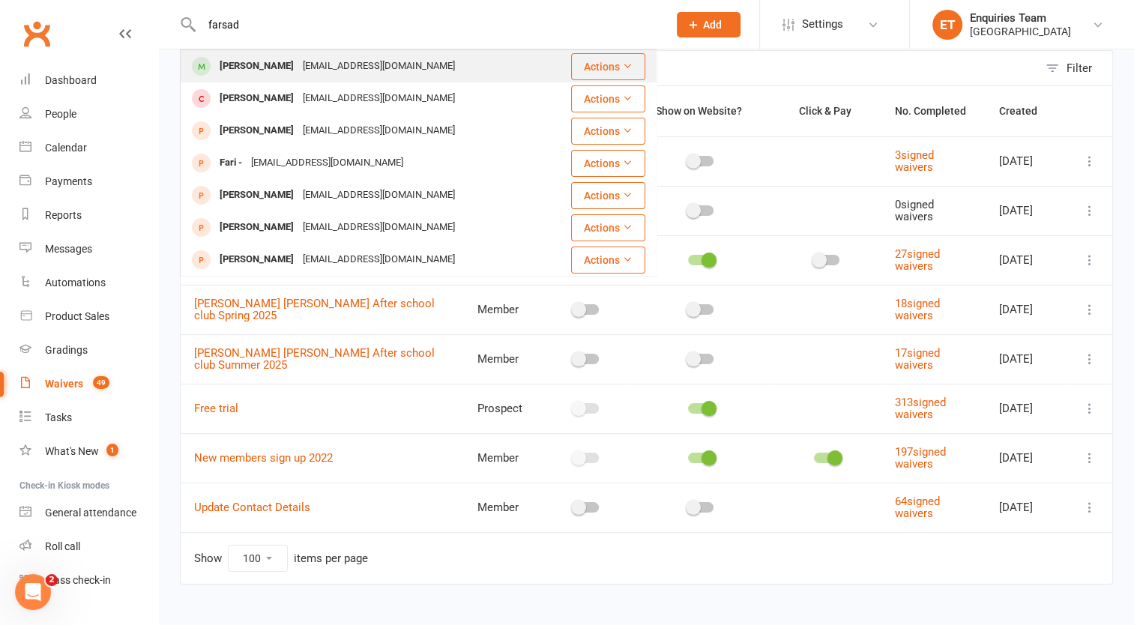
type input "farsad"
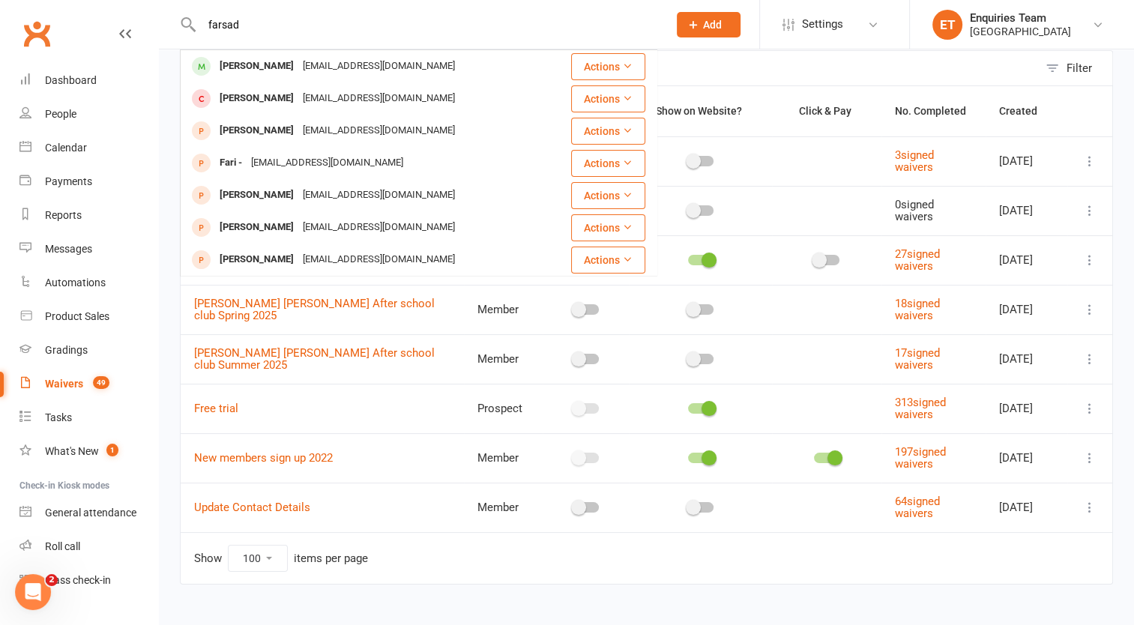
click at [261, 61] on div "[PERSON_NAME]" at bounding box center [256, 66] width 83 height 22
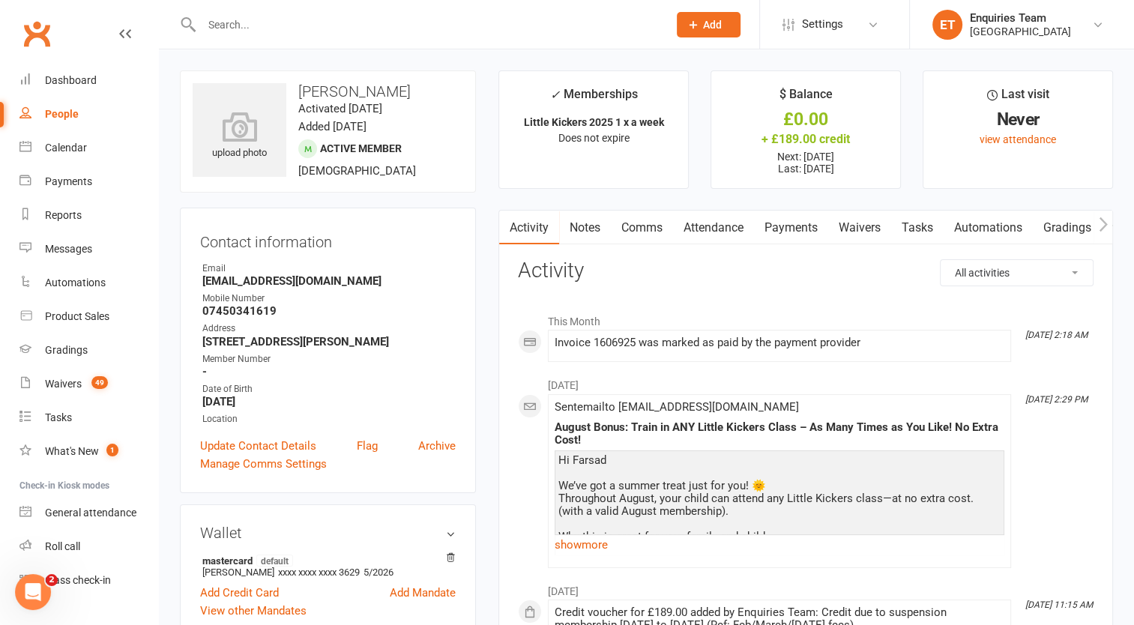
click at [791, 229] on link "Payments" at bounding box center [791, 228] width 74 height 34
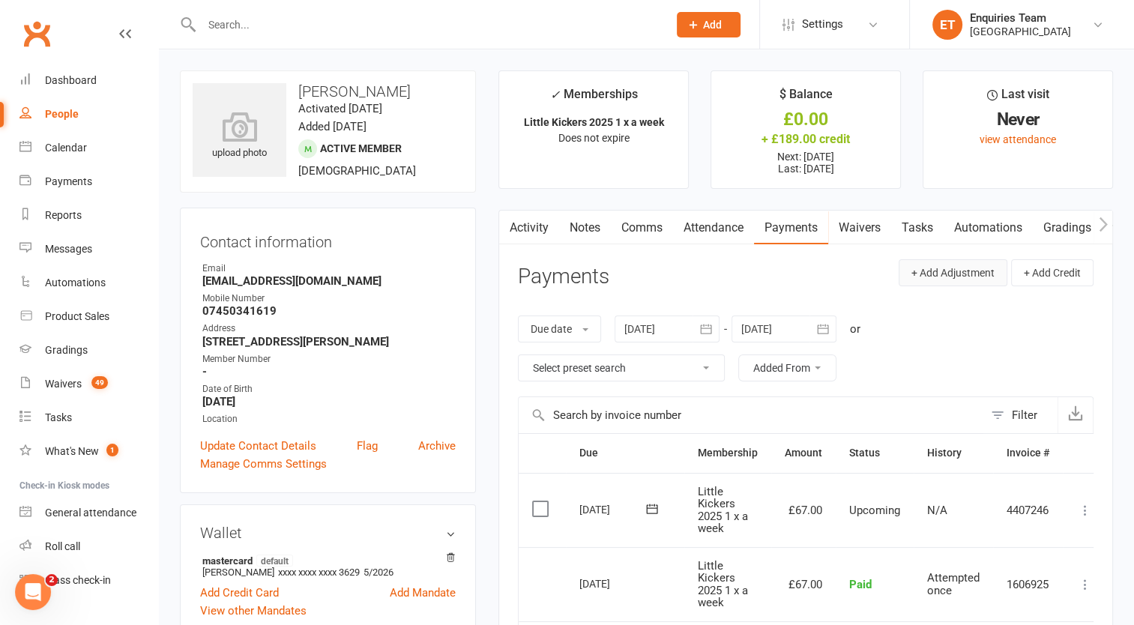
click at [952, 280] on button "+ Add Adjustment" at bounding box center [952, 272] width 109 height 27
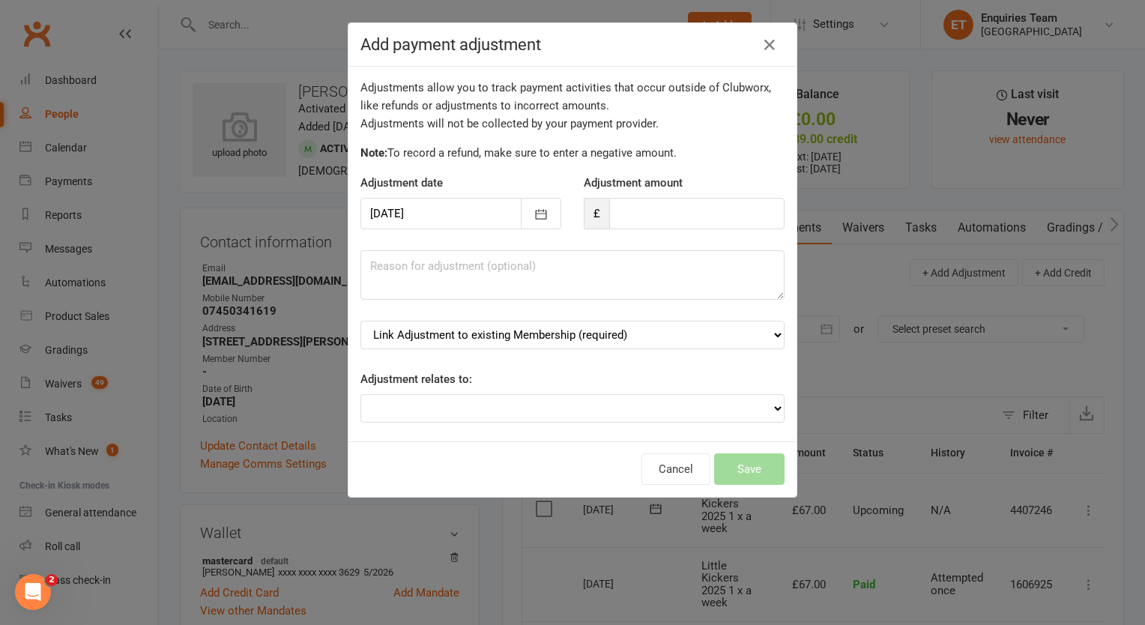
click at [449, 208] on div at bounding box center [460, 213] width 201 height 31
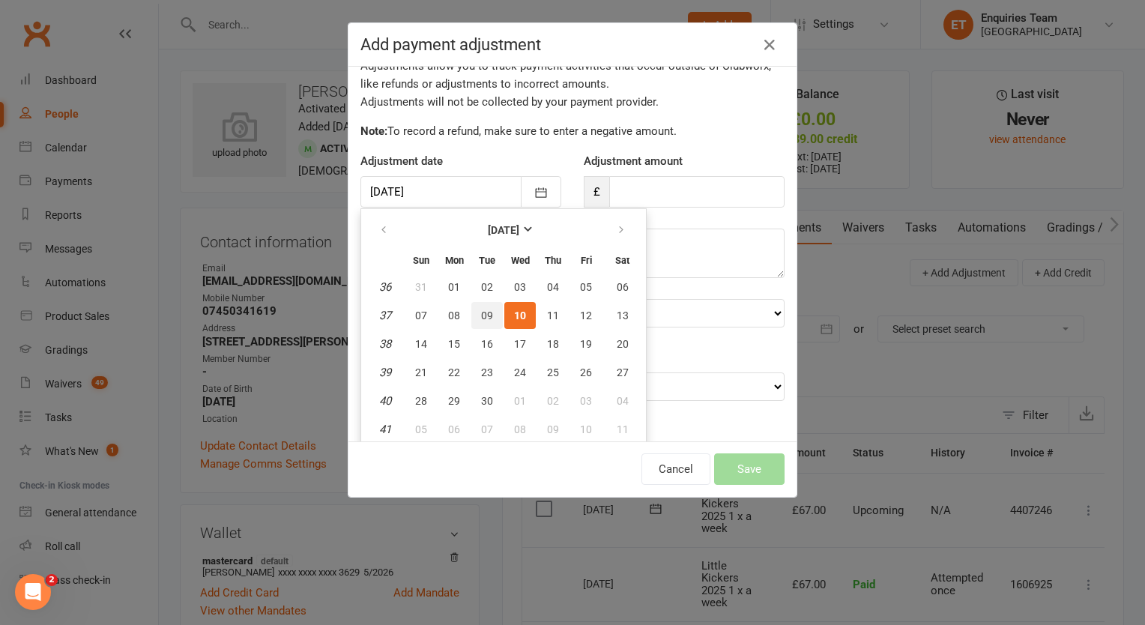
click at [486, 312] on button "09" at bounding box center [486, 315] width 31 height 27
type input "[DATE]"
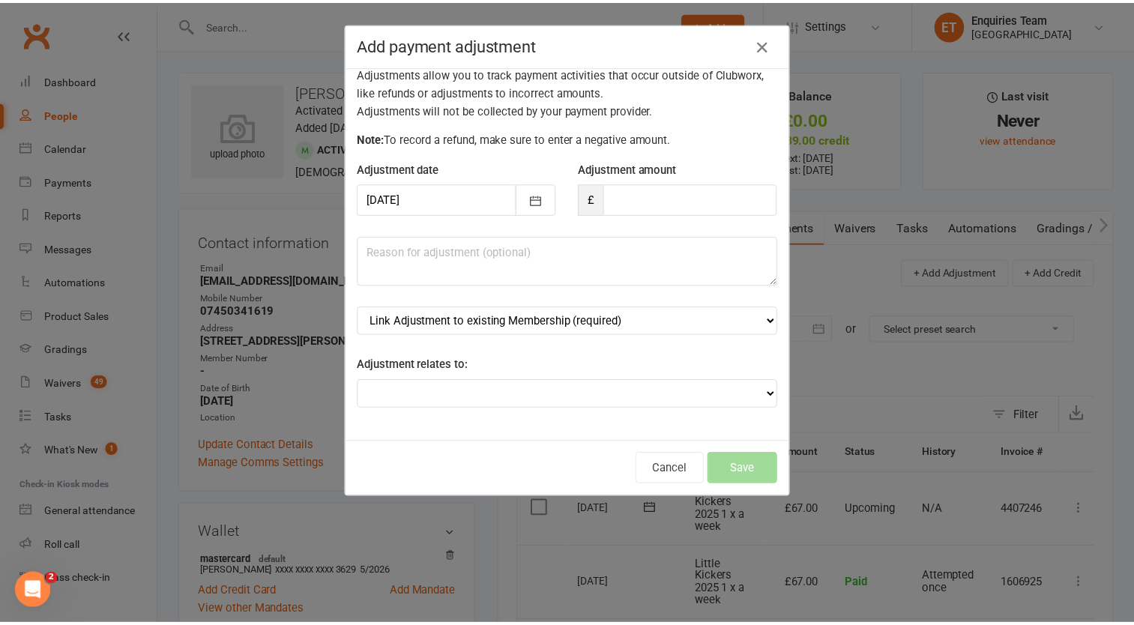
scroll to position [13, 0]
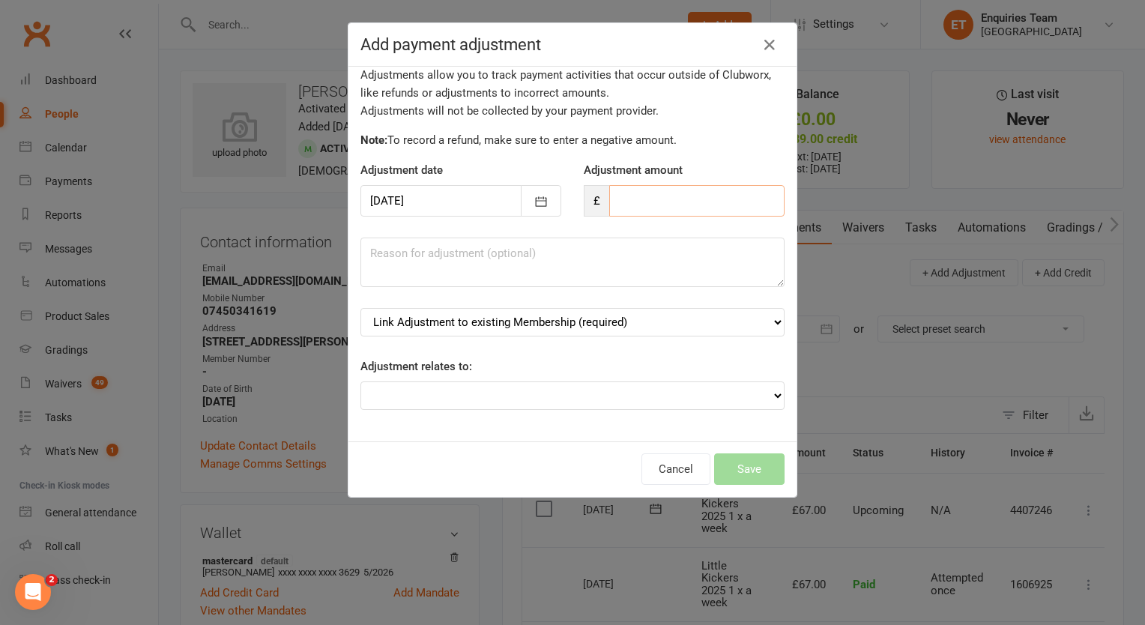
click at [616, 207] on input "number" at bounding box center [696, 200] width 175 height 31
type input "100"
click at [536, 259] on textarea at bounding box center [572, 262] width 424 height 49
click at [531, 330] on select "Link Adjustment to existing Membership (required) Little Kickers 2025 1 x a wee…" at bounding box center [572, 322] width 424 height 28
select select "0"
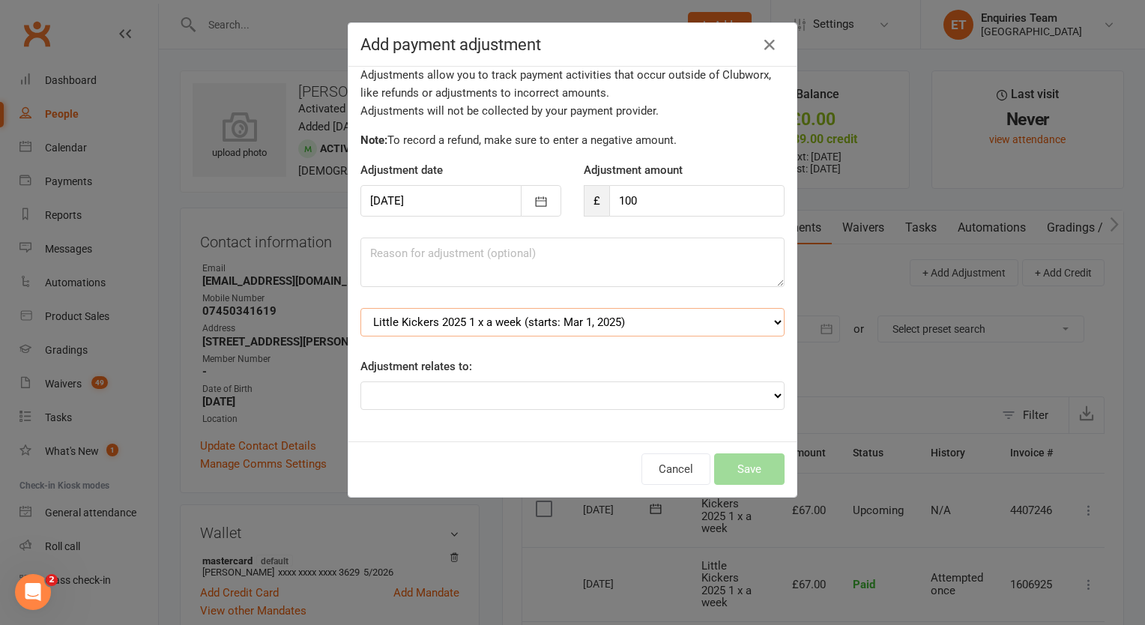
click at [360, 308] on select "Link Adjustment to existing Membership (required) Little Kickers 2025 1 x a wee…" at bounding box center [572, 322] width 424 height 28
click at [455, 245] on textarea at bounding box center [572, 262] width 424 height 49
click at [468, 390] on select "Adjustment for an Autopayment Cash adjustment POS Sale adjustment Other adjustm…" at bounding box center [572, 395] width 424 height 28
select select "3"
click at [360, 381] on select "Adjustment for an Autopayment Cash adjustment POS Sale adjustment Other adjustm…" at bounding box center [572, 395] width 424 height 28
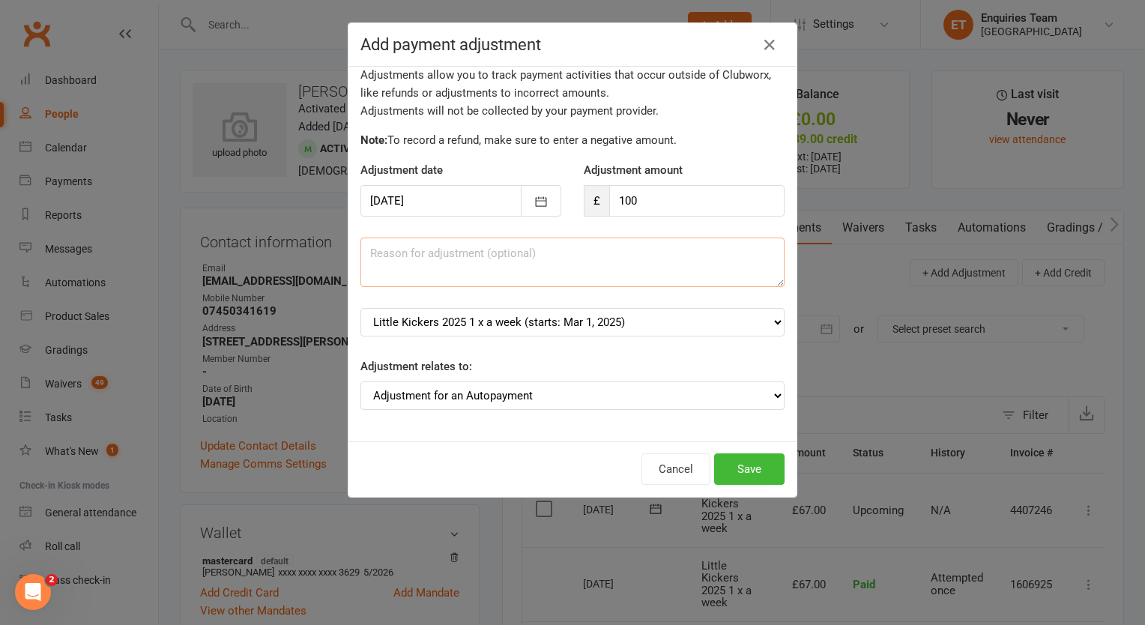
click at [400, 264] on textarea at bounding box center [572, 262] width 424 height 49
drag, startPoint x: 547, startPoint y: 255, endPoint x: 534, endPoint y: 267, distance: 18.0
click at [520, 276] on textarea "Annual licence & Club membership inlc uniform" at bounding box center [572, 262] width 424 height 49
click at [559, 255] on textarea "Annual licence & Club membership inlc uniform" at bounding box center [572, 262] width 424 height 49
type textarea "Annual licence & Club membership incl uniform"
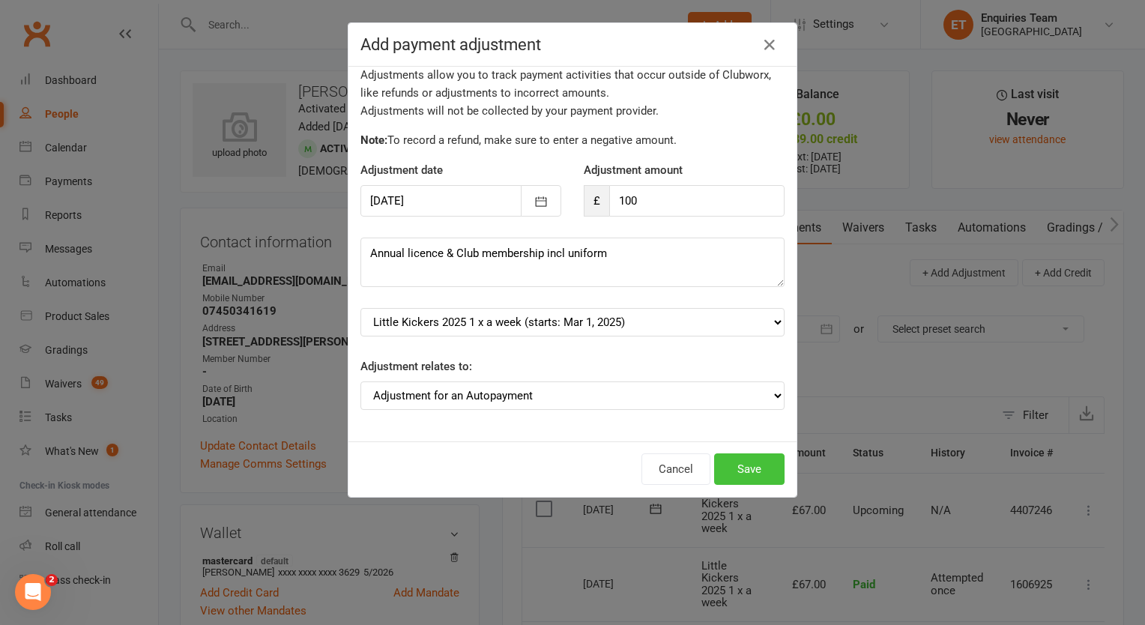
click at [736, 471] on button "Save" at bounding box center [749, 468] width 70 height 31
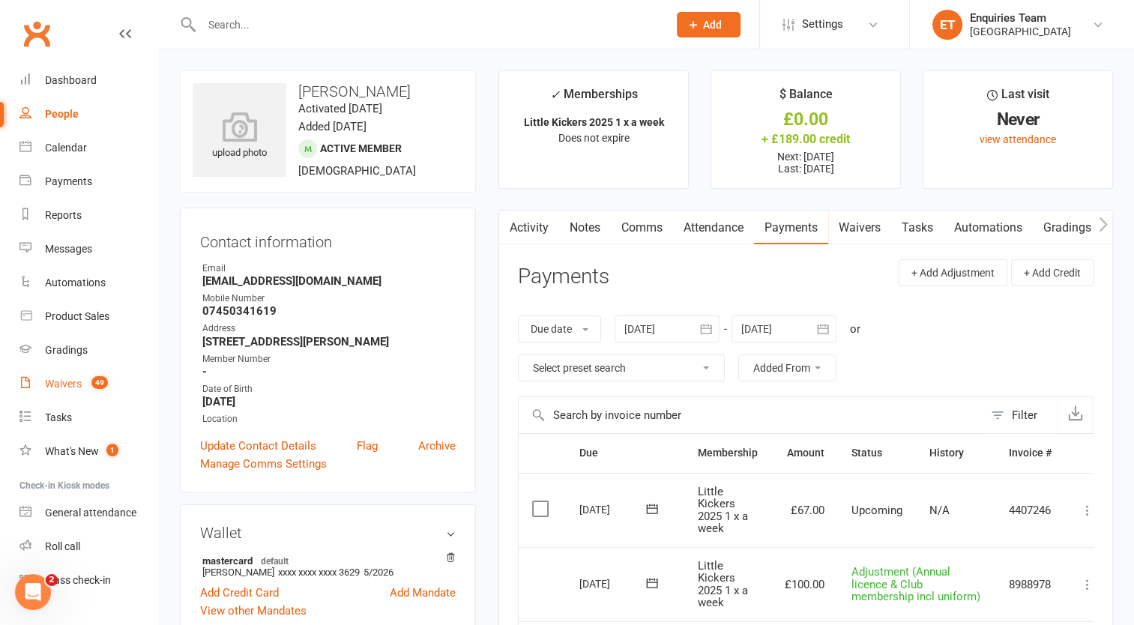
click at [72, 391] on link "Waivers 49" at bounding box center [88, 384] width 139 height 34
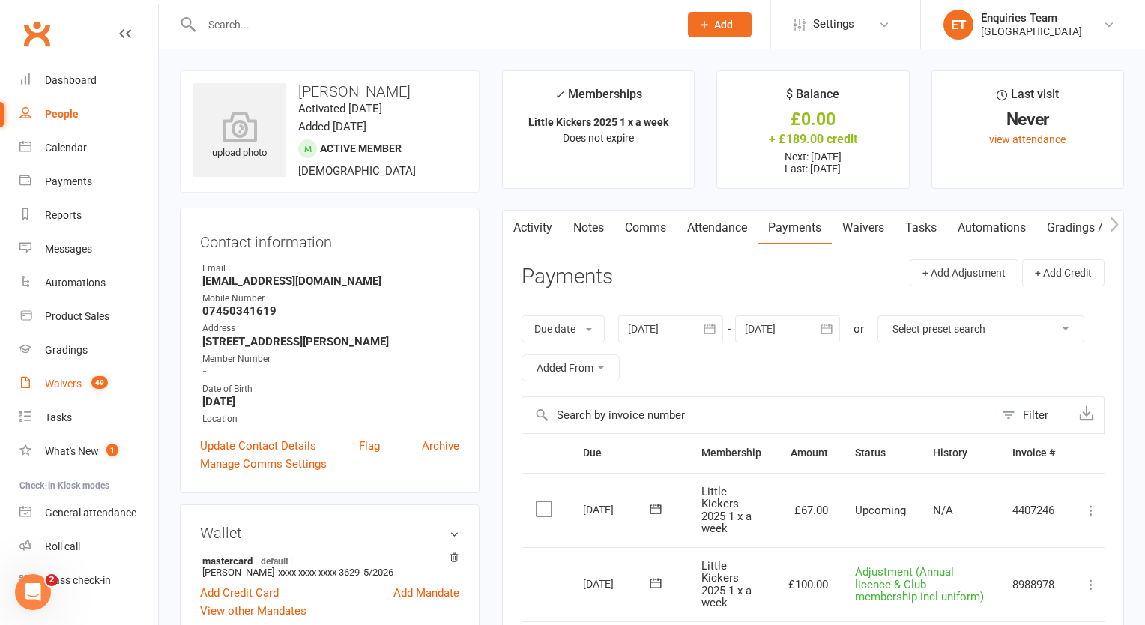
select select "100"
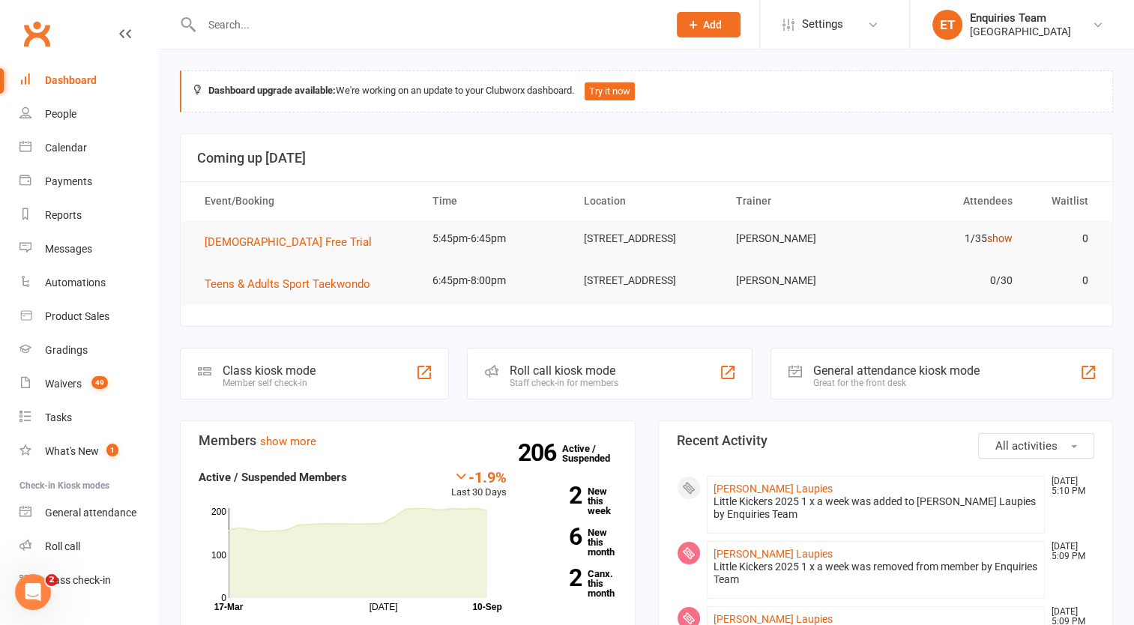
click at [1003, 241] on link "show" at bounding box center [999, 238] width 25 height 12
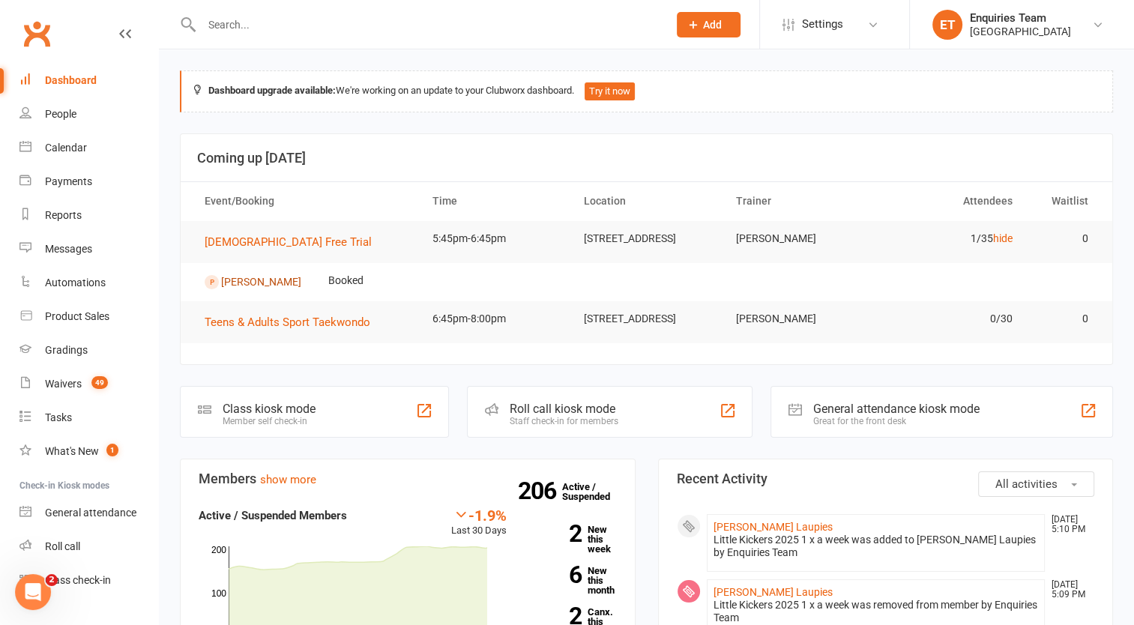
click at [291, 281] on link "[PERSON_NAME]" at bounding box center [261, 281] width 80 height 12
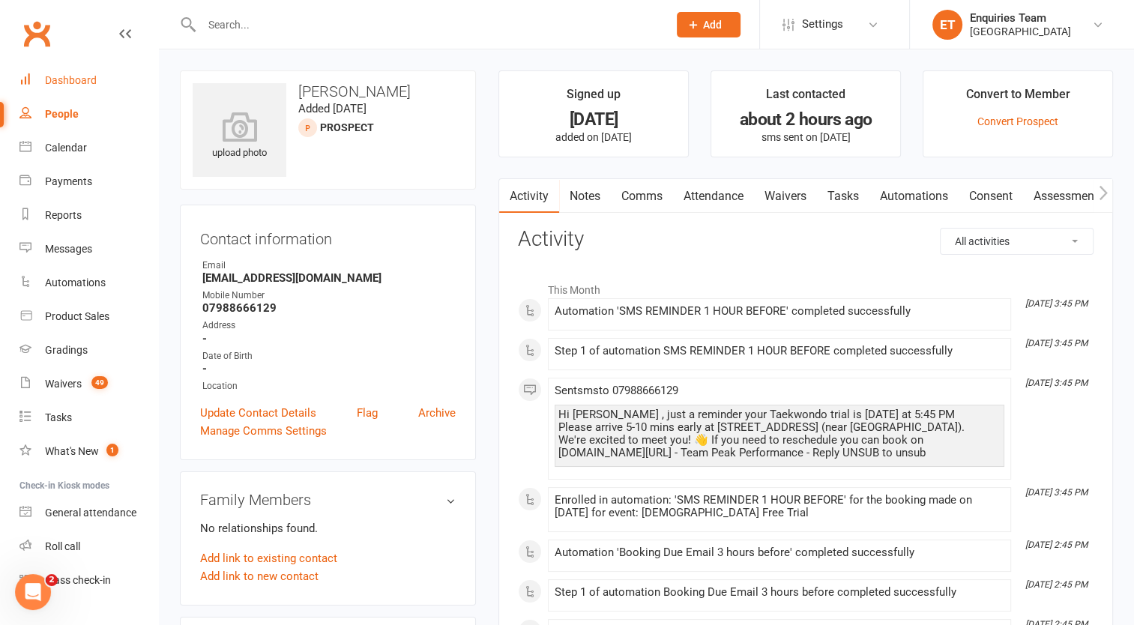
click at [58, 79] on div "Dashboard" at bounding box center [71, 80] width 52 height 12
